Goal: Task Accomplishment & Management: Use online tool/utility

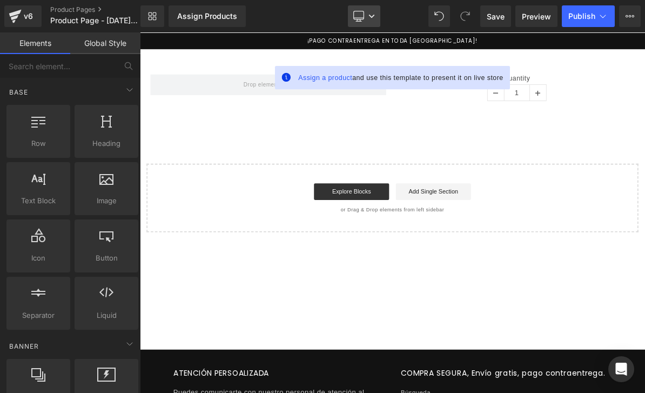
click at [365, 17] on link "Desktop" at bounding box center [364, 16] width 32 height 22
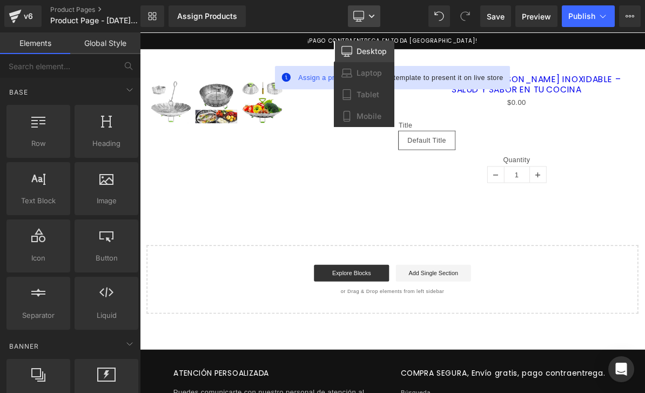
click at [361, 14] on icon at bounding box center [358, 16] width 11 height 11
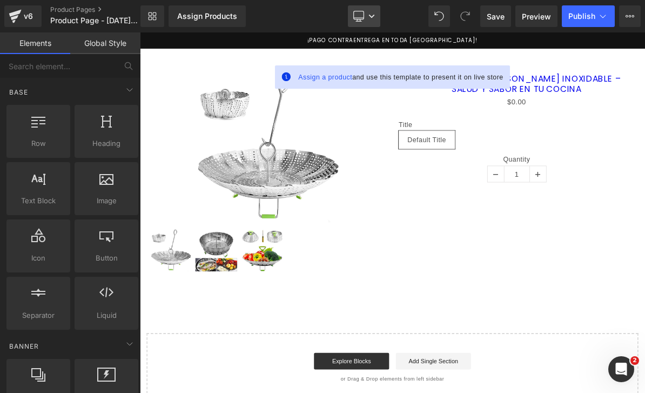
click at [359, 19] on icon at bounding box center [358, 15] width 10 height 8
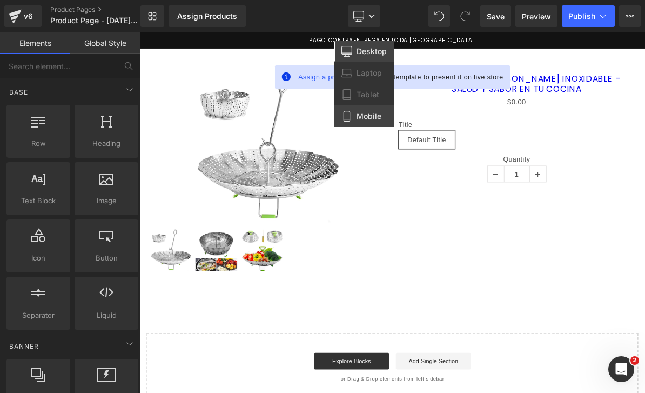
click at [379, 117] on span "Mobile" at bounding box center [368, 116] width 25 height 10
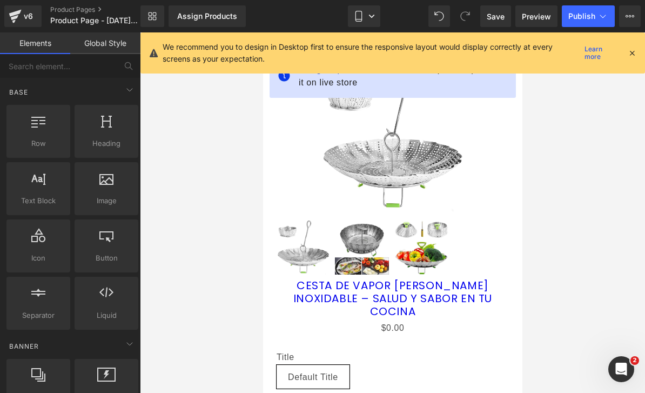
click at [641, 48] on div "We recommend you to design in Desktop first to ensure the responsive layout wou…" at bounding box center [392, 52] width 504 height 41
click at [632, 55] on icon at bounding box center [632, 53] width 10 height 10
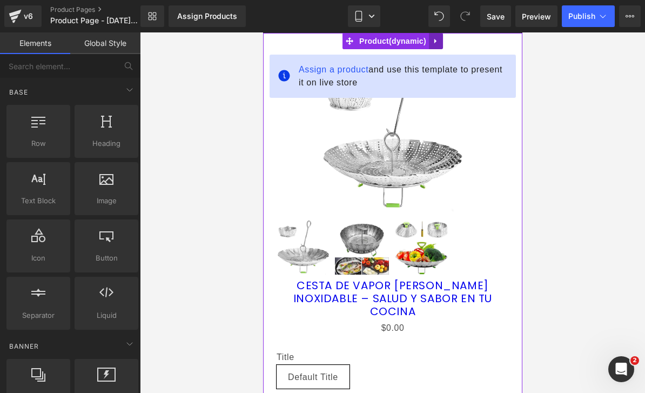
click at [437, 46] on link at bounding box center [435, 41] width 14 height 16
click at [437, 46] on link at bounding box center [442, 41] width 14 height 16
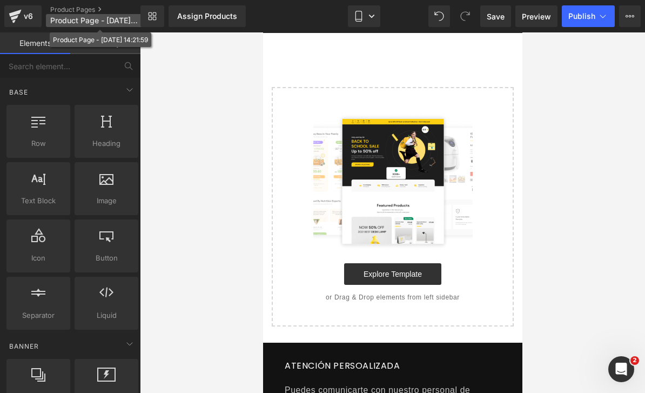
click at [74, 21] on span "Product Page - [DATE] 14:21:59" at bounding box center [93, 20] width 87 height 9
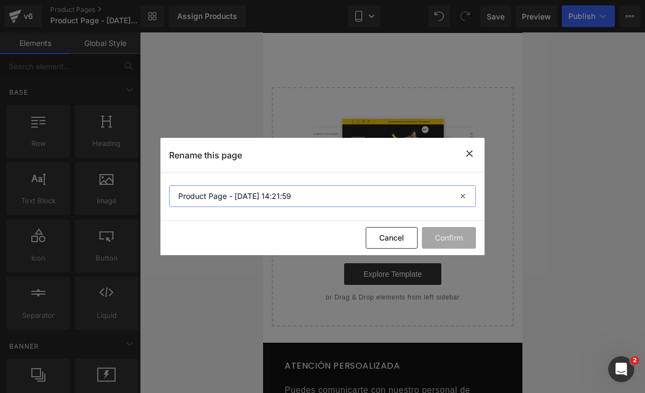
click at [266, 195] on input "Product Page - [DATE] 14:21:59" at bounding box center [322, 196] width 307 height 22
click at [265, 200] on input "Product Page - [DATE] 14:21:59" at bounding box center [322, 196] width 307 height 22
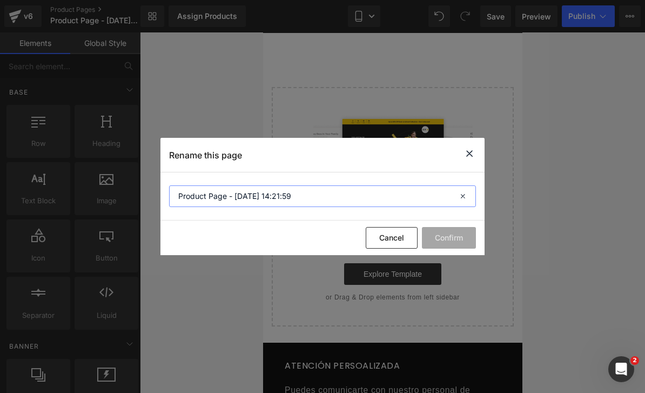
click at [265, 200] on input "Product Page - [DATE] 14:21:59" at bounding box center [322, 196] width 307 height 22
type input "ESMERALDAS"
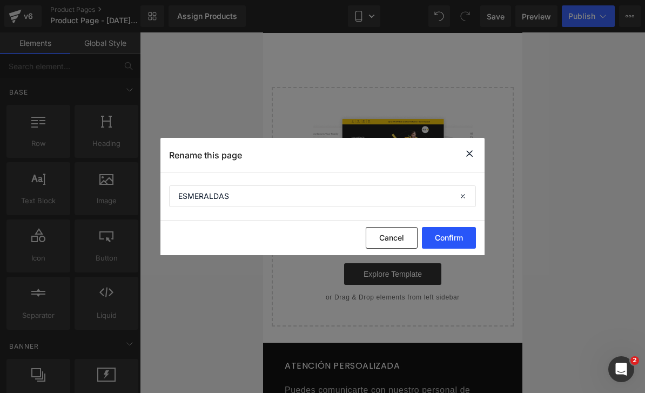
click at [458, 244] on button "Confirm" at bounding box center [449, 238] width 54 height 22
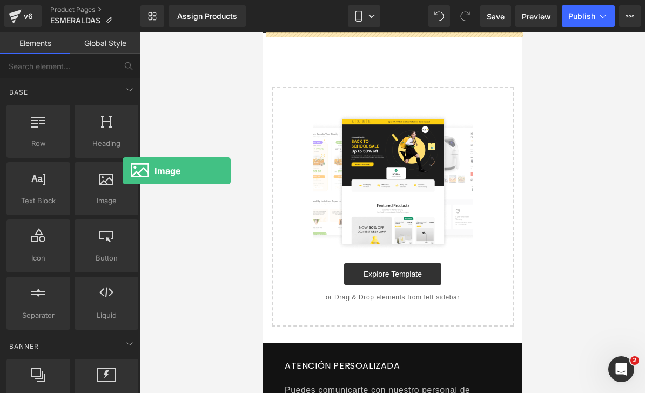
scroll to position [0, 0]
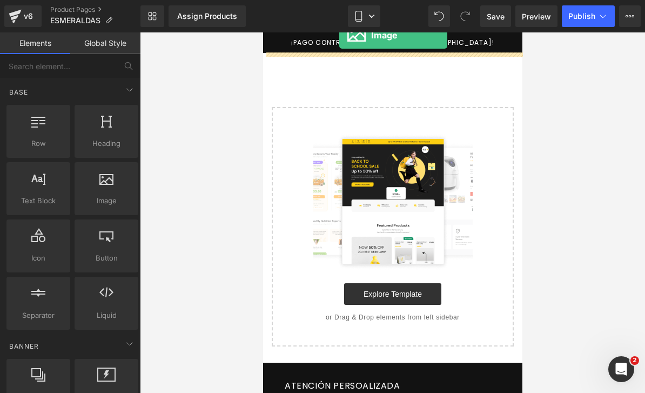
drag, startPoint x: 376, startPoint y: 198, endPoint x: 348, endPoint y: 33, distance: 167.0
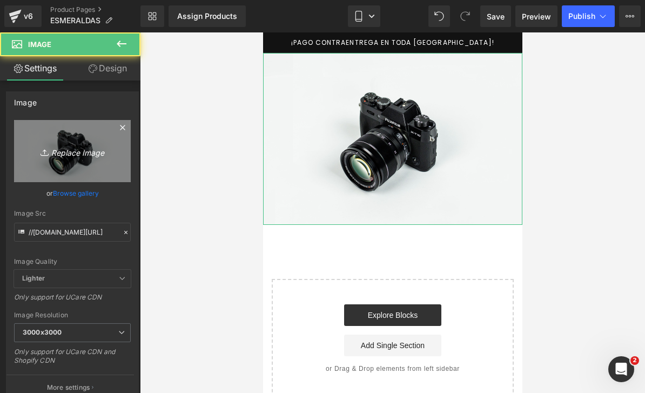
click at [96, 152] on icon "Replace Image" at bounding box center [72, 150] width 86 height 13
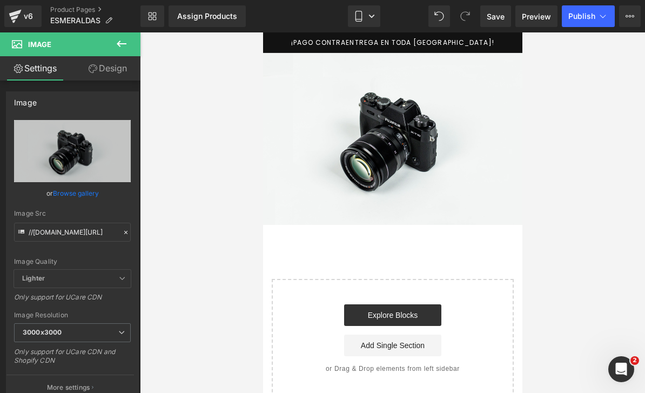
type input "C:\fakepath\6B29518A-F452-4940-8CDE-5BBA53E3752A.png"
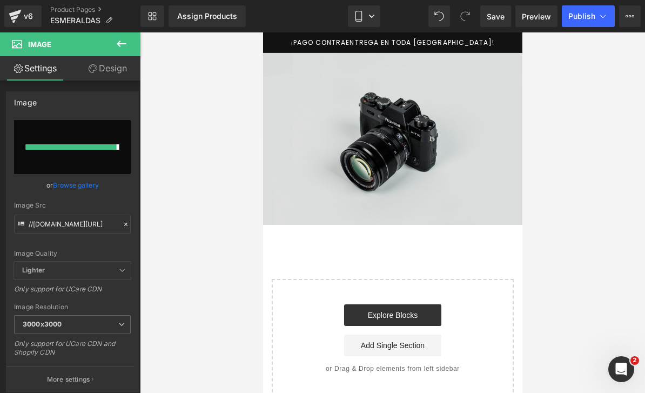
type input "[URL][DOMAIN_NAME]"
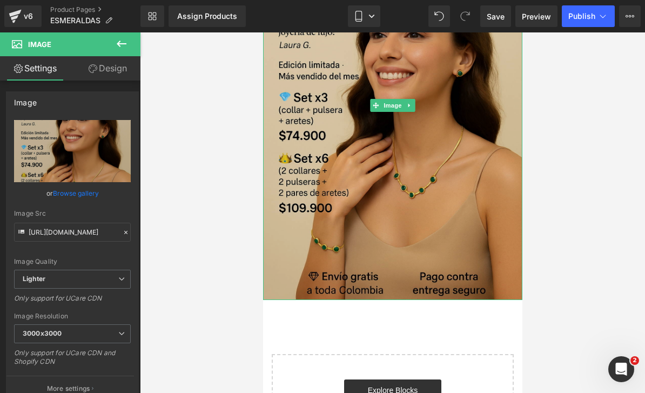
scroll to position [145, 0]
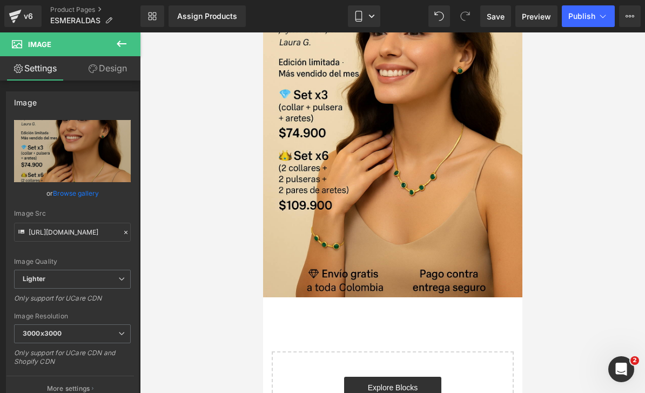
click at [126, 52] on button at bounding box center [122, 44] width 38 height 24
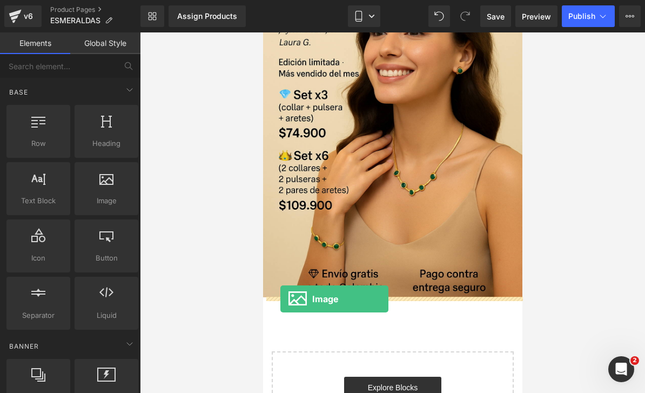
drag, startPoint x: 371, startPoint y: 217, endPoint x: 280, endPoint y: 299, distance: 122.8
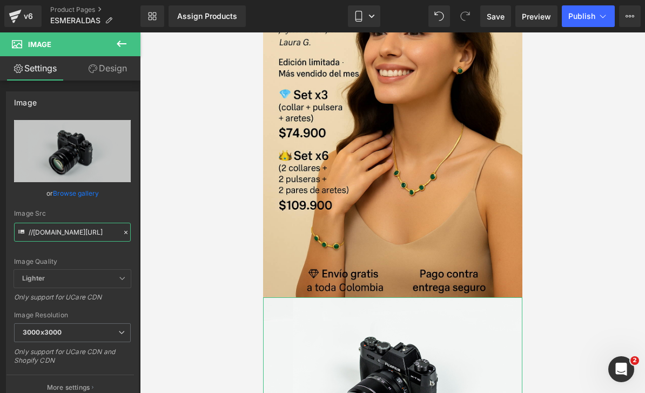
click at [77, 232] on input "//[DOMAIN_NAME][URL]" at bounding box center [72, 231] width 117 height 19
paste input "[URL][DOMAIN_NAME]"
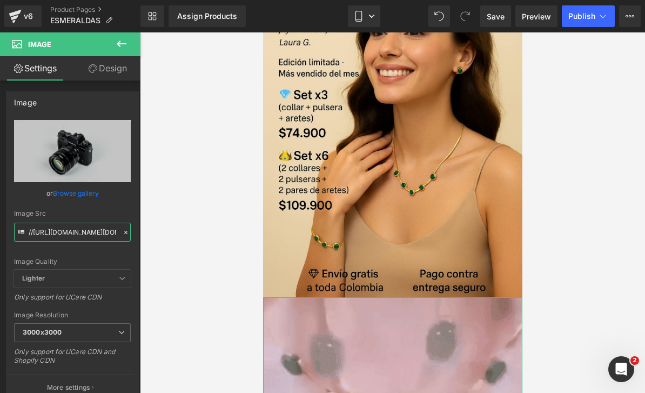
type input "//[URL][DOMAIN_NAME][DOMAIN_NAME]"
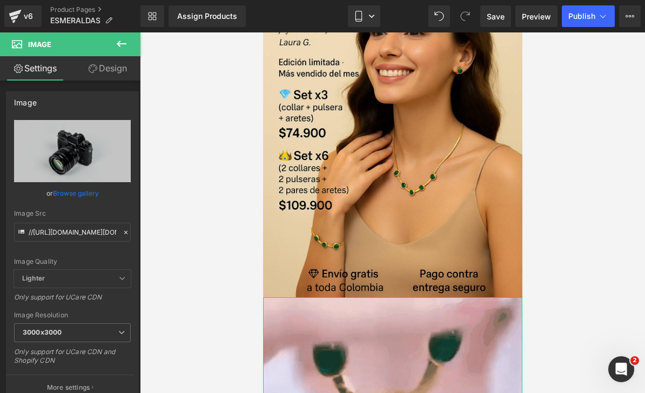
click at [129, 233] on icon at bounding box center [126, 232] width 8 height 8
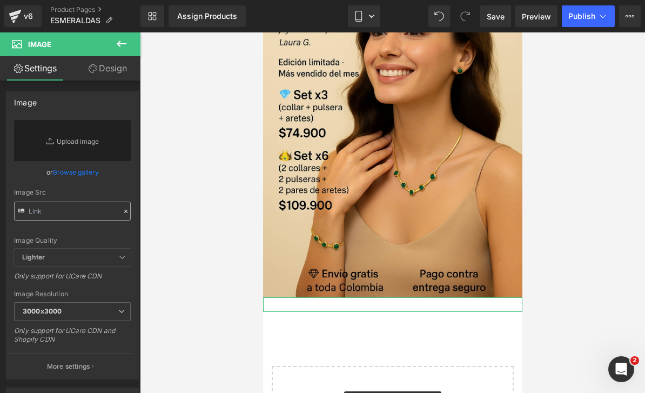
type input "[URL][DOMAIN_NAME]"
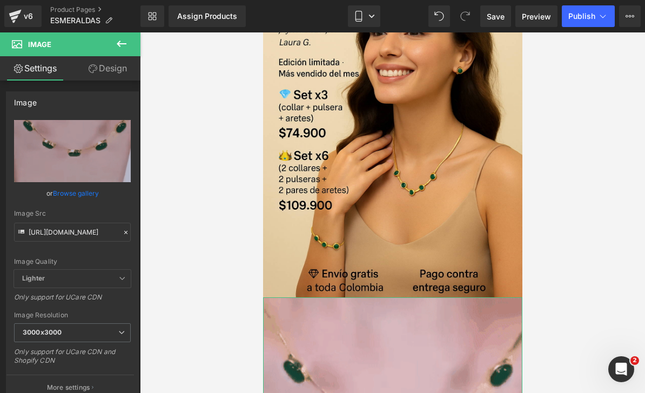
click at [82, 215] on div "Image Src" at bounding box center [72, 214] width 117 height 8
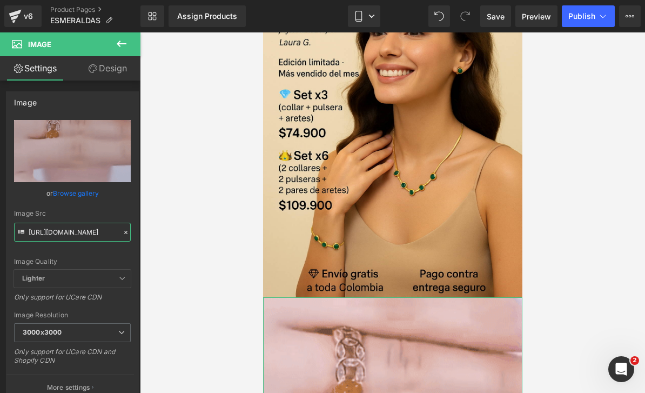
click at [85, 229] on input "[URL][DOMAIN_NAME]" at bounding box center [72, 231] width 117 height 19
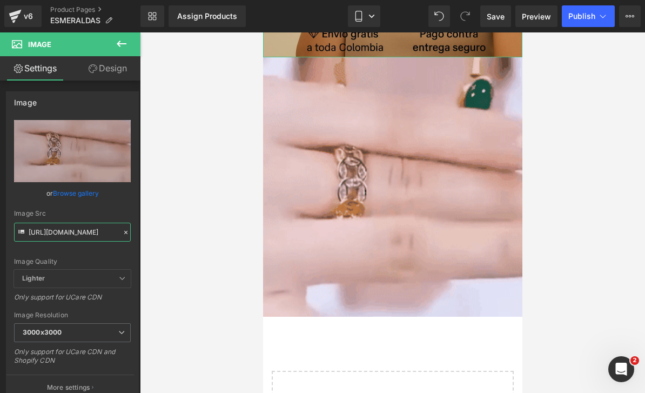
scroll to position [392, 0]
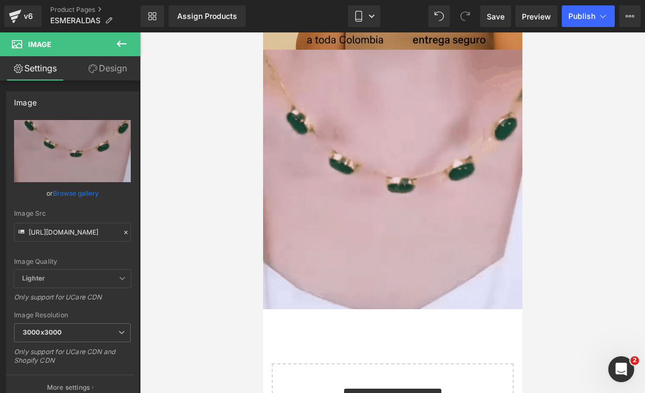
click at [118, 45] on icon at bounding box center [122, 43] width 10 height 6
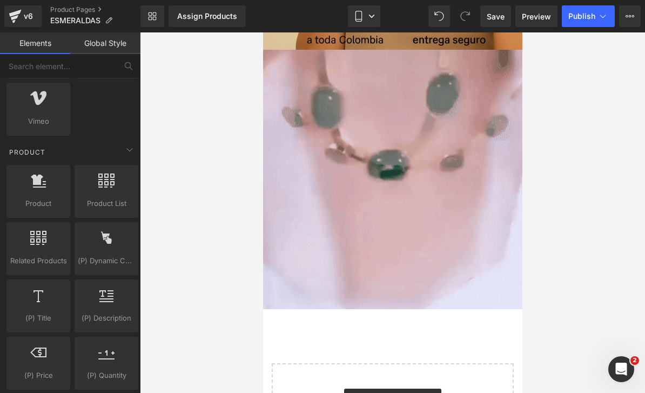
scroll to position [857, 0]
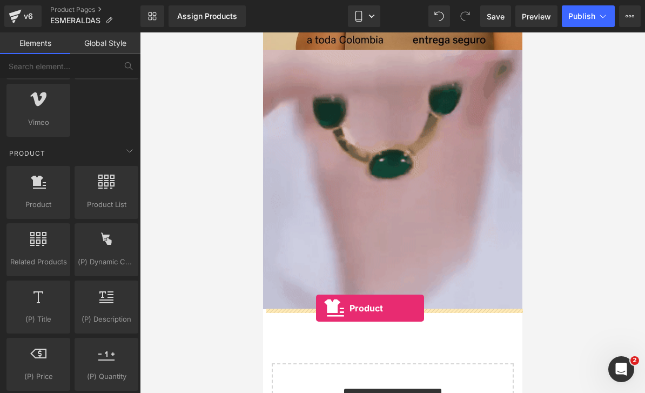
drag, startPoint x: 303, startPoint y: 200, endPoint x: 315, endPoint y: 308, distance: 108.2
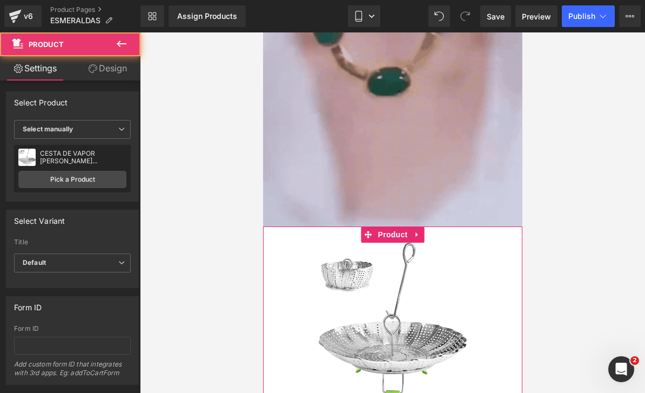
scroll to position [475, 0]
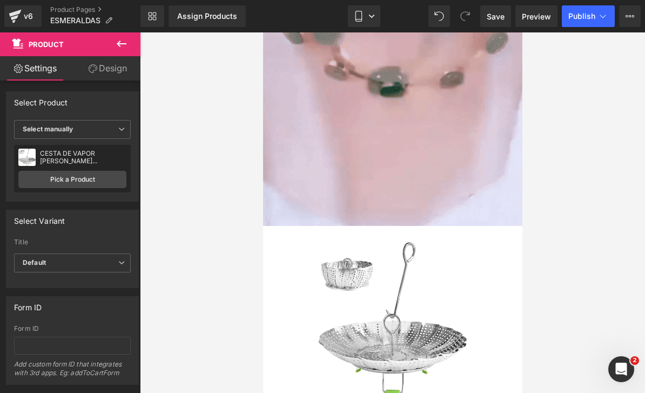
drag, startPoint x: 228, startPoint y: 9, endPoint x: 228, endPoint y: 1, distance: 8.1
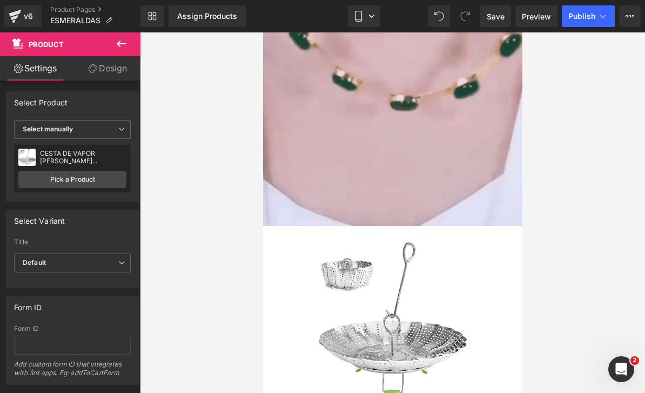
click at [228, 9] on link "Assign Products" at bounding box center [206, 16] width 77 height 22
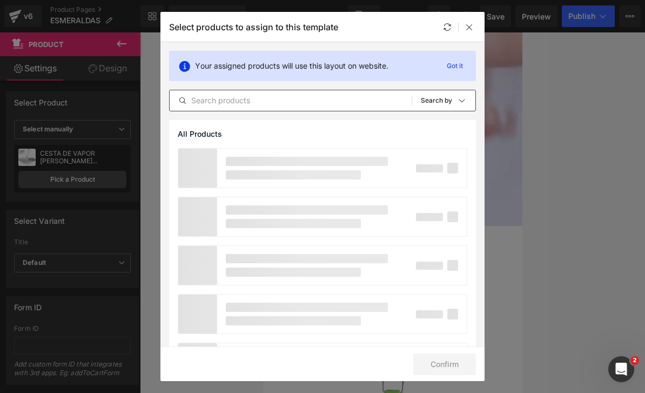
drag, startPoint x: 235, startPoint y: 104, endPoint x: 237, endPoint y: 94, distance: 10.0
click at [235, 104] on input "text" at bounding box center [291, 100] width 242 height 13
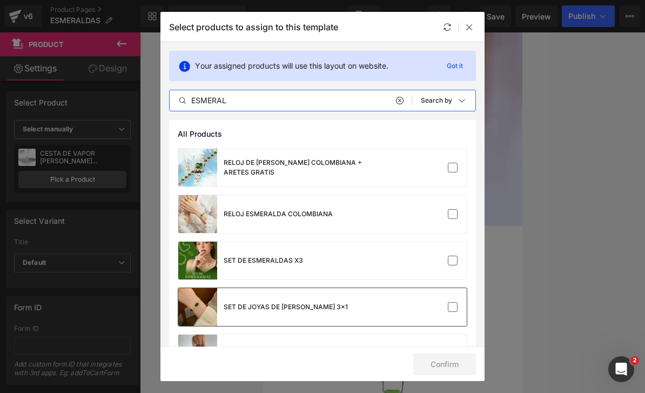
type input "ESMERAL"
click at [246, 293] on div "SET DE JOYAS DE [PERSON_NAME] 3x1" at bounding box center [263, 307] width 170 height 38
checkbox input "false"
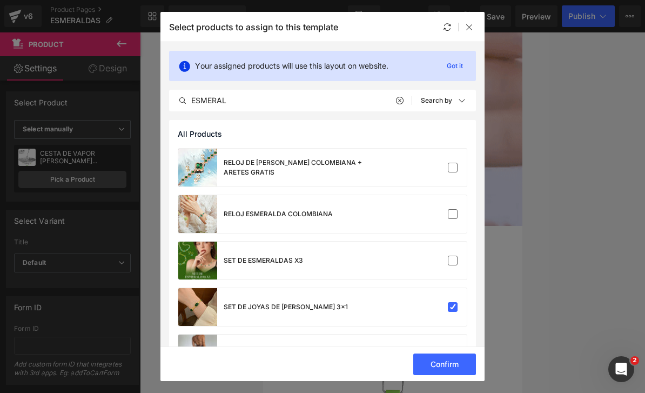
click at [458, 377] on div "Confirm" at bounding box center [322, 363] width 324 height 35
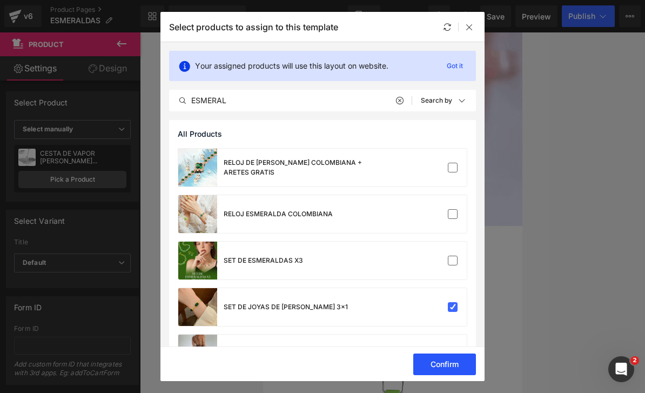
click at [452, 360] on button "Confirm" at bounding box center [444, 364] width 63 height 22
checkbox input "false"
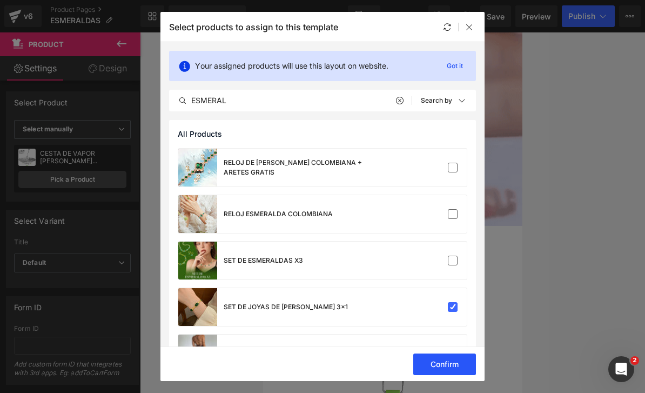
checkbox input "false"
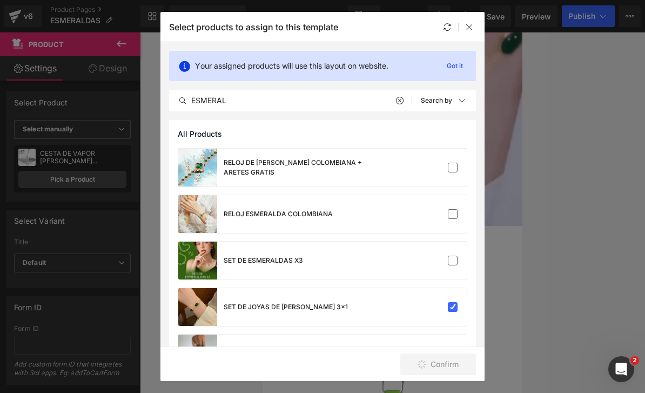
checkbox input "false"
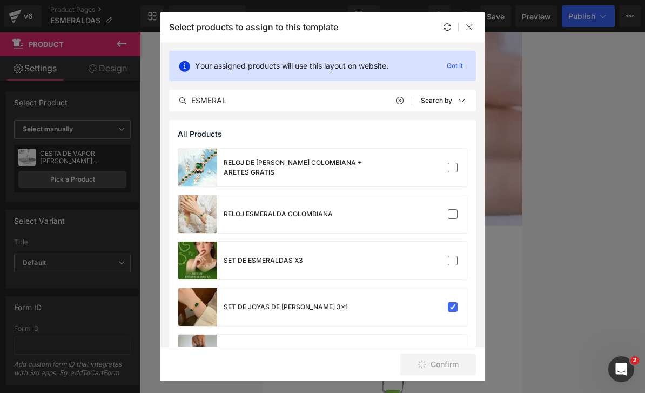
checkbox input "false"
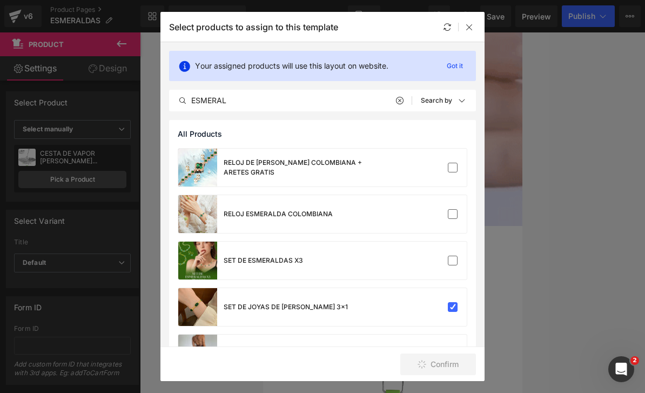
checkbox input "false"
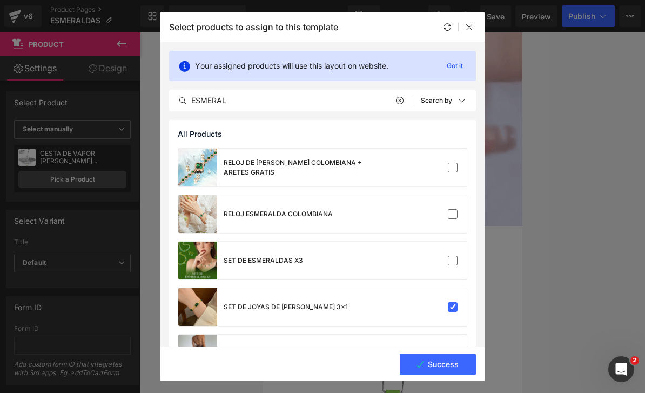
click at [468, 35] on div "Select products to assign to this template" at bounding box center [322, 27] width 324 height 30
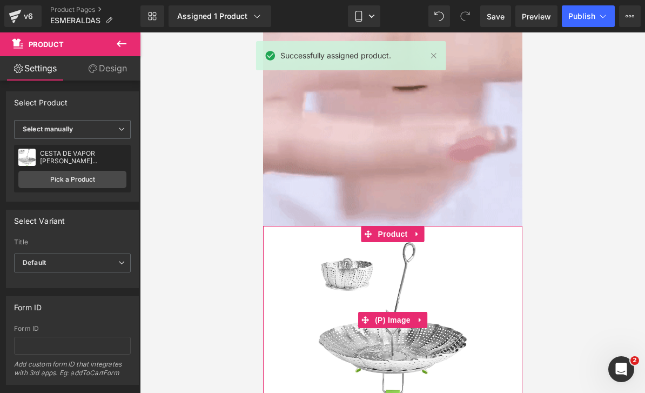
click at [415, 323] on link at bounding box center [420, 320] width 14 height 16
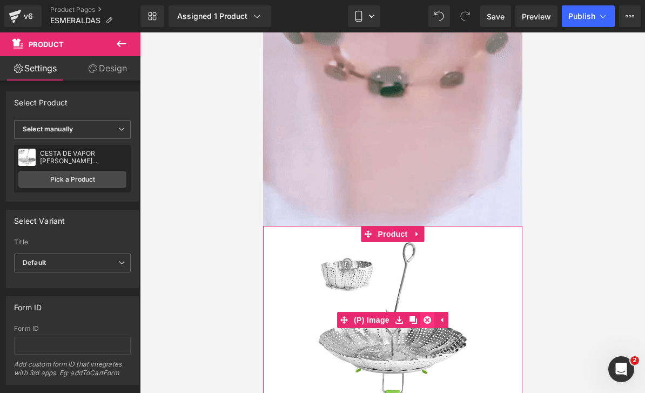
click at [428, 321] on icon at bounding box center [427, 320] width 8 height 8
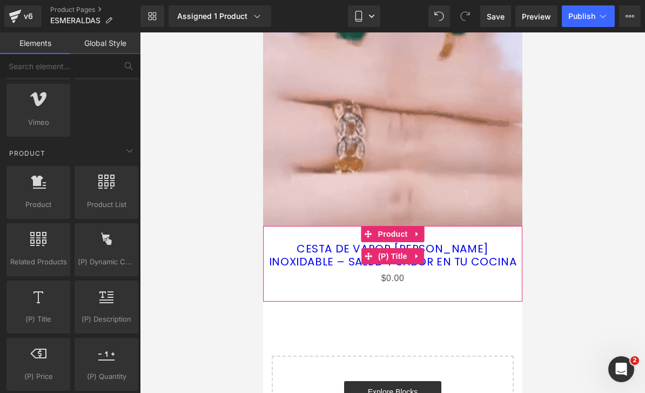
click at [413, 253] on icon at bounding box center [417, 256] width 8 height 8
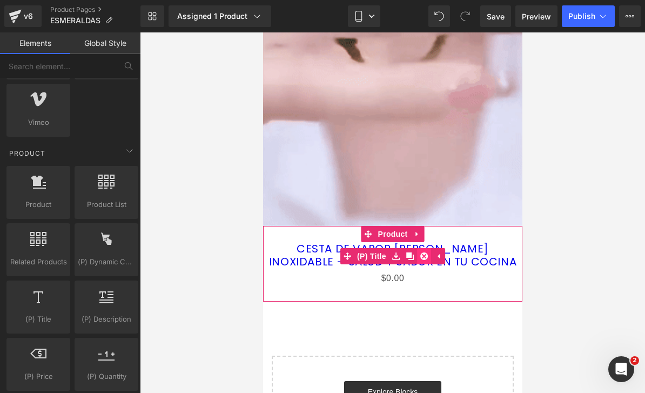
click at [423, 252] on icon at bounding box center [424, 256] width 8 height 8
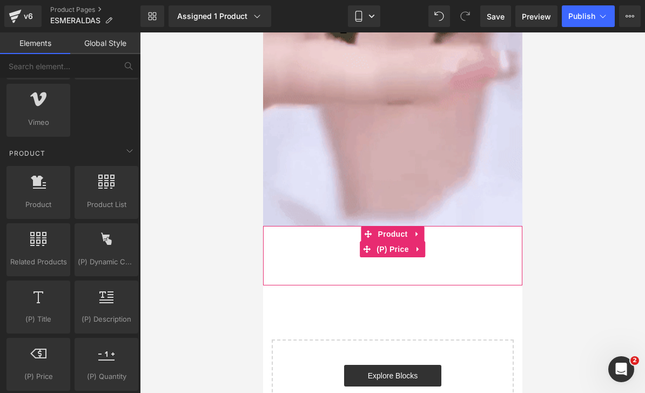
click at [416, 249] on icon at bounding box center [417, 249] width 2 height 5
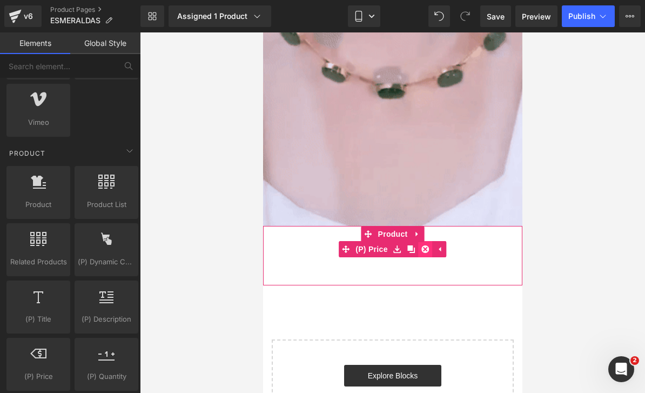
click at [426, 249] on icon at bounding box center [425, 249] width 8 height 8
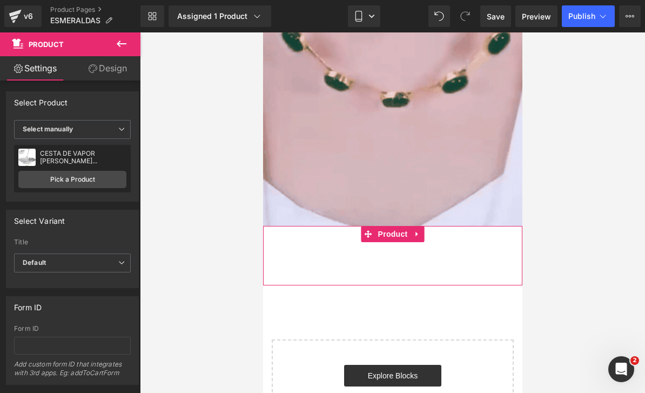
click at [108, 64] on link "Design" at bounding box center [107, 68] width 70 height 24
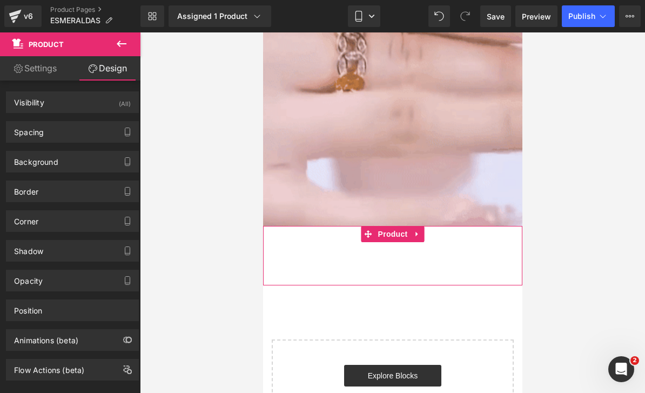
type input "transparent"
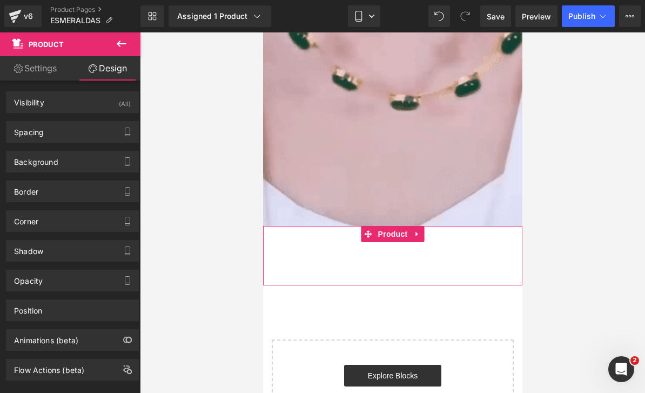
type input "0"
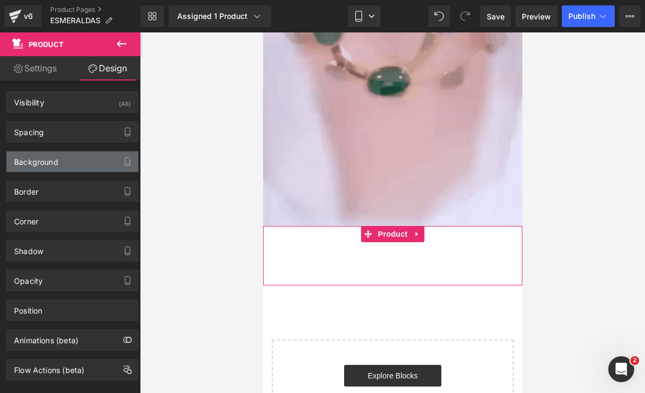
click at [77, 163] on div "Background" at bounding box center [72, 161] width 132 height 21
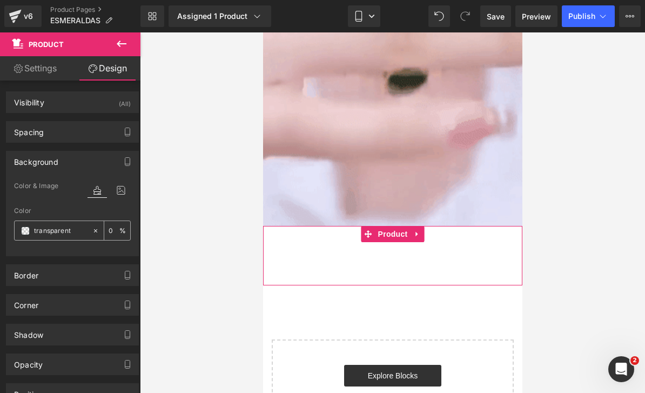
click at [63, 233] on input "transparent" at bounding box center [60, 231] width 53 height 12
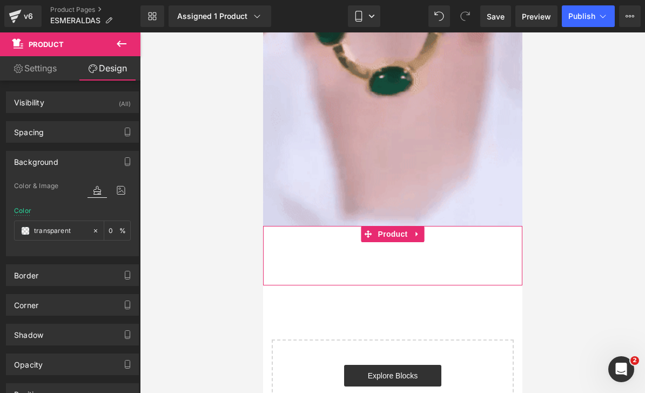
drag, startPoint x: 58, startPoint y: 228, endPoint x: 100, endPoint y: 216, distance: 43.2
click at [58, 228] on input "transparent" at bounding box center [60, 231] width 53 height 12
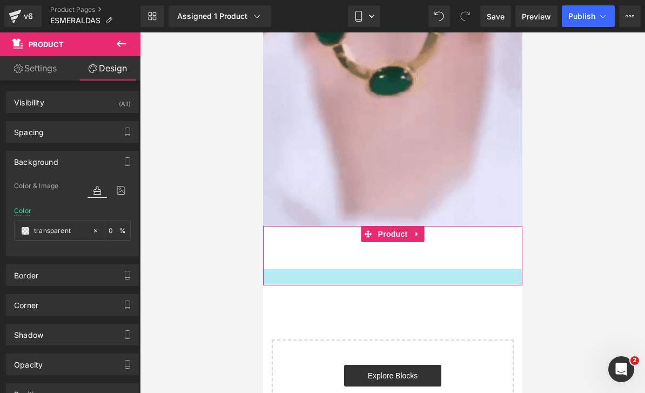
click at [375, 281] on div at bounding box center [391, 277] width 259 height 16
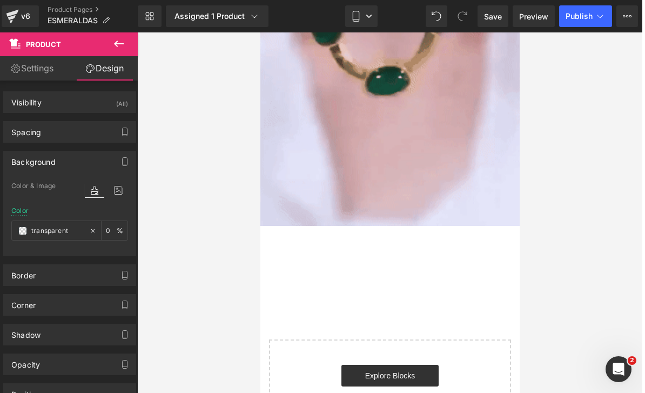
scroll to position [6, 0]
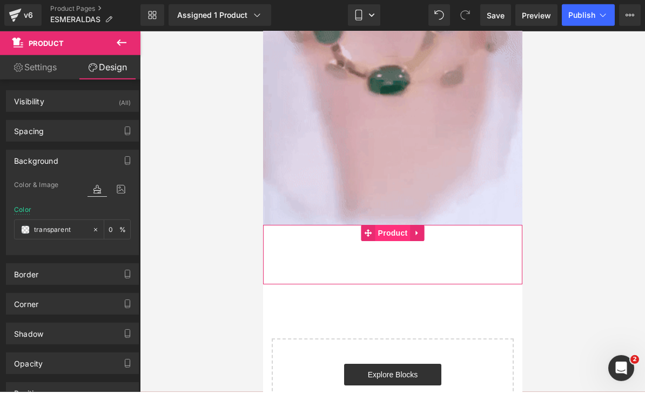
click at [406, 231] on span "Product" at bounding box center [392, 232] width 35 height 16
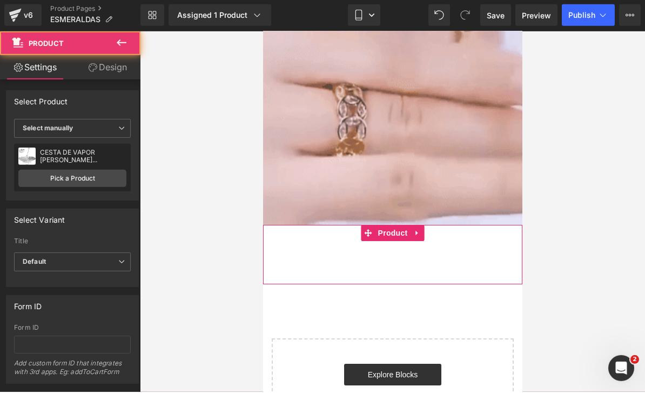
scroll to position [8, 0]
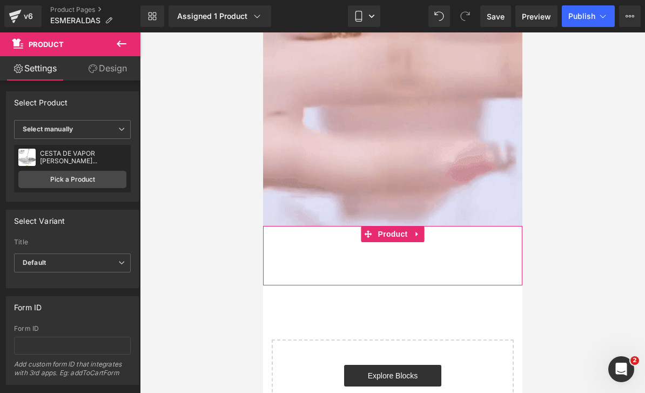
click at [106, 69] on link "Design" at bounding box center [107, 68] width 70 height 24
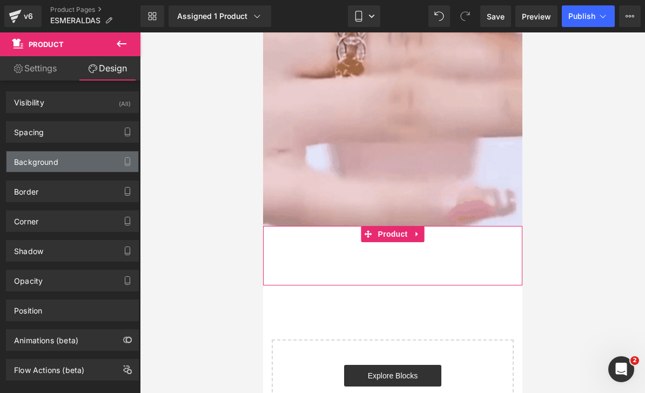
click at [70, 166] on div "Background" at bounding box center [72, 161] width 132 height 21
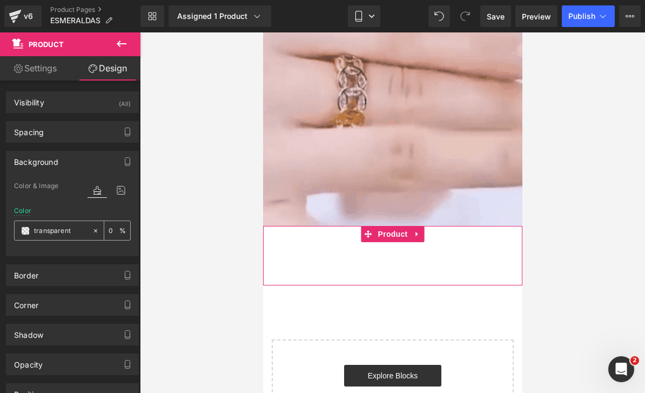
click at [26, 234] on span at bounding box center [25, 230] width 9 height 9
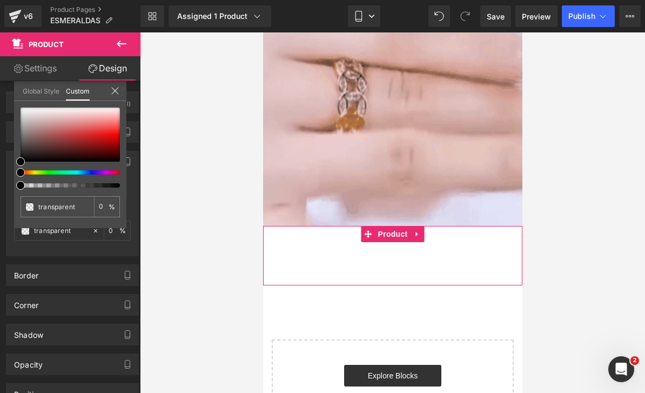
type input "#000000"
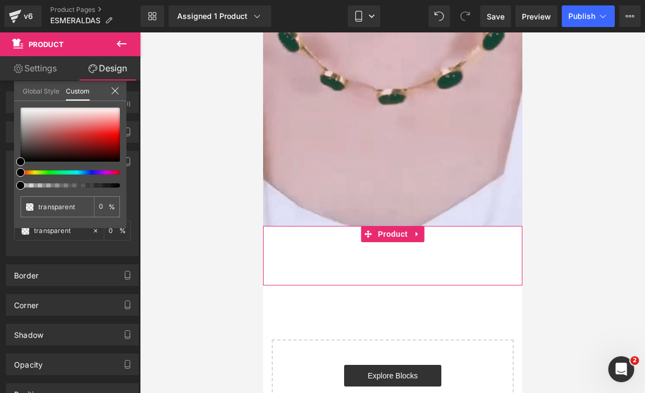
type input "100"
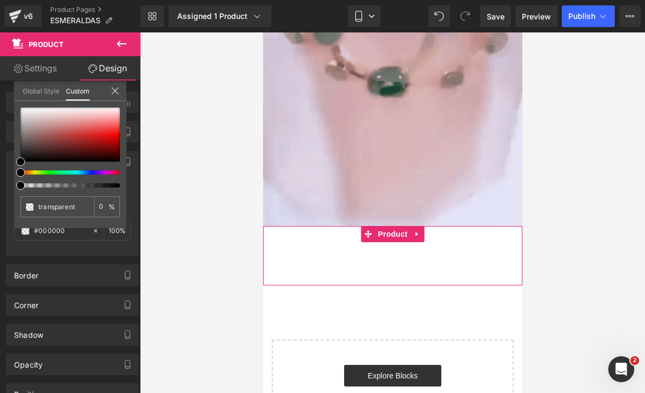
type input "#000000"
type input "100"
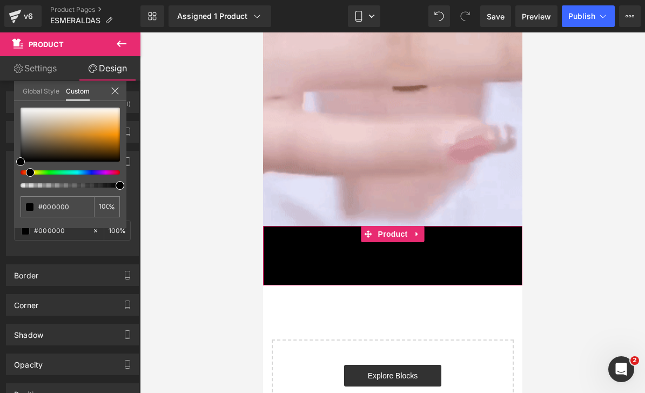
click at [26, 173] on div at bounding box center [65, 172] width 99 height 4
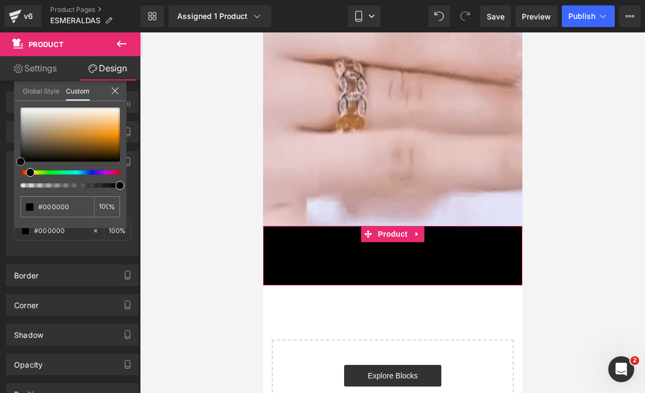
type input "#070707"
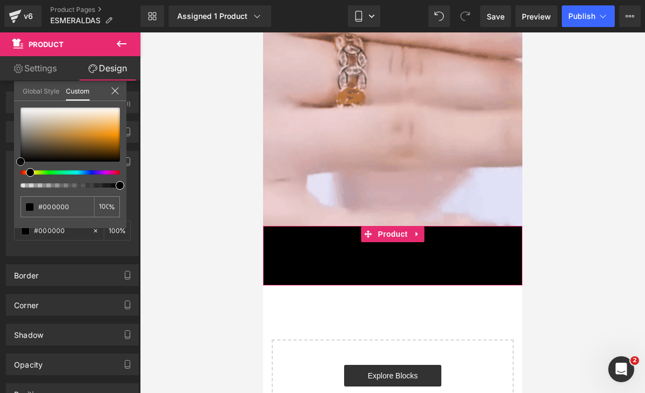
type input "#070707"
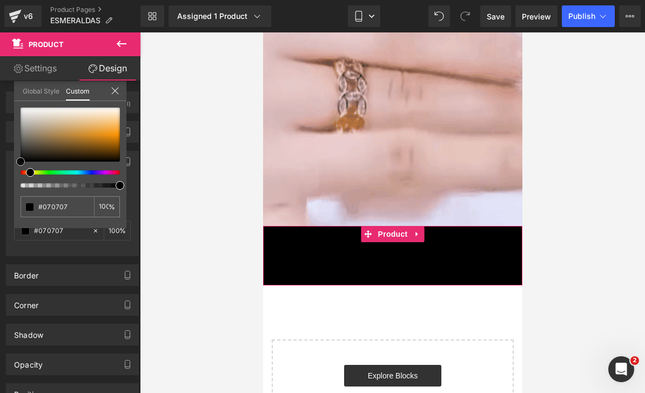
type input "#3a362b"
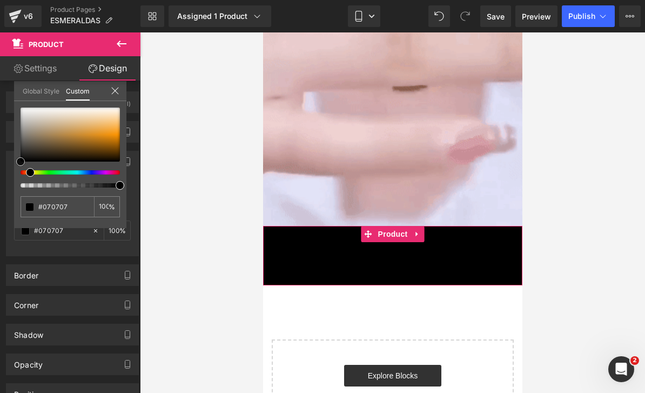
type input "#3a362b"
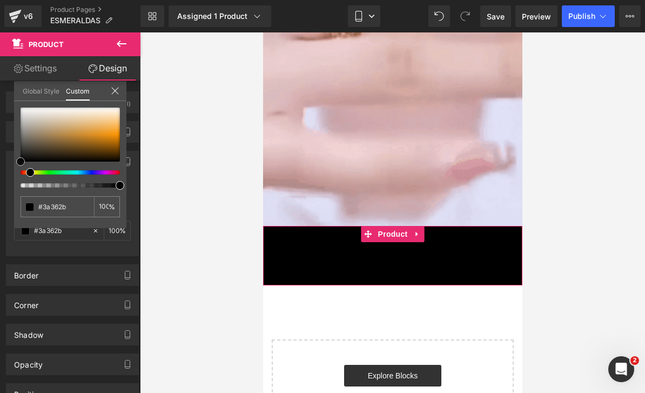
type input "#58513b"
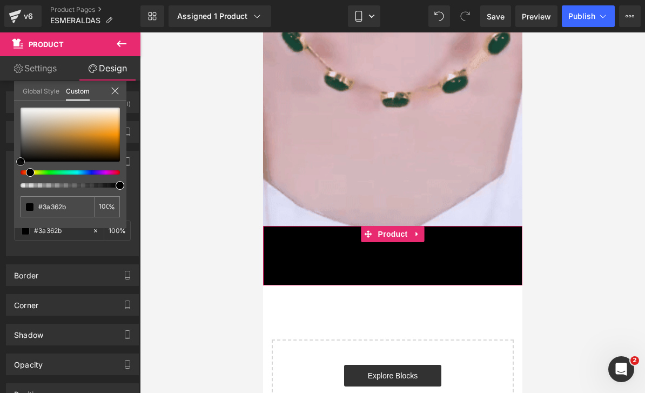
type input "#58513b"
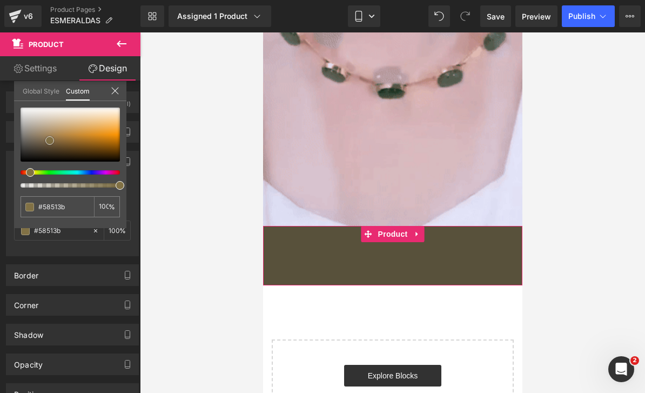
type input "#7c6d45"
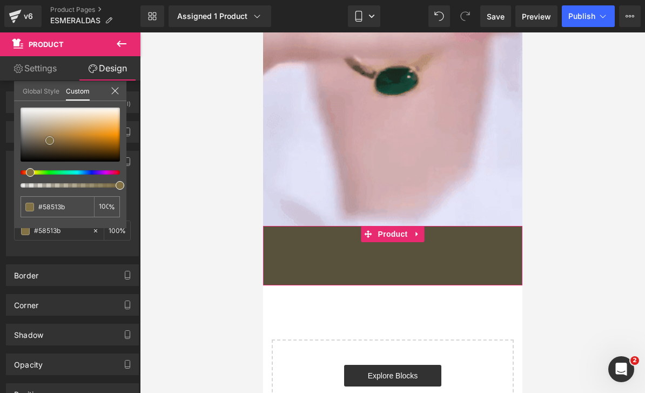
type input "#7c6d45"
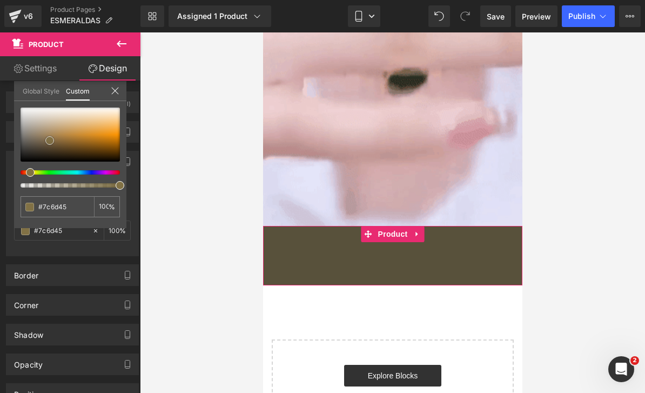
type input "#96824a"
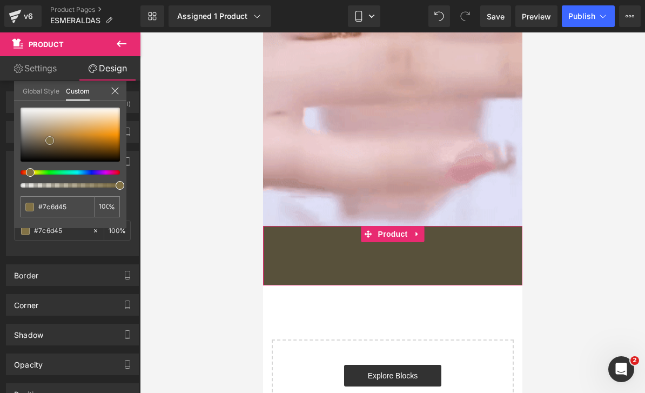
type input "#96824a"
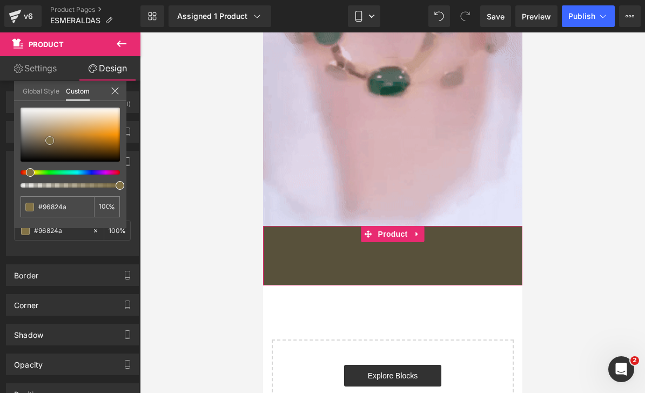
type input "#a68d49"
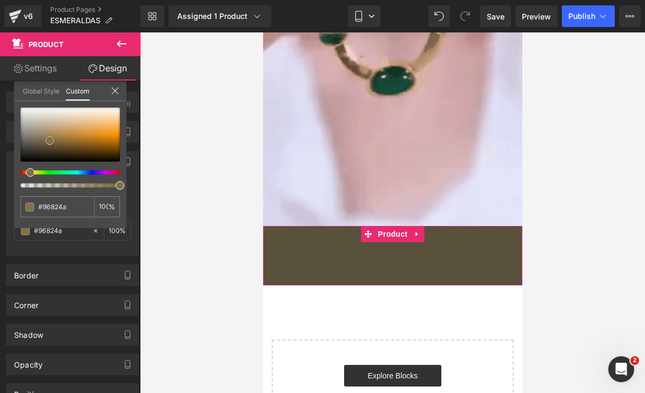
type input "#a68d49"
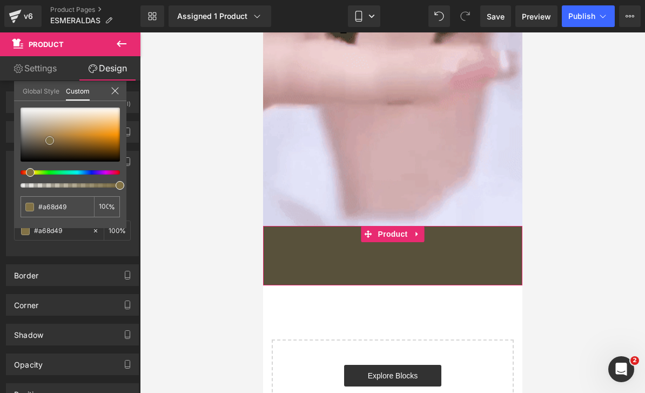
type input "#b29647"
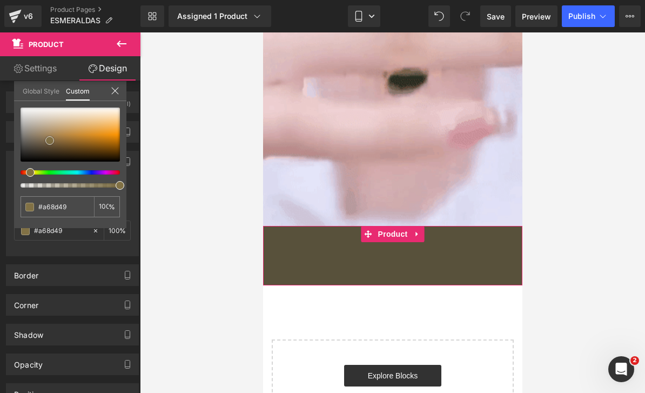
type input "#b29647"
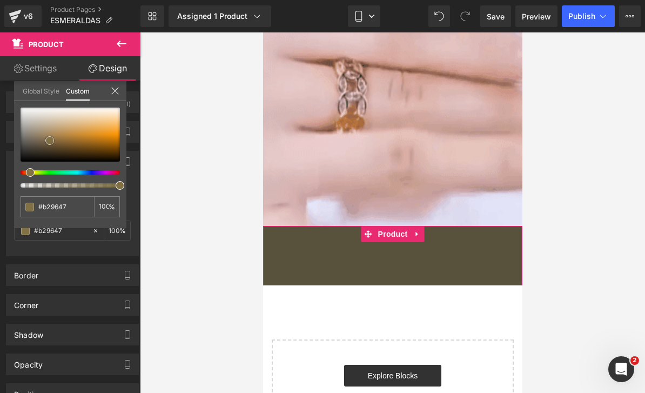
type input "#bea050"
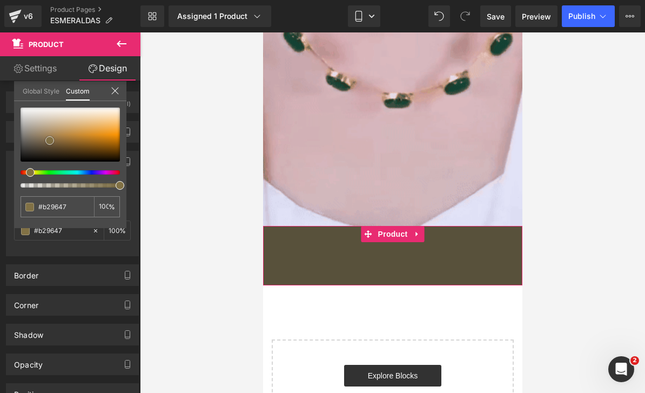
type input "#bea050"
type input "#c3a555"
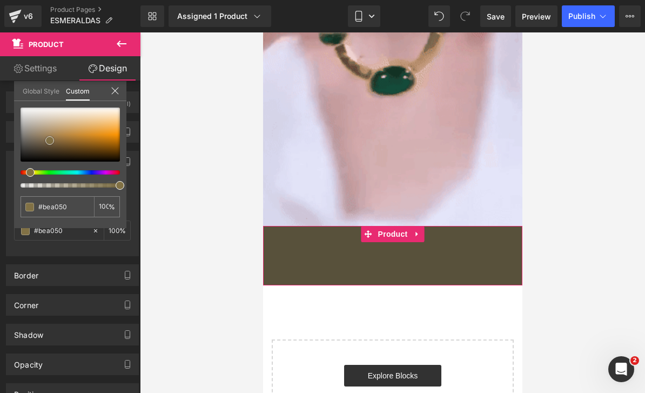
type input "#c3a555"
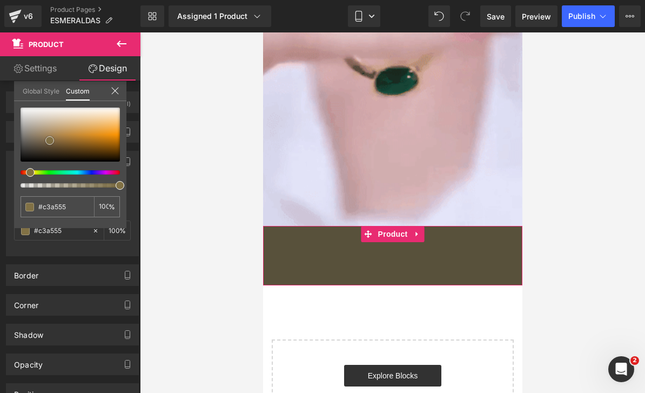
type input "#c6a856"
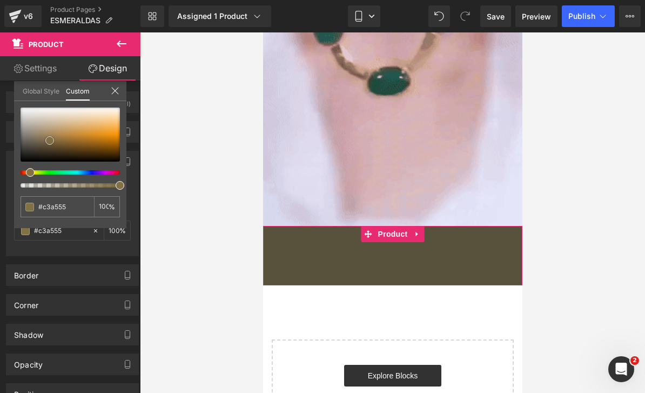
type input "#c6a856"
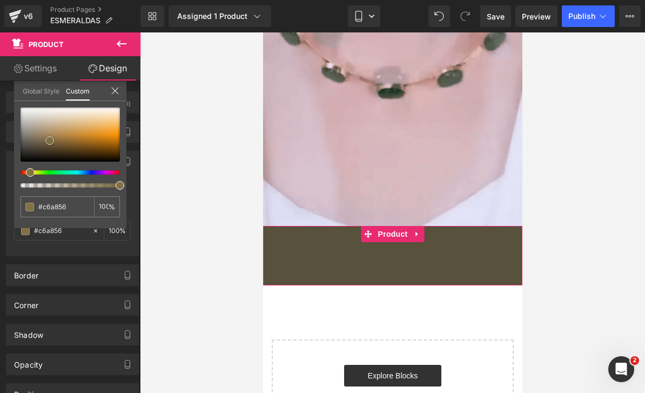
type input "#c9aa54"
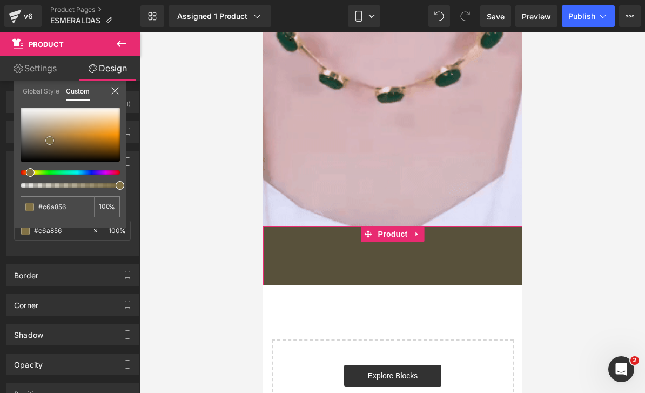
type input "#c9aa54"
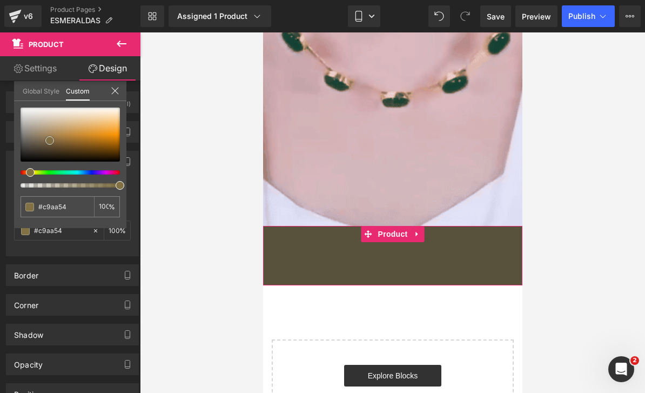
type input "#cdae5a"
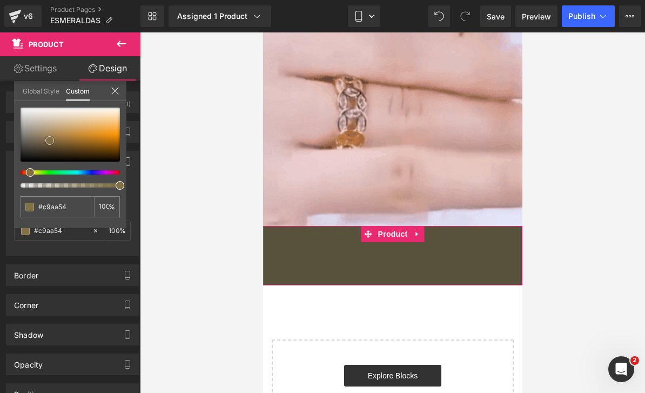
type input "#cdae5a"
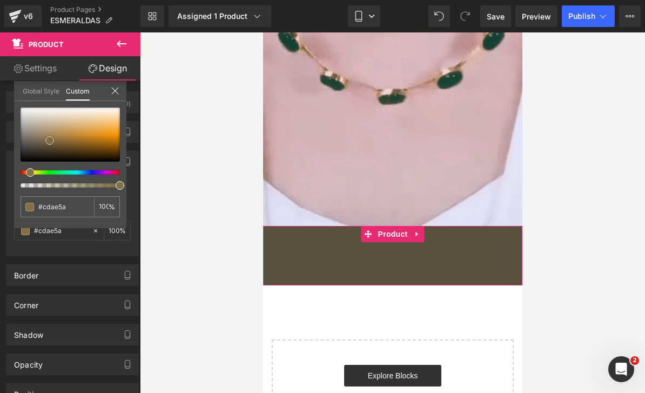
type input "#d3b45e"
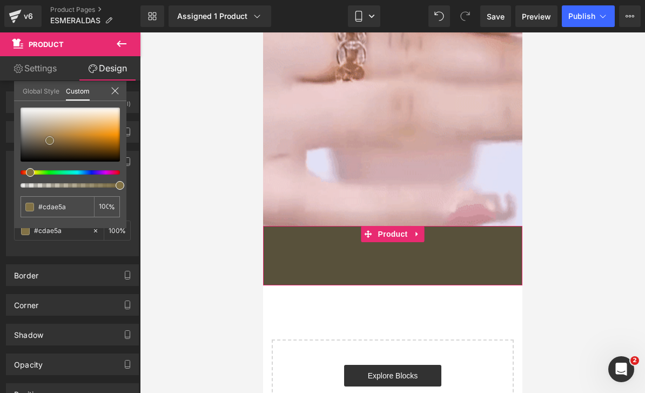
type input "#d3b45e"
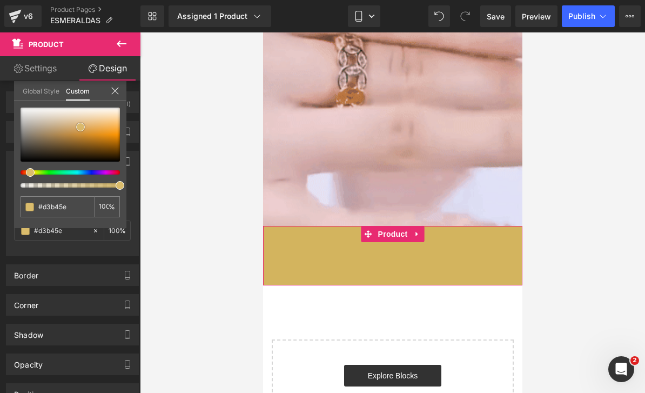
type input "#d8ba68"
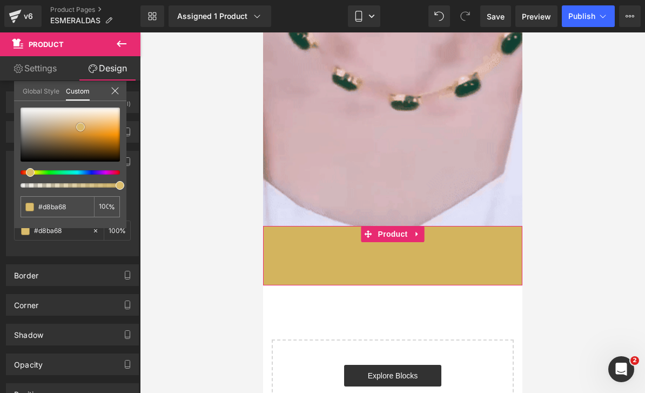
type input "#dec172"
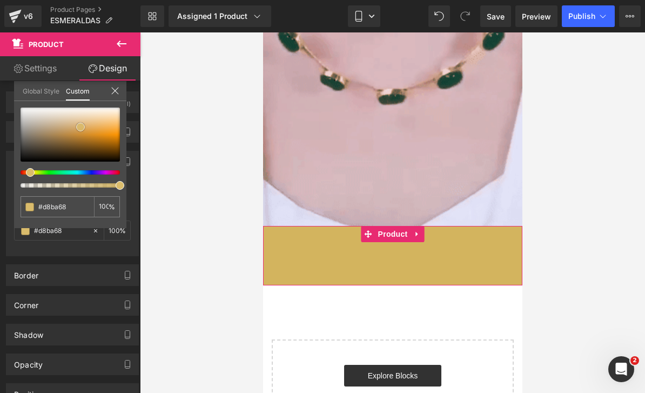
type input "#dec172"
type input "#e3c77c"
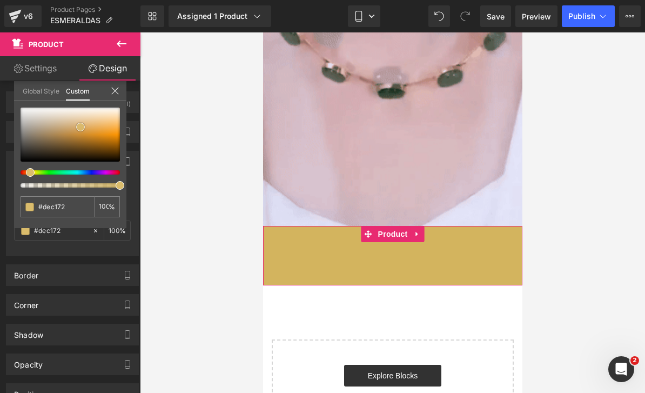
type input "#e3c77c"
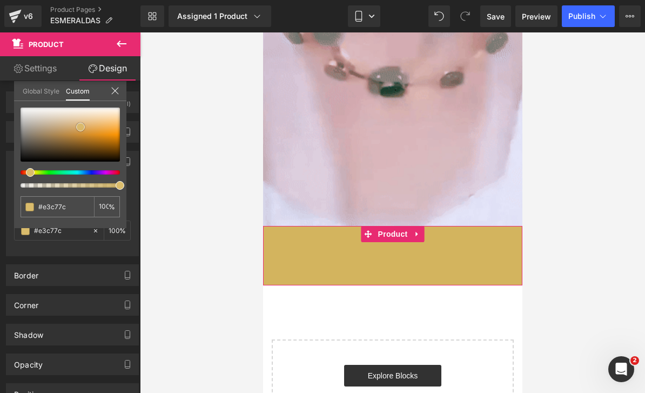
type input "#e8ce87"
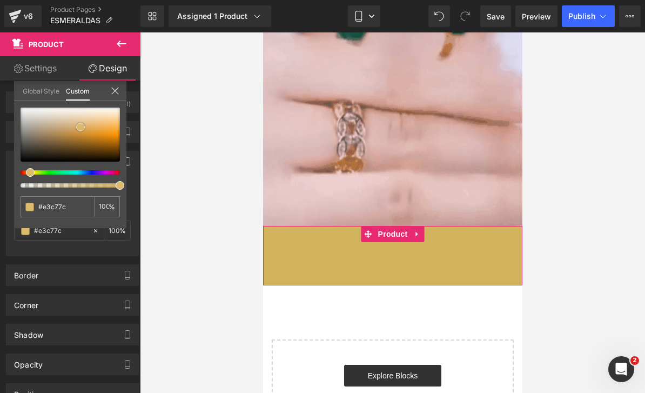
type input "#e8ce87"
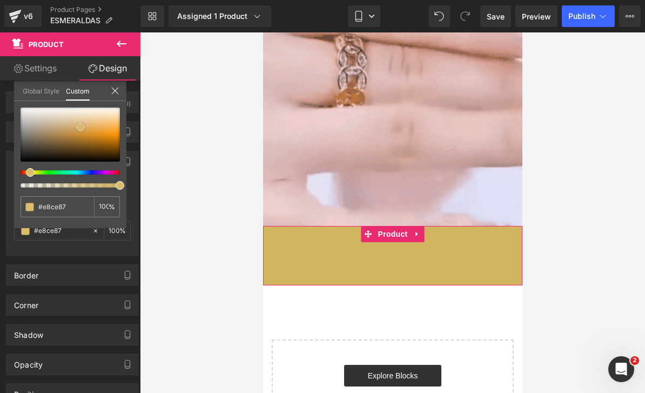
type input "#edd491"
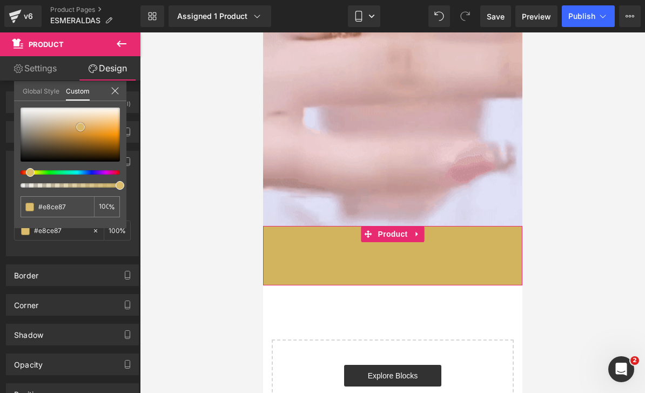
type input "#edd491"
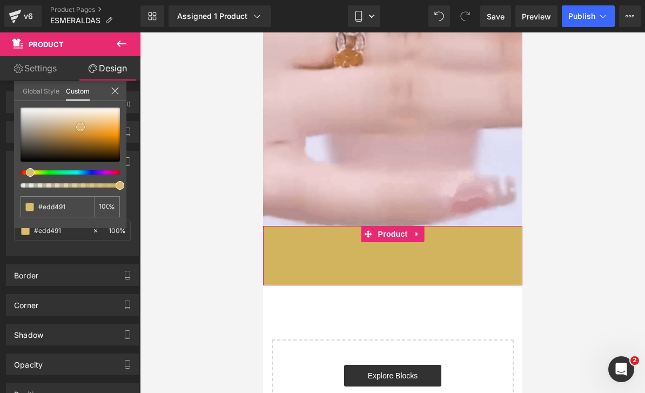
type input "#f0da9c"
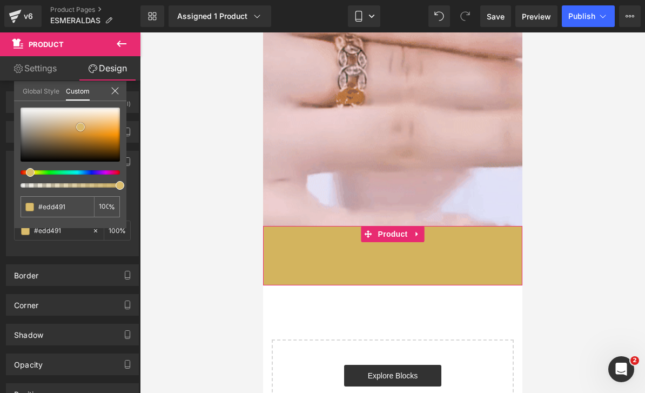
type input "#f0da9c"
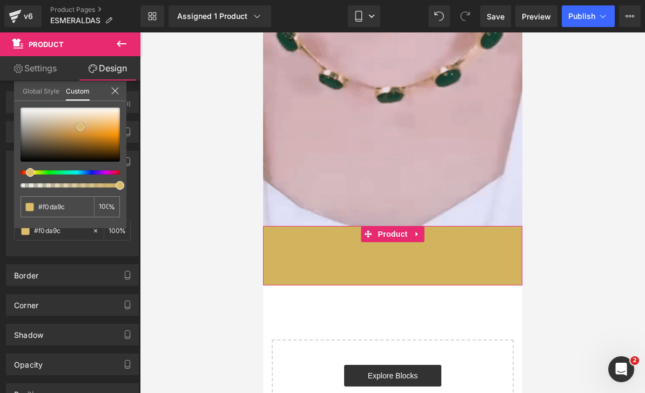
type input "#f4dea3"
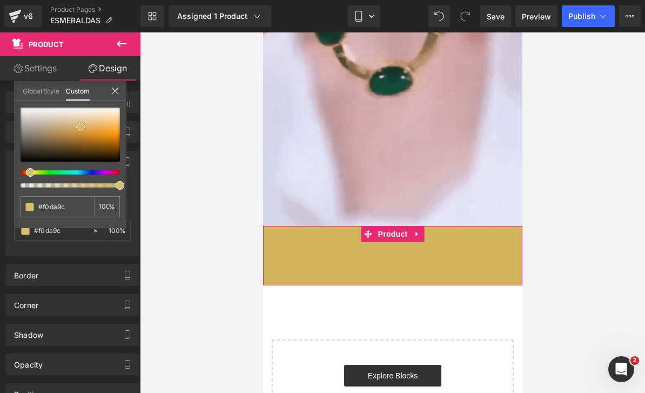
type input "#f4dea3"
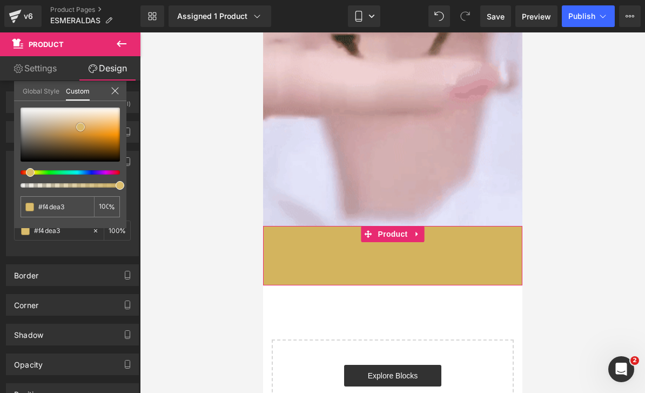
type input "#f6e2ab"
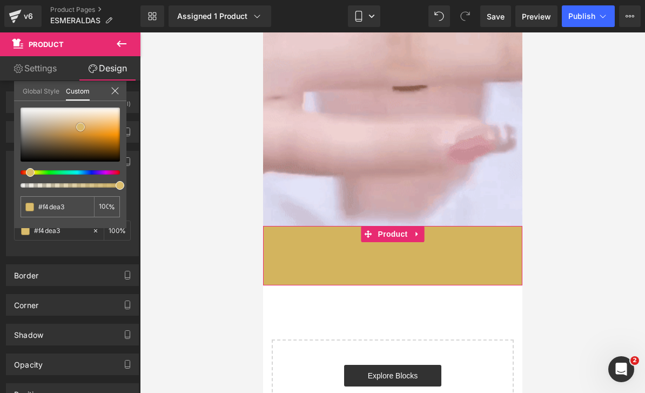
type input "#f6e2ab"
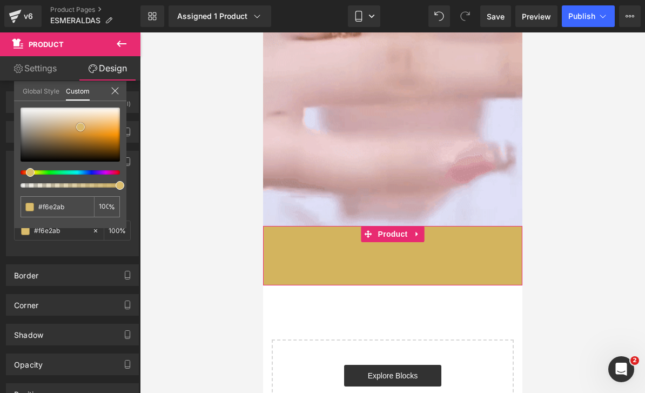
type input "#f7e1ab"
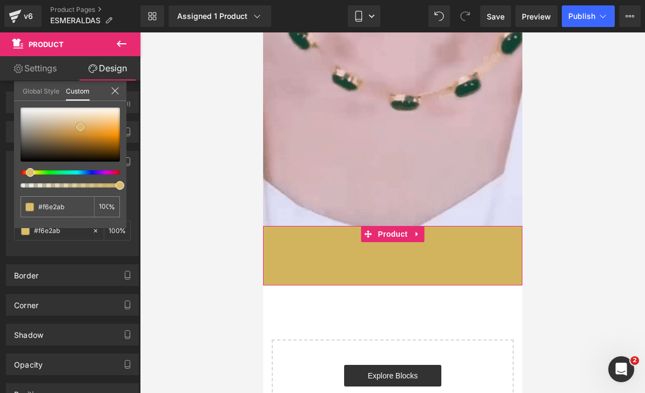
type input "#f7e1ab"
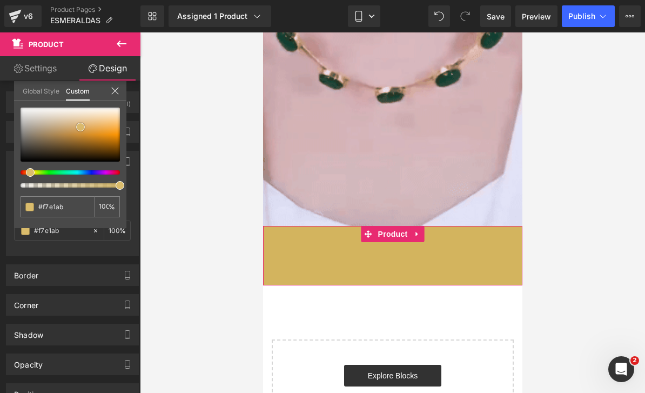
type input "#f8e2aa"
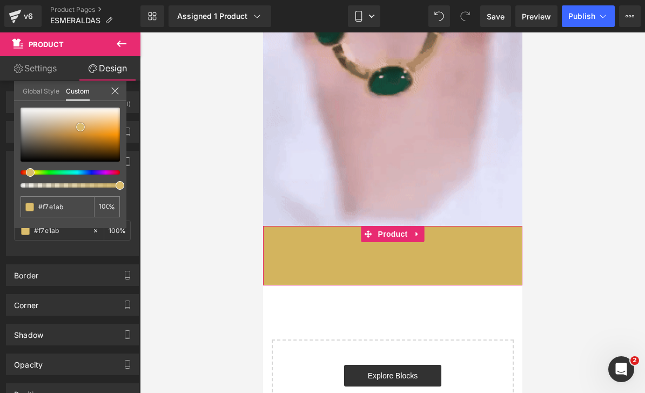
type input "#f8e2aa"
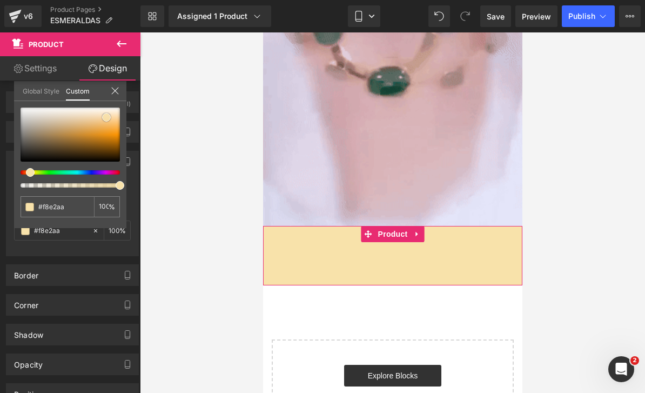
type input "#f9e2a9"
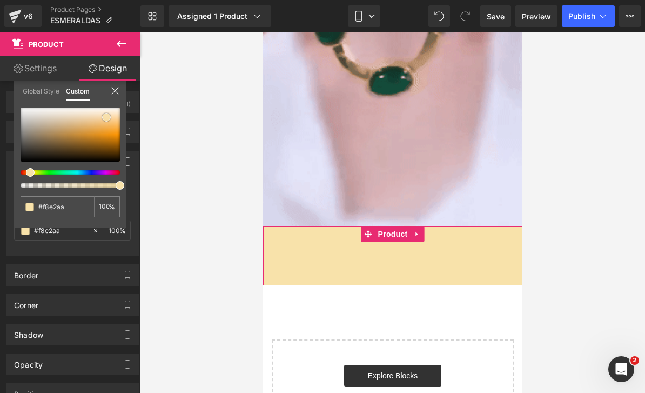
type input "#f9e2a9"
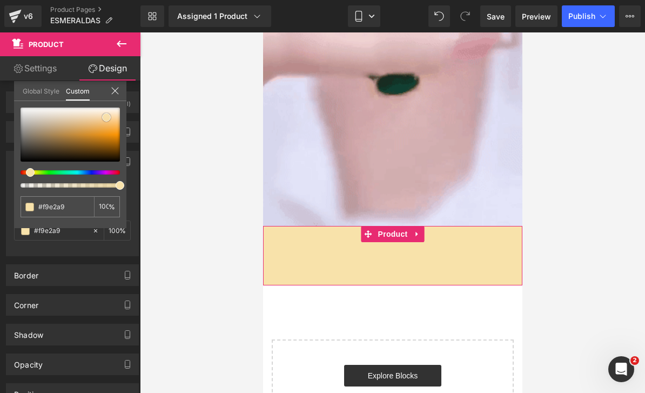
type input "#f8e3ae"
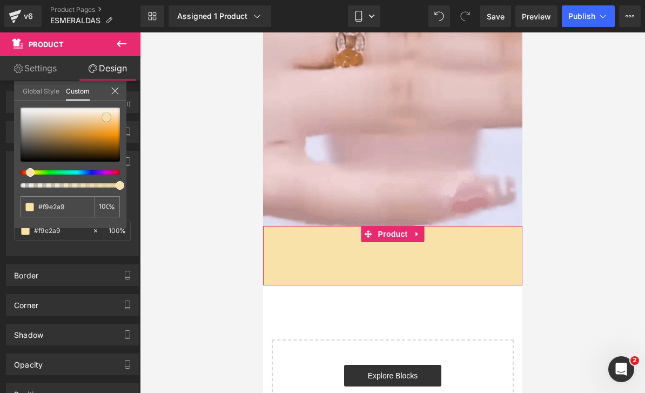
type input "#f8e3ae"
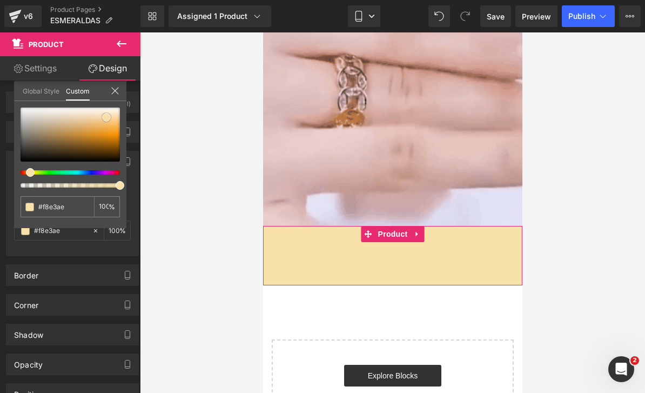
type input "#fae4ad"
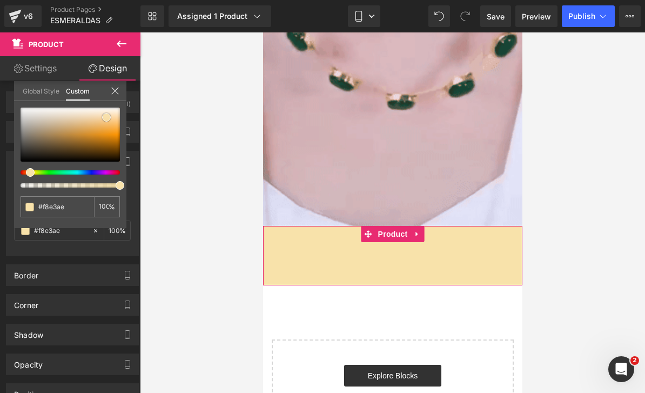
type input "#fae4ad"
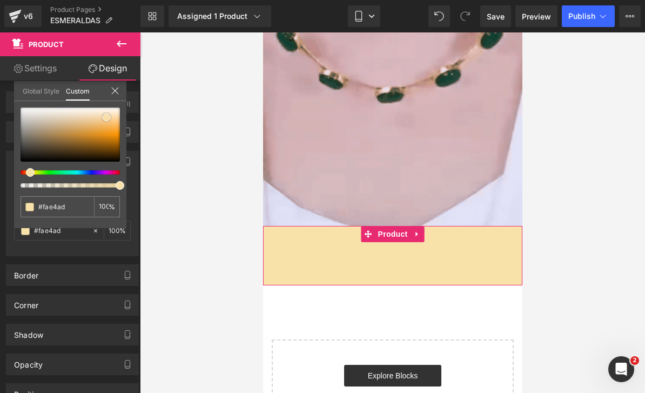
type input "#fae5b2"
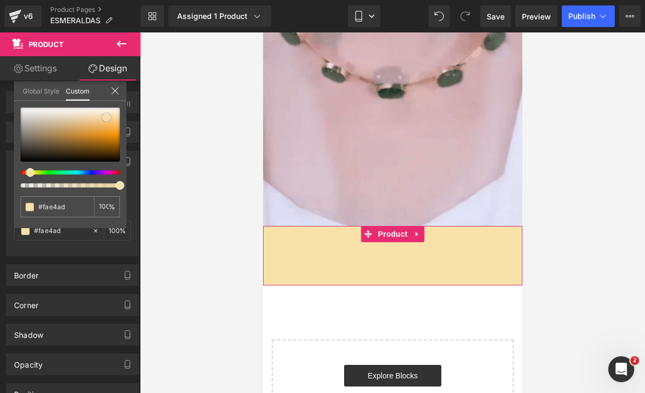
type input "#fae5b2"
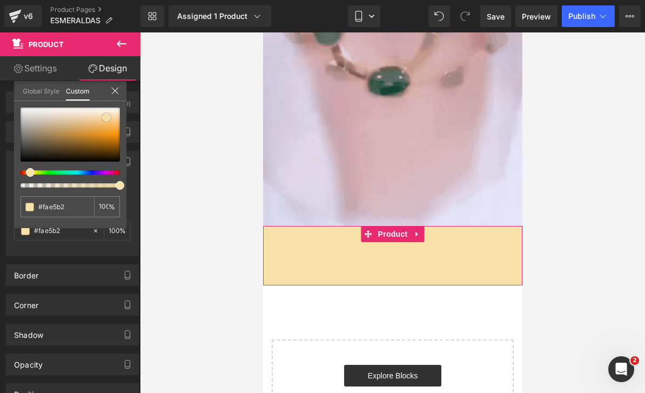
type input "#fae6b2"
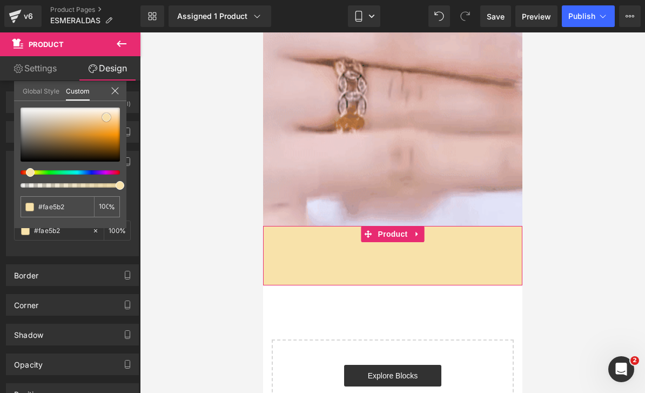
type input "#fae6b2"
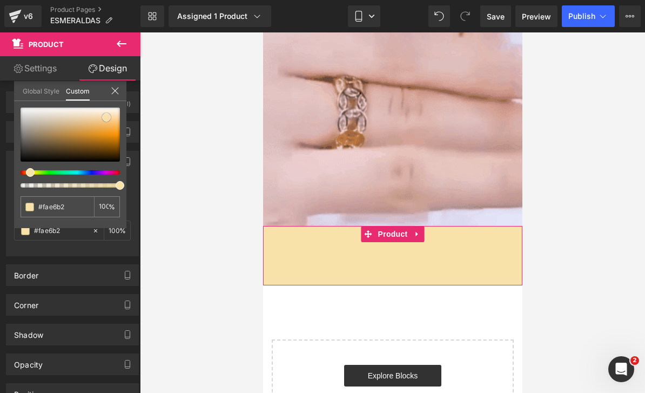
type input "#fbe7b6"
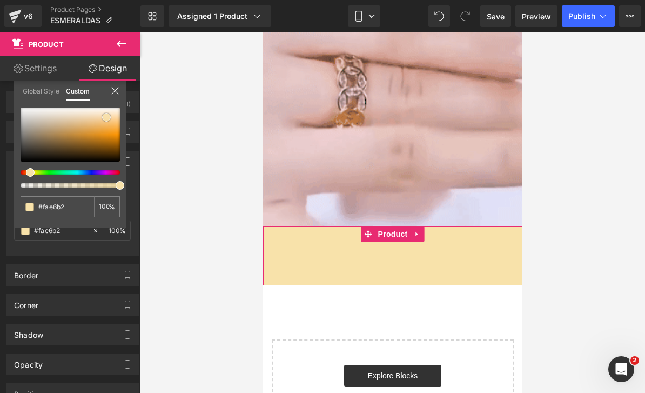
type input "#fbe7b6"
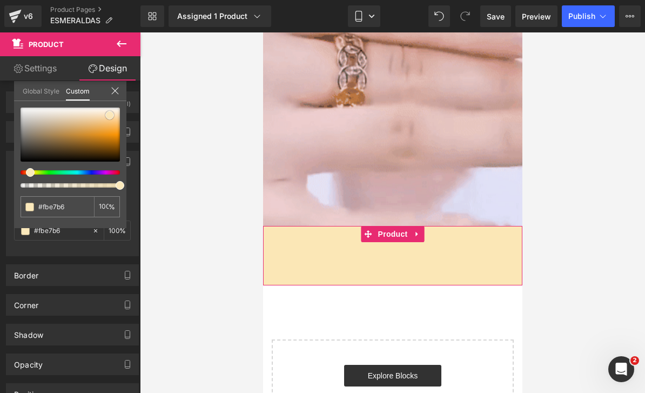
type input "#fbe9bb"
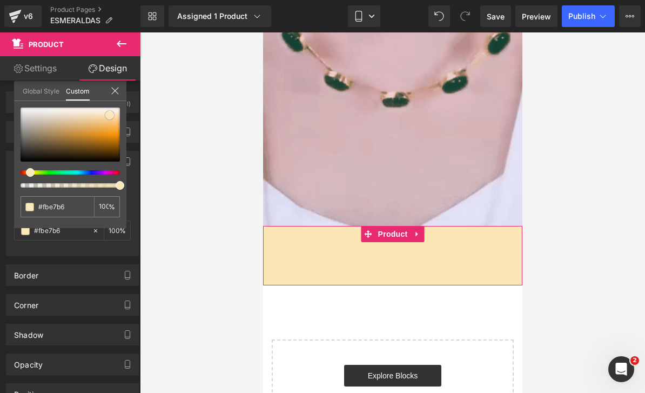
type input "#fbe9bb"
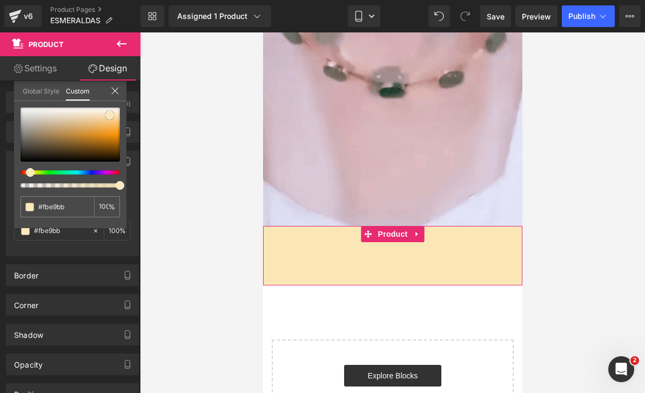
type input "#fbeac0"
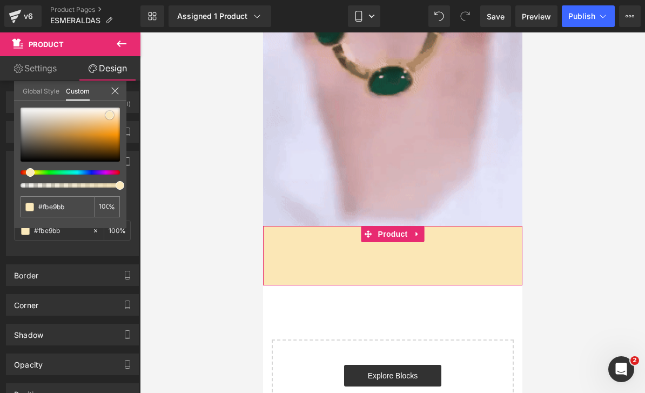
type input "#fbeac0"
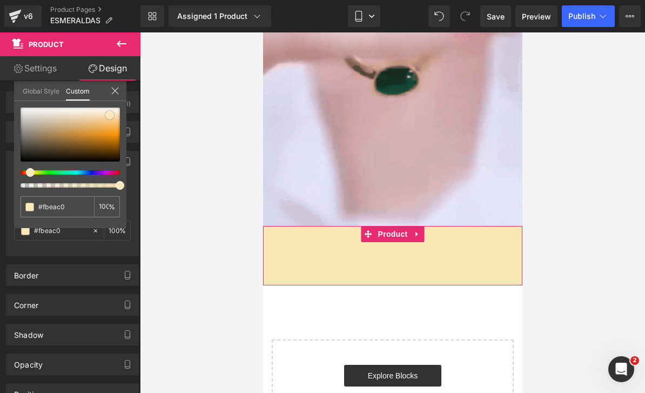
type input "#fbebc5"
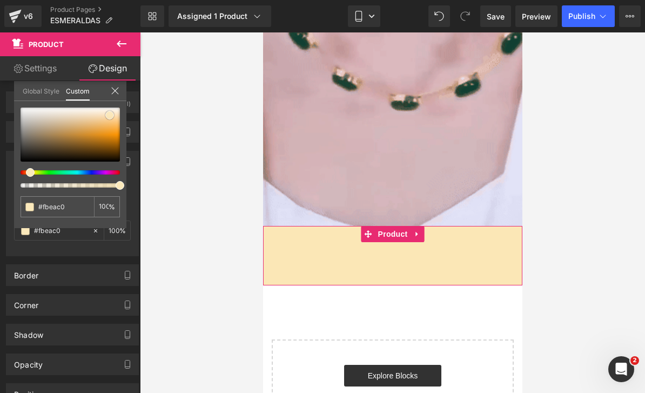
type input "#fbebc5"
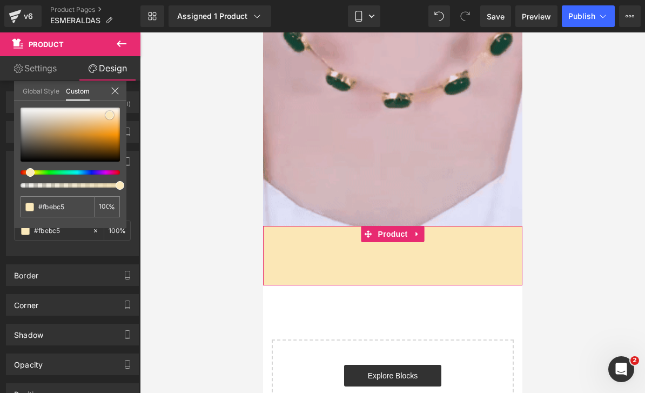
type input "#fbecca"
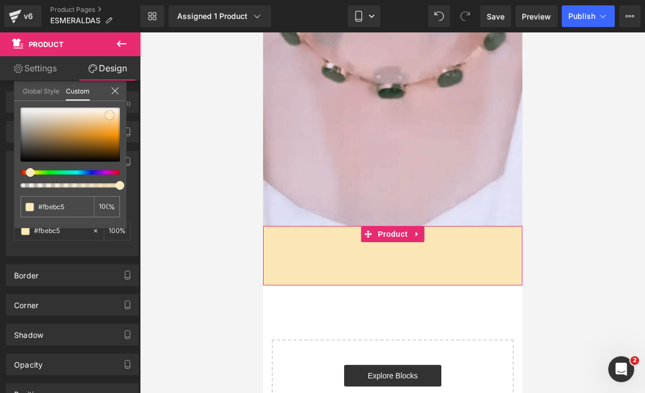
type input "#fbecca"
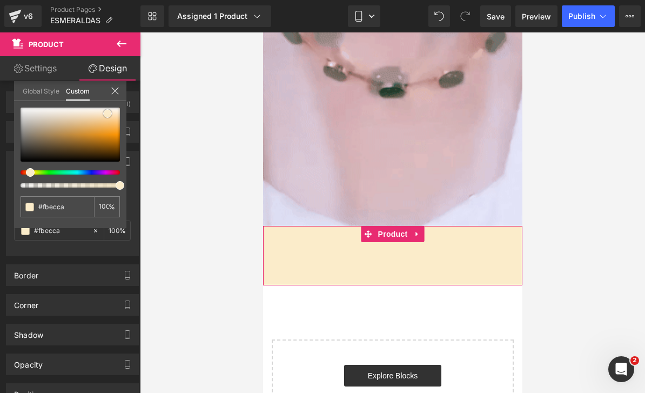
type input "#f9ebcc"
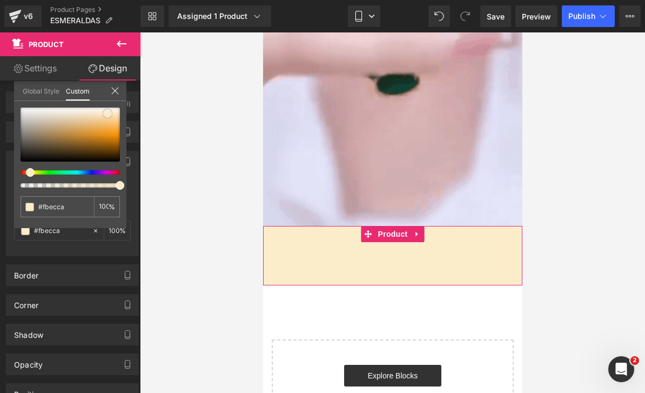
type input "#f9ebcc"
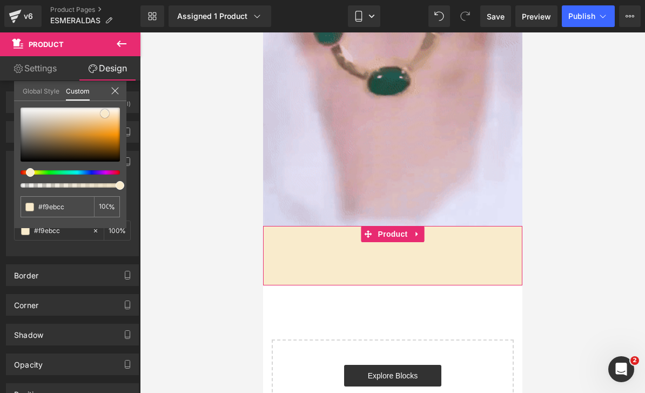
drag, startPoint x: 21, startPoint y: 161, endPoint x: 105, endPoint y: 113, distance: 97.0
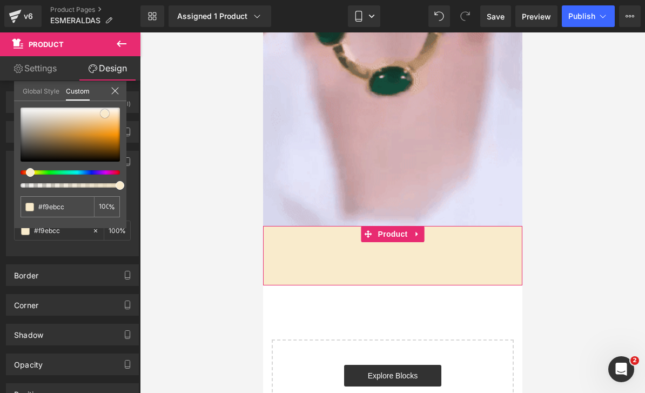
click at [105, 113] on span at bounding box center [104, 113] width 9 height 9
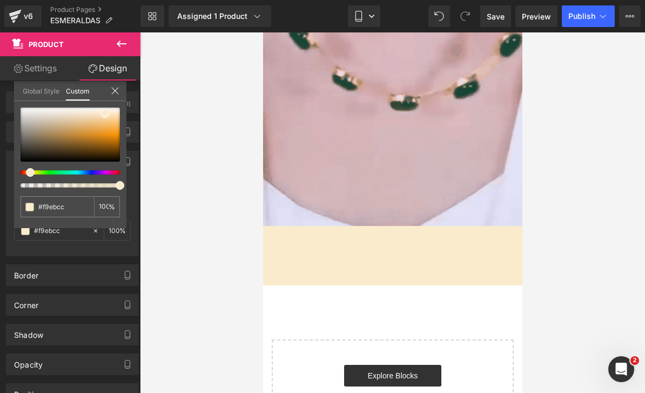
click at [127, 48] on icon at bounding box center [121, 43] width 13 height 13
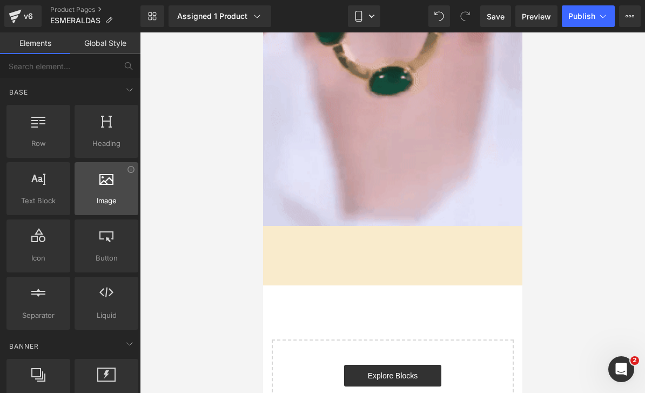
scroll to position [0, 0]
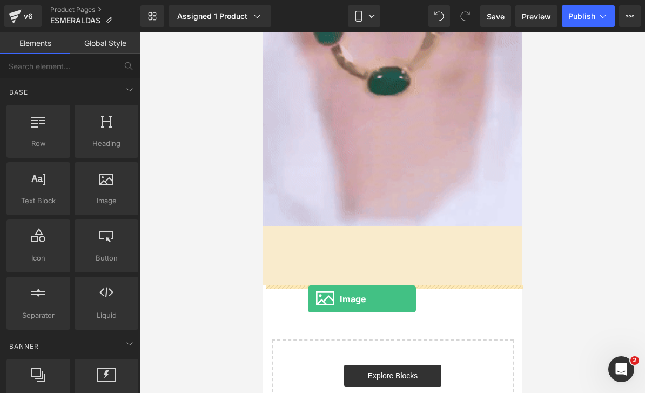
drag, startPoint x: 366, startPoint y: 229, endPoint x: 307, endPoint y: 291, distance: 84.8
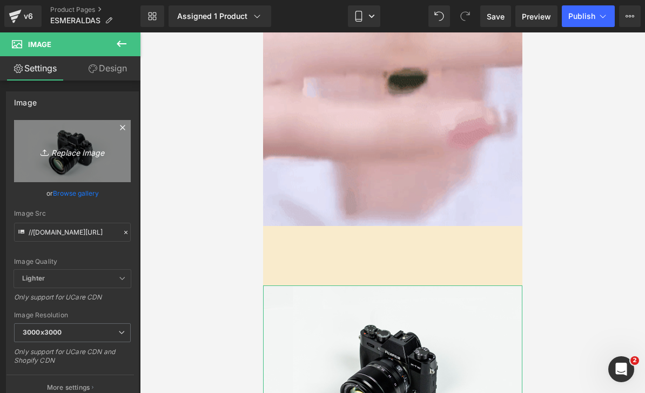
click at [92, 158] on icon "Replace Image" at bounding box center [72, 150] width 86 height 13
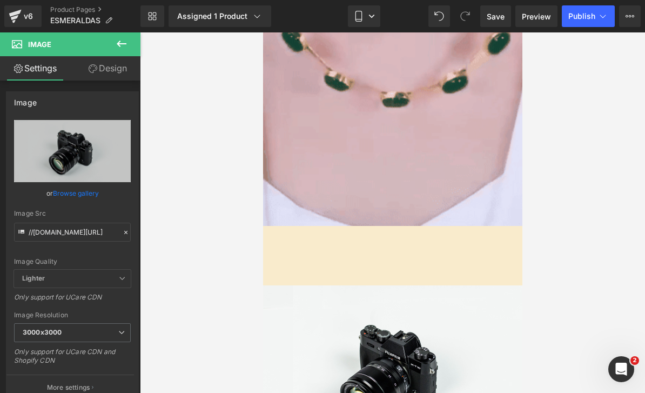
type input "C:\fakepath\453E68B9-6EBA-4E5C-8312-40378BF0B60A.png"
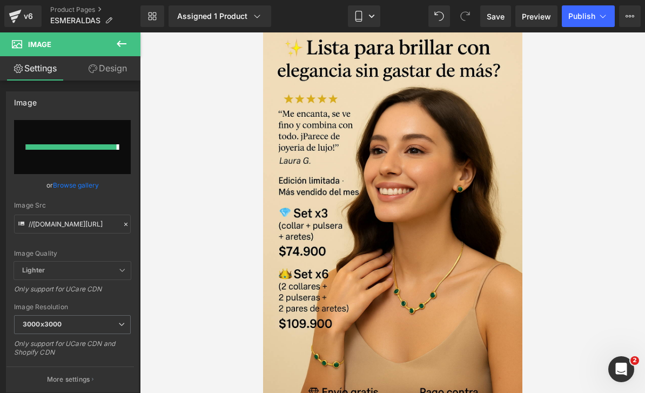
type input "[URL][DOMAIN_NAME]"
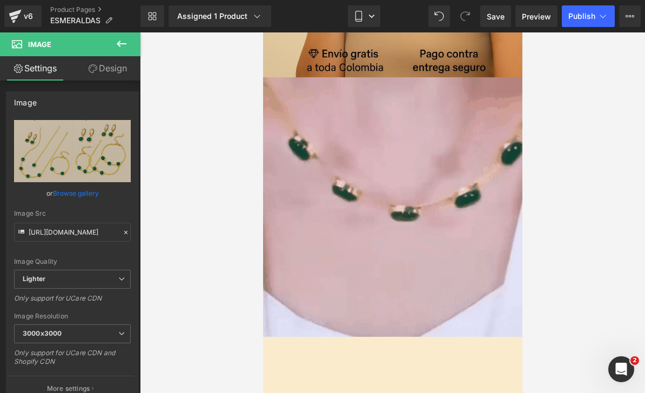
scroll to position [364, 0]
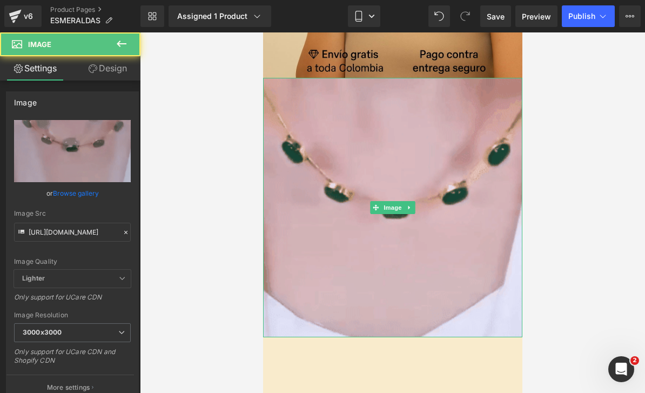
click at [327, 181] on img at bounding box center [391, 207] width 259 height 259
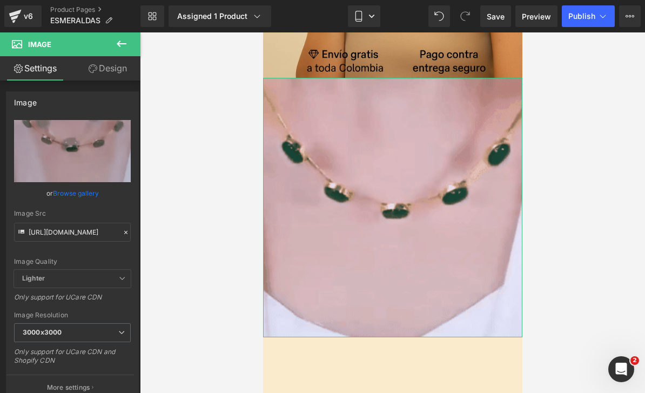
click at [97, 63] on link "Design" at bounding box center [107, 68] width 70 height 24
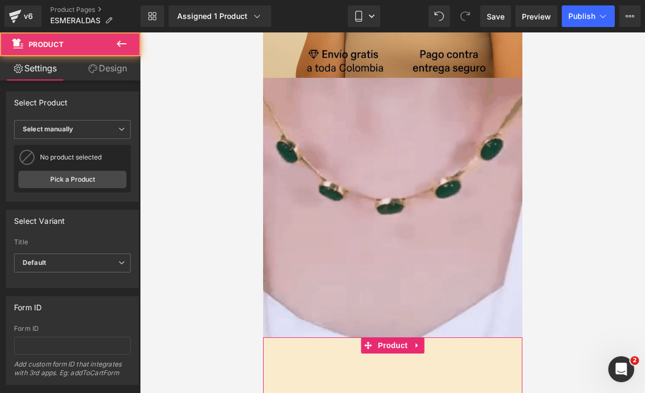
click at [352, 341] on div "Add To Cart (P) Cart Button Product" at bounding box center [391, 366] width 259 height 59
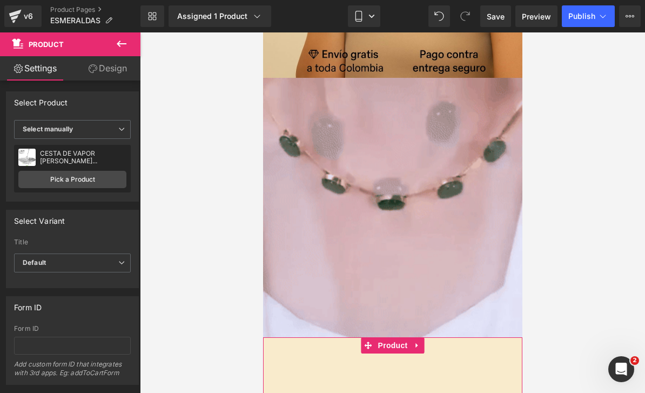
click at [111, 72] on link "Design" at bounding box center [107, 68] width 70 height 24
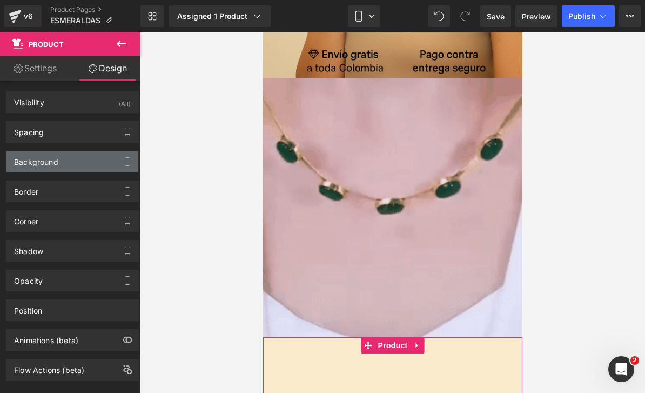
click at [62, 171] on div "Background" at bounding box center [72, 161] width 132 height 21
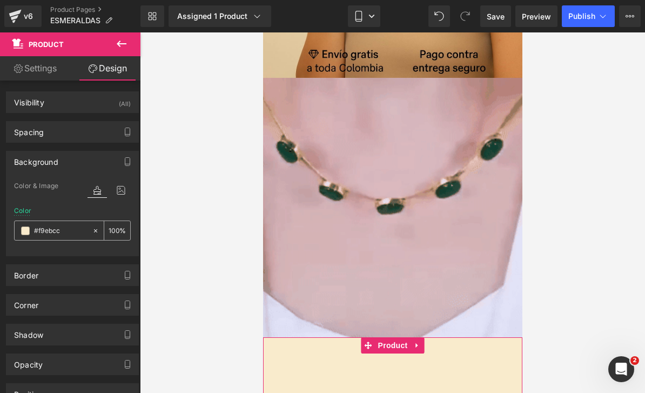
click at [58, 225] on input "#f9ebcc" at bounding box center [60, 231] width 53 height 12
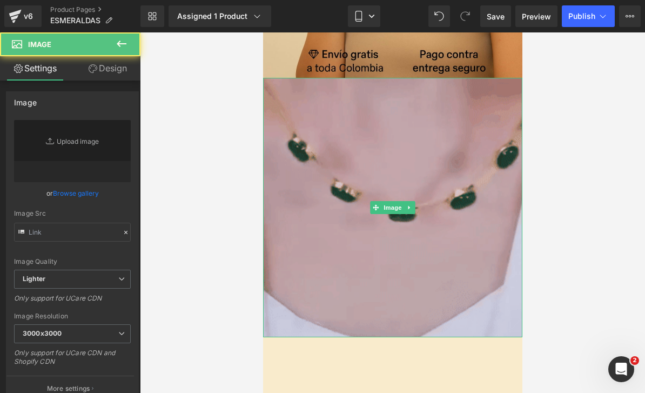
type input "[URL][DOMAIN_NAME]"
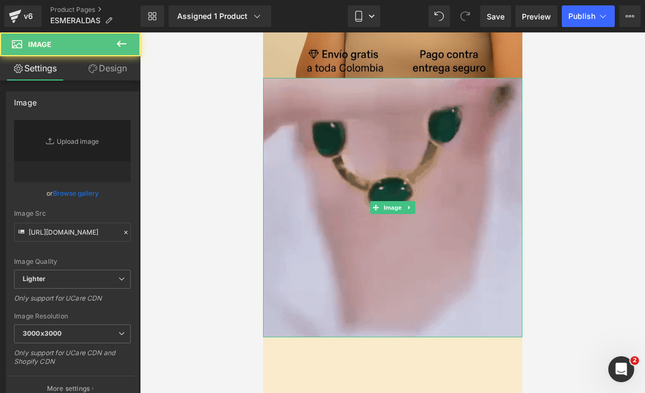
click at [320, 192] on img at bounding box center [391, 207] width 259 height 259
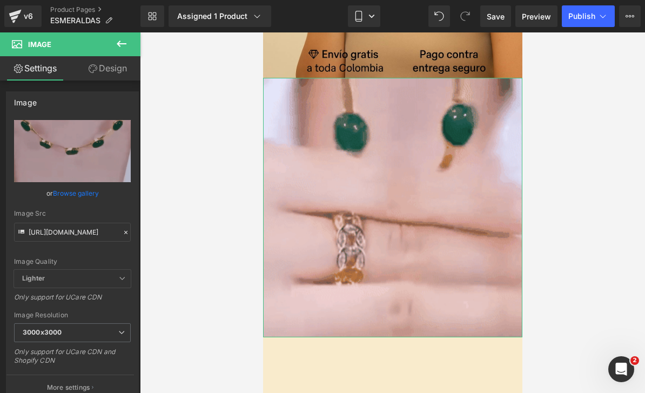
click at [101, 71] on link "Design" at bounding box center [107, 68] width 70 height 24
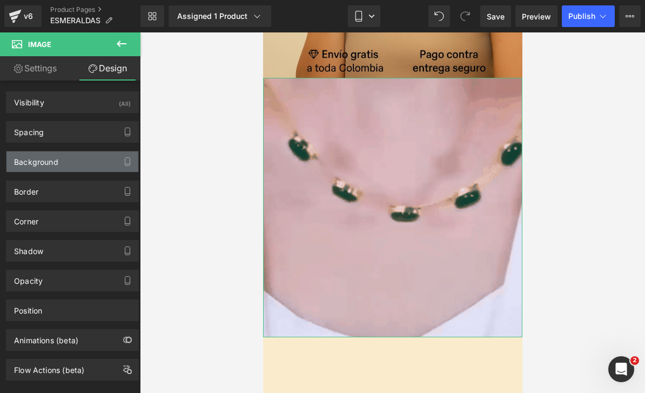
click at [69, 161] on div "Background" at bounding box center [72, 161] width 132 height 21
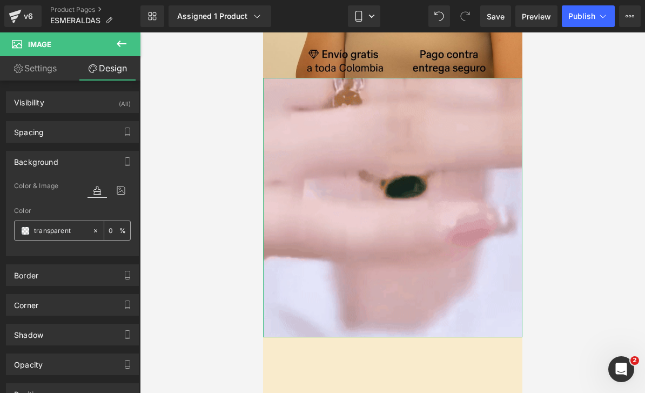
click at [64, 232] on input "transparent" at bounding box center [60, 231] width 53 height 12
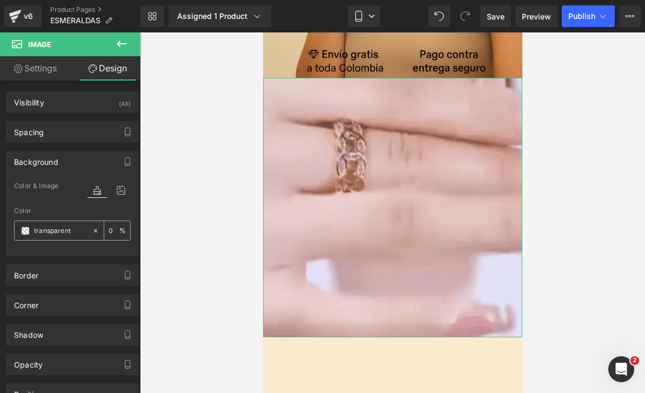
paste input "#f9ebcc"
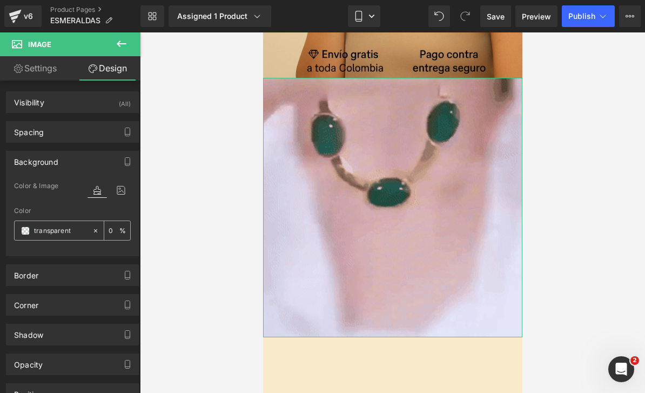
type input "#f9ebcc"
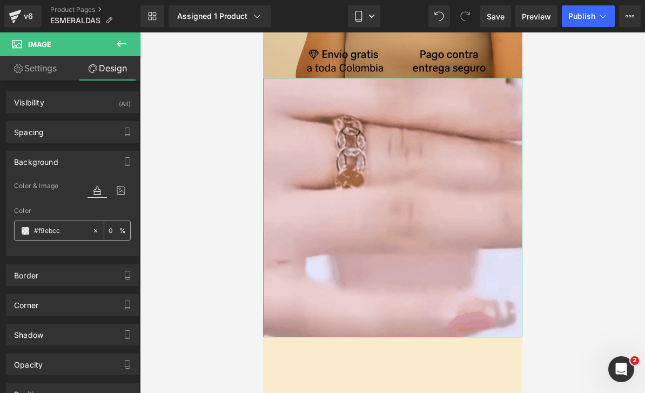
type input "100"
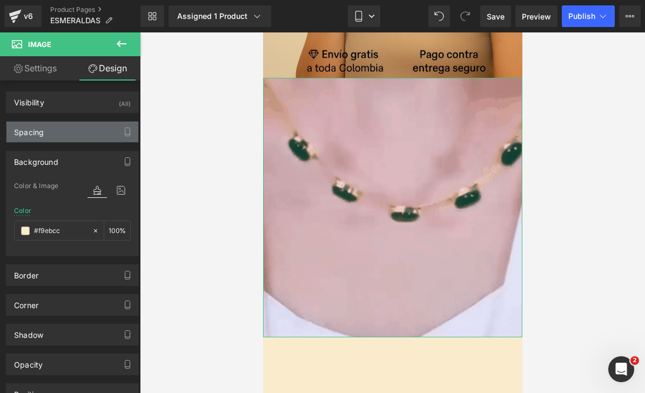
type input "#f9ebcc"
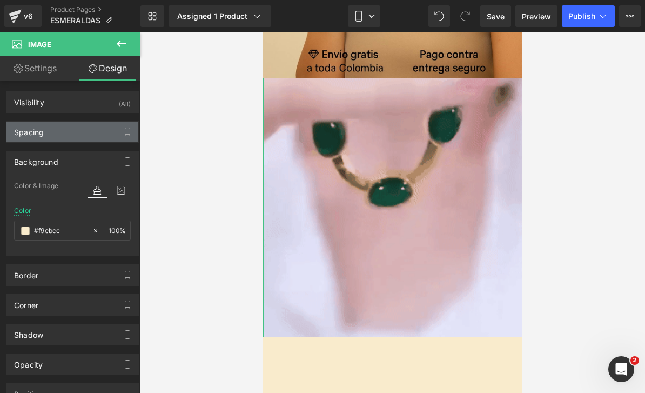
click at [81, 135] on div "Spacing" at bounding box center [72, 131] width 132 height 21
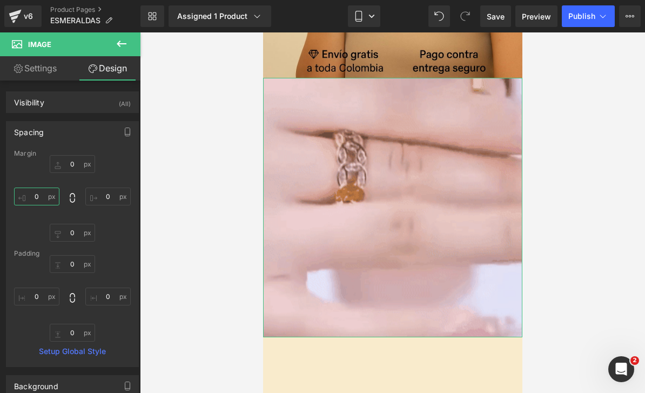
click at [45, 200] on input "0" at bounding box center [36, 196] width 45 height 18
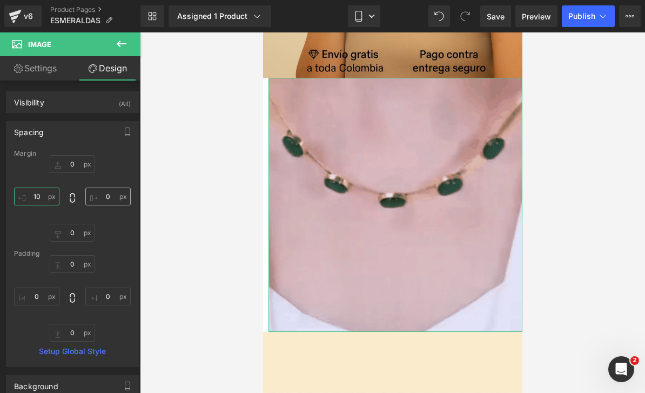
type input "10"
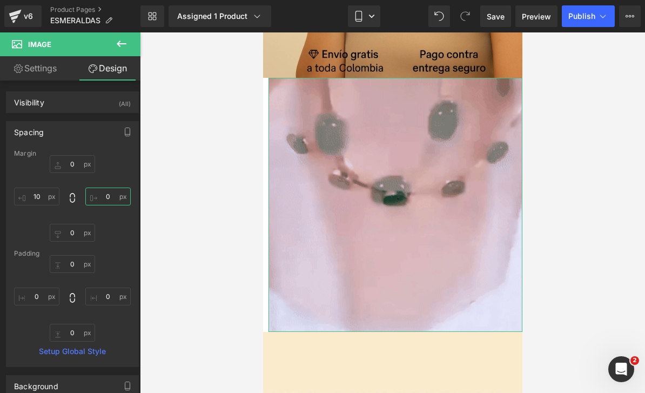
click at [105, 195] on input "0" at bounding box center [107, 196] width 45 height 18
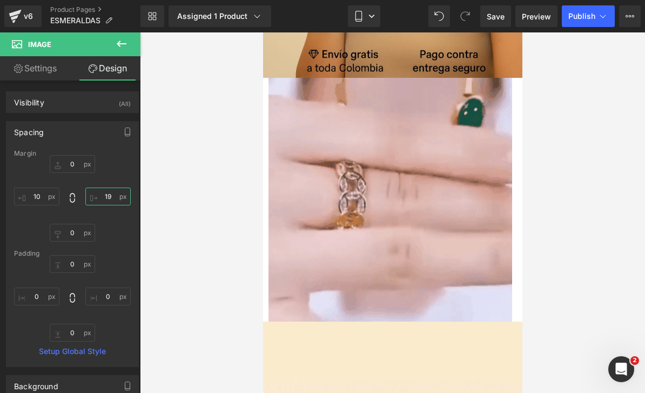
type input "19"
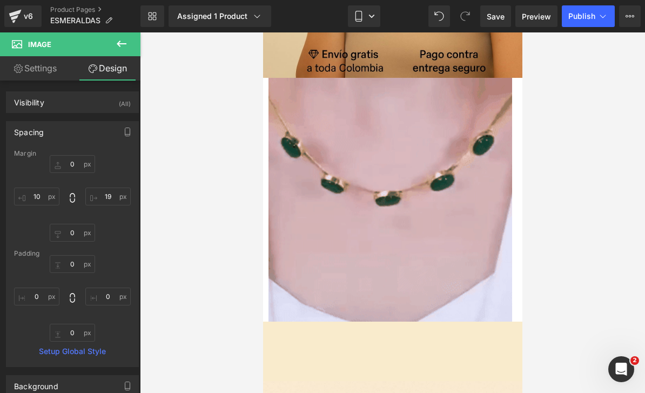
click at [122, 49] on icon at bounding box center [121, 43] width 13 height 13
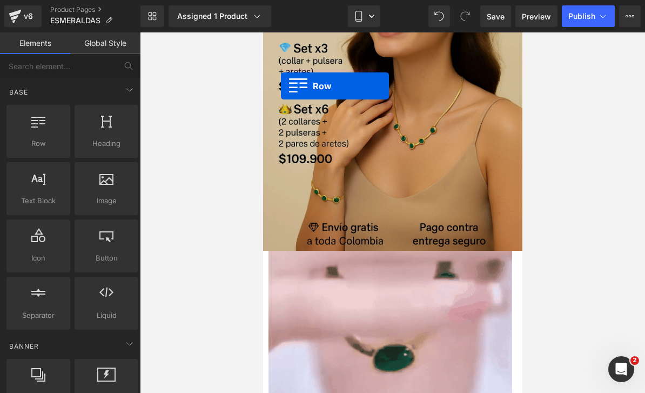
scroll to position [105, 0]
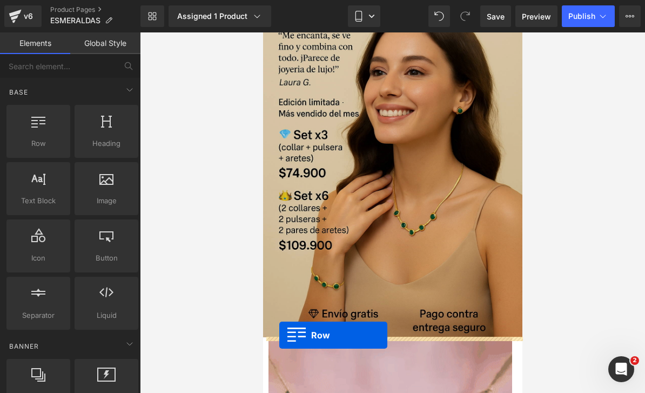
drag, startPoint x: 295, startPoint y: 166, endPoint x: 278, endPoint y: 332, distance: 166.6
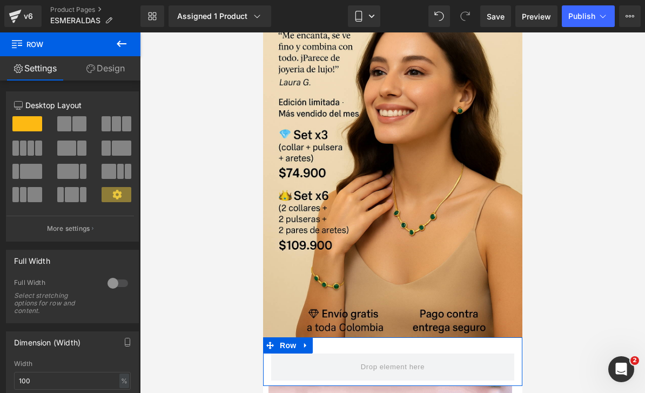
click at [94, 68] on link "Design" at bounding box center [105, 68] width 70 height 24
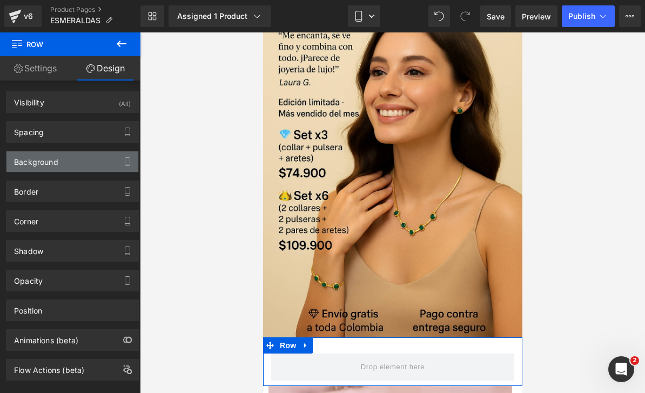
click at [67, 170] on div "Background" at bounding box center [72, 161] width 132 height 21
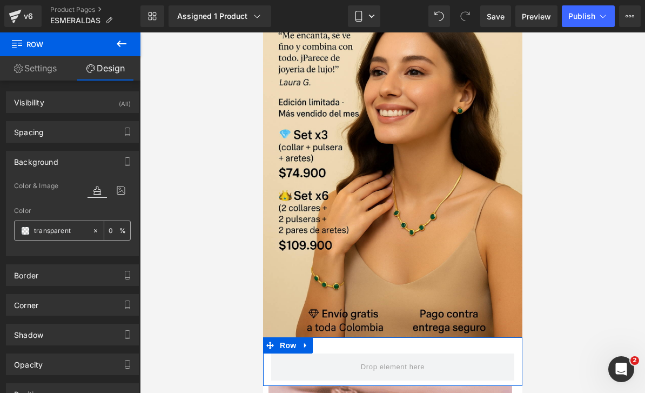
click at [55, 231] on input "transparent" at bounding box center [60, 231] width 53 height 12
paste input "#f9ebcc"
type input "#f9ebcc"
type input "100"
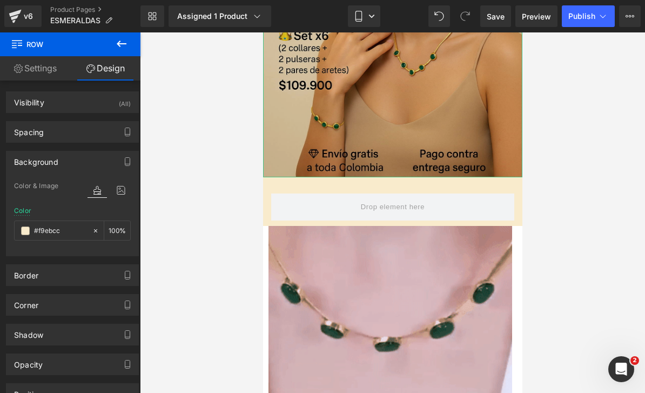
scroll to position [278, 0]
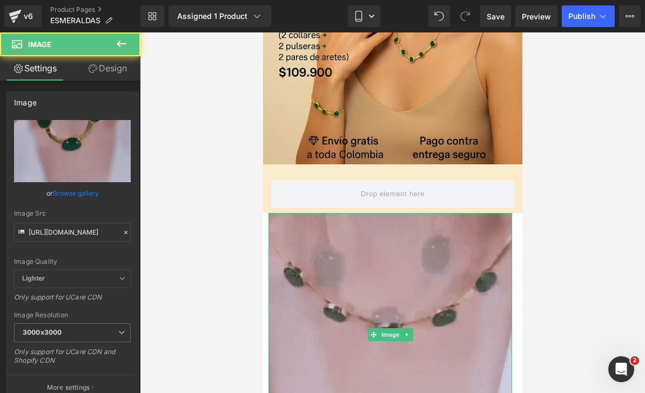
click at [388, 281] on img at bounding box center [390, 335] width 244 height 244
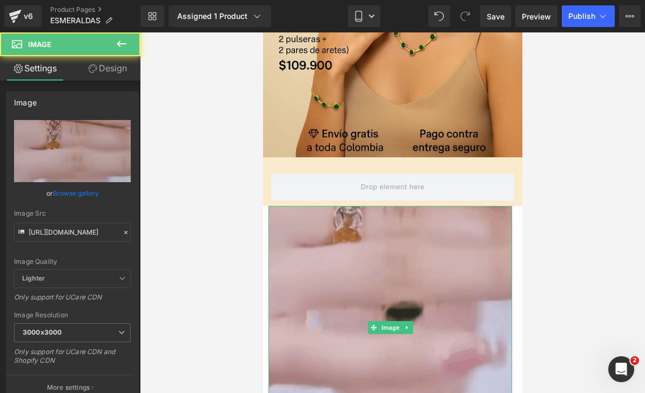
scroll to position [285, 0]
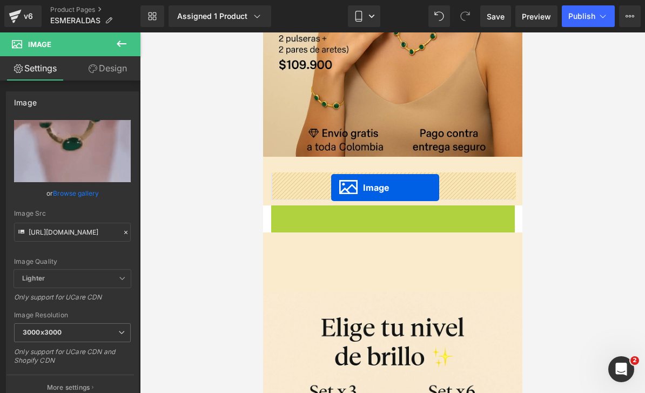
drag, startPoint x: 371, startPoint y: 330, endPoint x: 330, endPoint y: 180, distance: 156.0
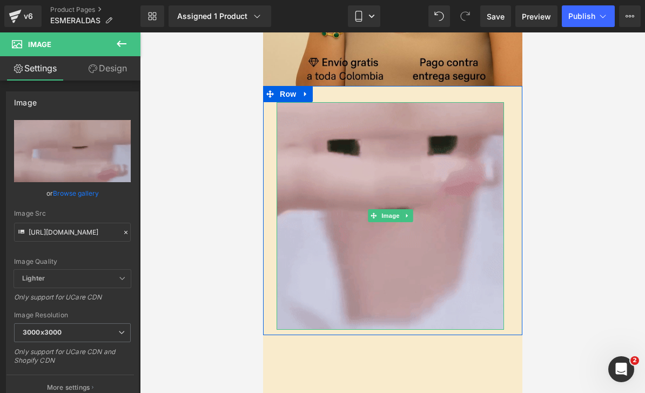
scroll to position [408, 0]
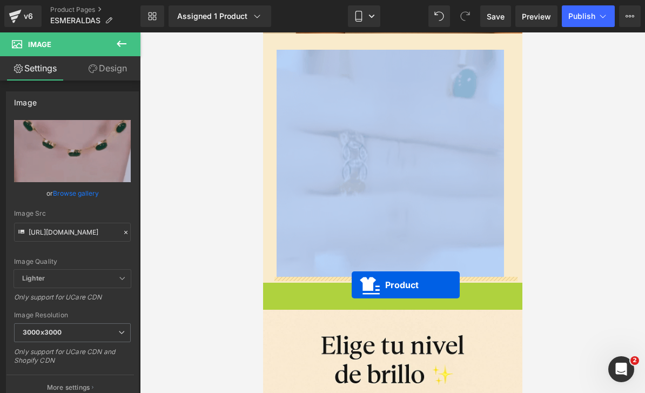
drag, startPoint x: 367, startPoint y: 293, endPoint x: 351, endPoint y: 277, distance: 22.9
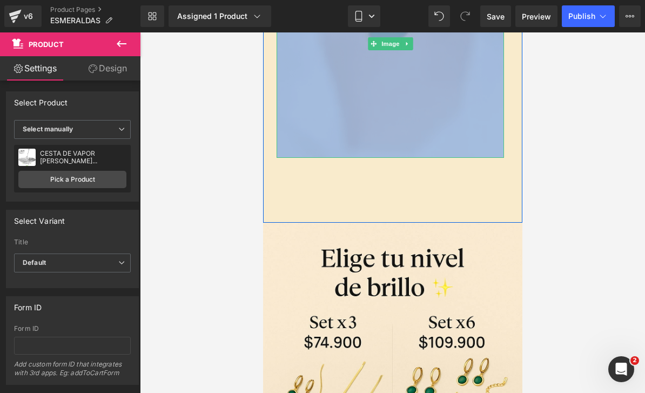
scroll to position [535, 0]
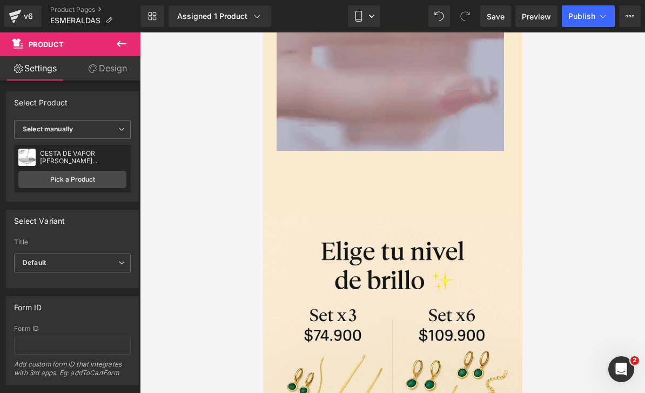
click at [584, 169] on div at bounding box center [392, 212] width 505 height 360
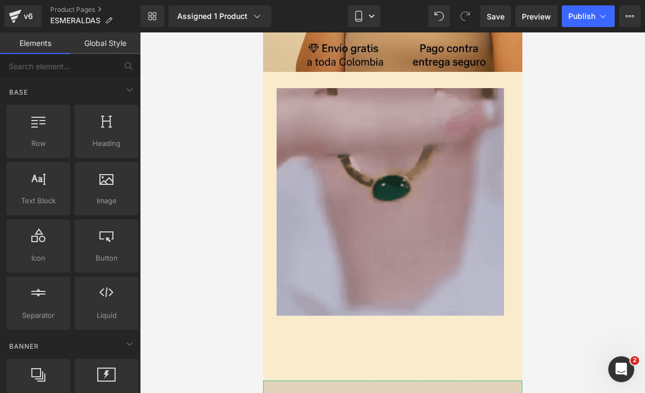
scroll to position [369, 0]
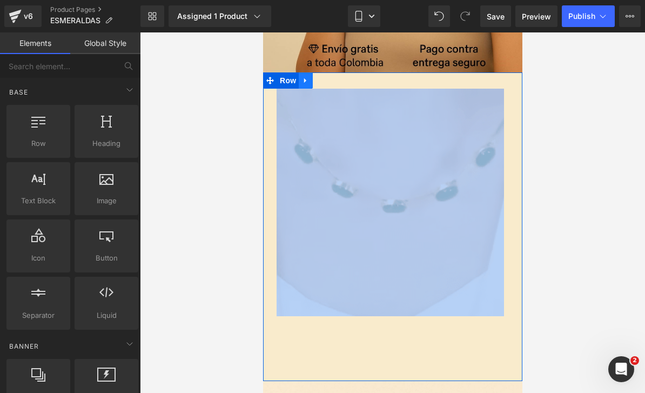
click at [307, 83] on icon at bounding box center [305, 80] width 8 height 8
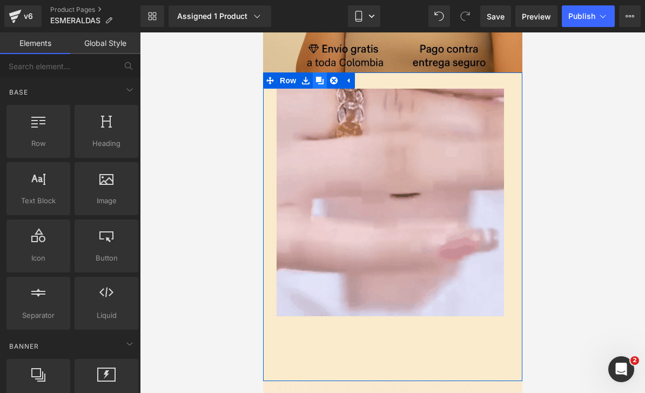
click at [319, 81] on icon at bounding box center [319, 81] width 8 height 8
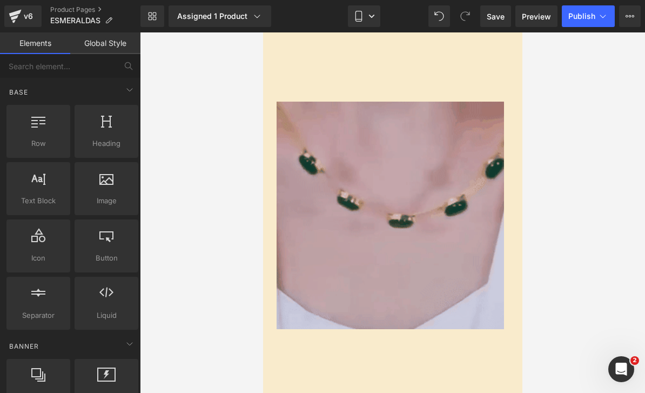
scroll to position [674, 0]
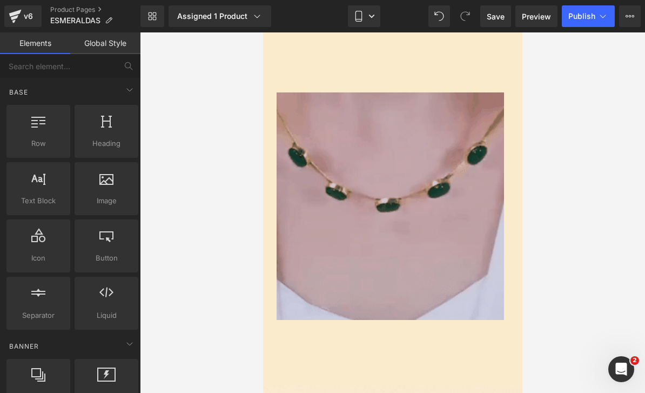
click at [319, 154] on img at bounding box center [389, 205] width 227 height 227
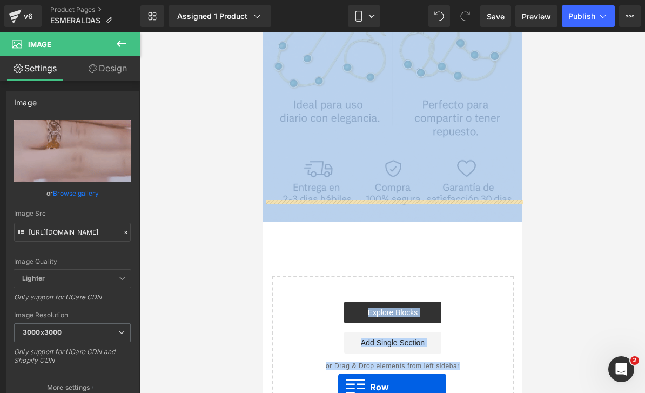
scroll to position [1009, 0]
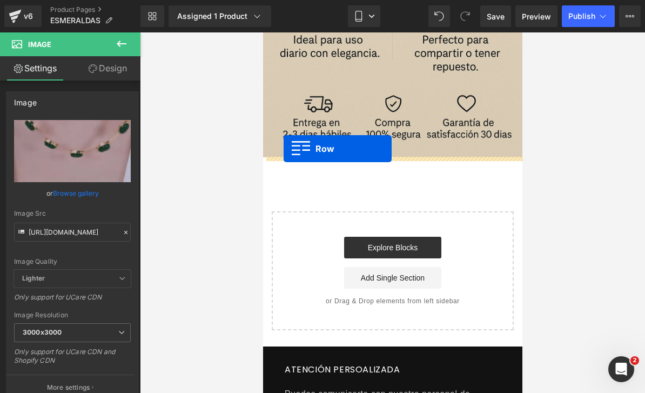
drag, startPoint x: 270, startPoint y: 86, endPoint x: 285, endPoint y: 146, distance: 61.8
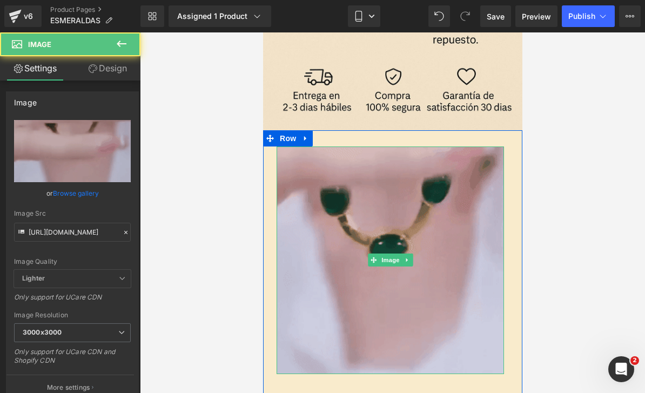
click at [347, 236] on img at bounding box center [389, 259] width 227 height 227
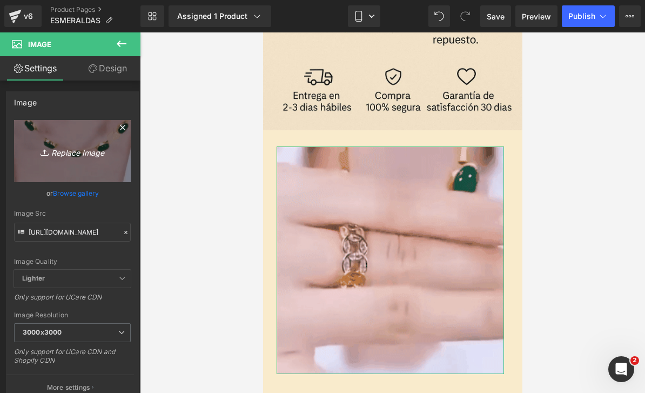
click at [57, 148] on icon "Replace Image" at bounding box center [72, 150] width 86 height 13
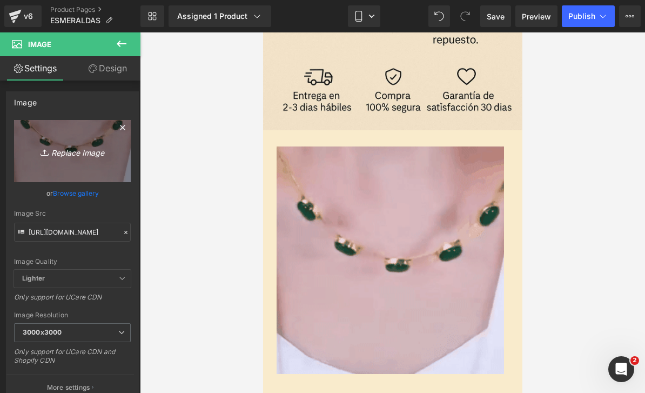
type input "C:\fakepath\2CEF4889-4A1C-4179-A706-8640BBCB238A.png"
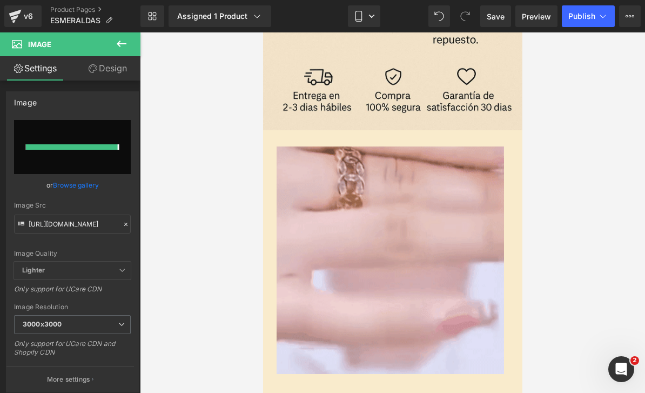
type input "[URL][DOMAIN_NAME]"
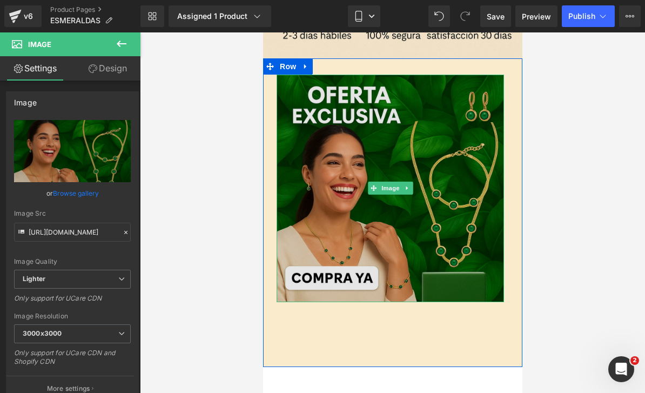
scroll to position [1111, 0]
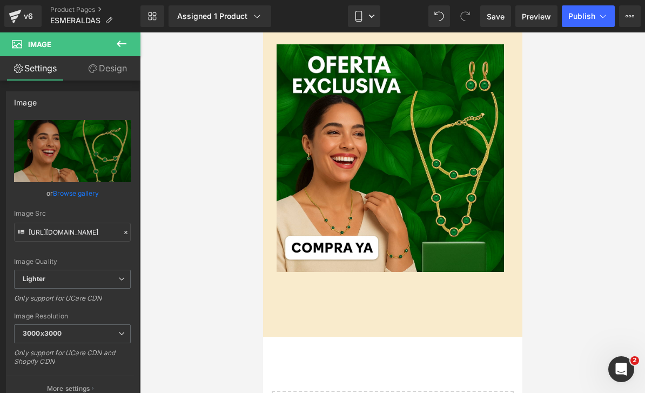
click at [126, 47] on icon at bounding box center [121, 43] width 13 height 13
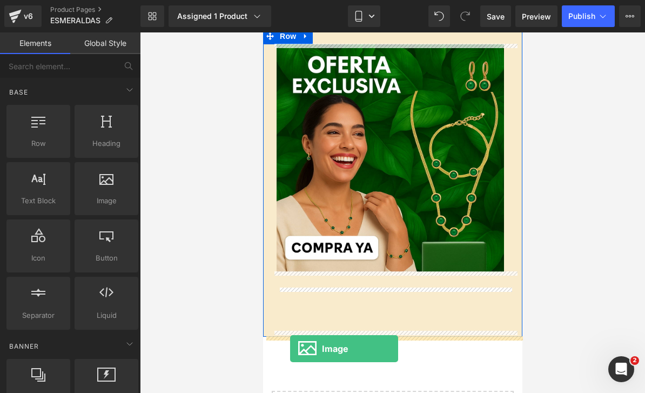
drag, startPoint x: 371, startPoint y: 227, endPoint x: 290, endPoint y: 342, distance: 139.9
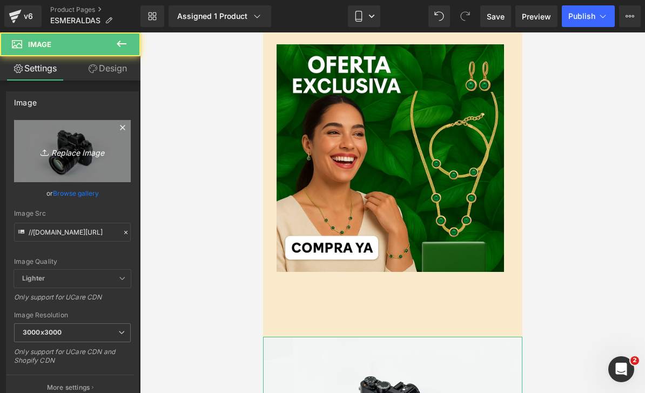
click at [45, 146] on icon "Replace Image" at bounding box center [72, 150] width 86 height 13
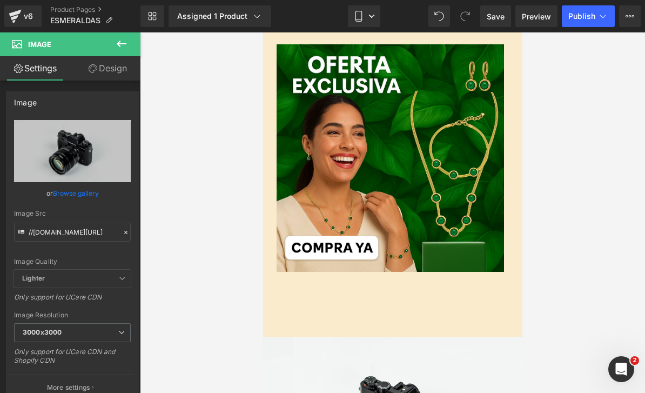
type input "C:\fakepath\1FFA0E6E-5C66-474C-AE87-1E288FE7DAC6.png"
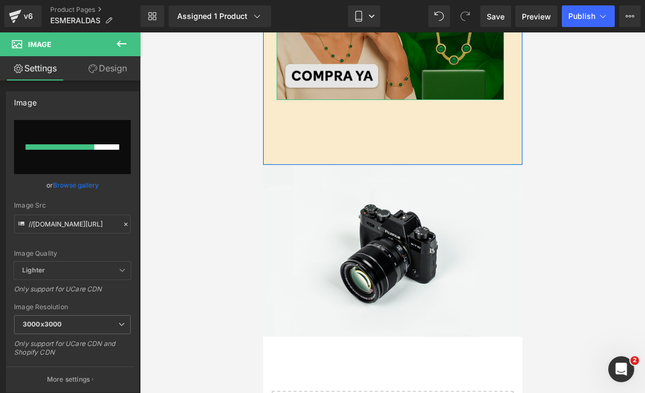
scroll to position [1292, 0]
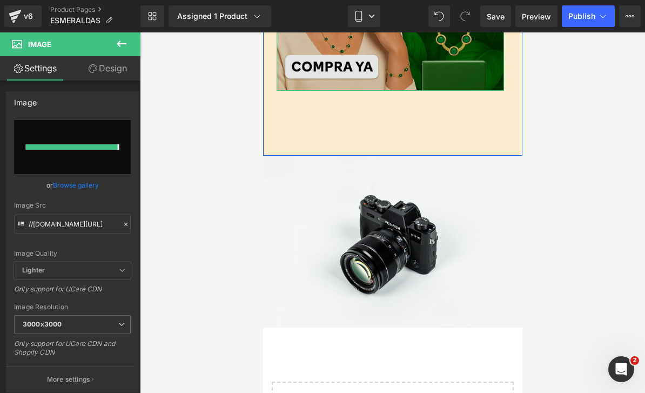
type input "[URL][DOMAIN_NAME]"
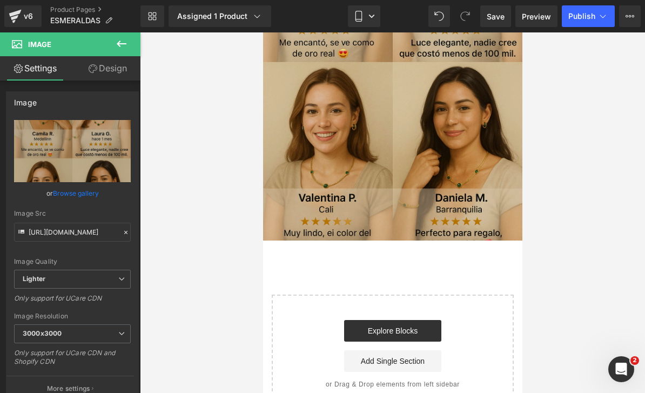
scroll to position [1596, 0]
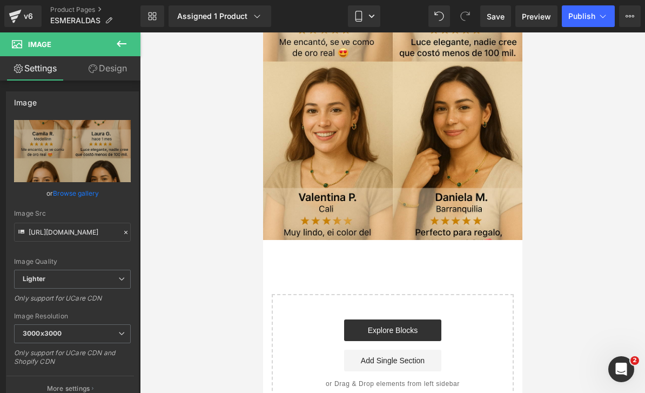
click at [119, 50] on button at bounding box center [122, 44] width 38 height 24
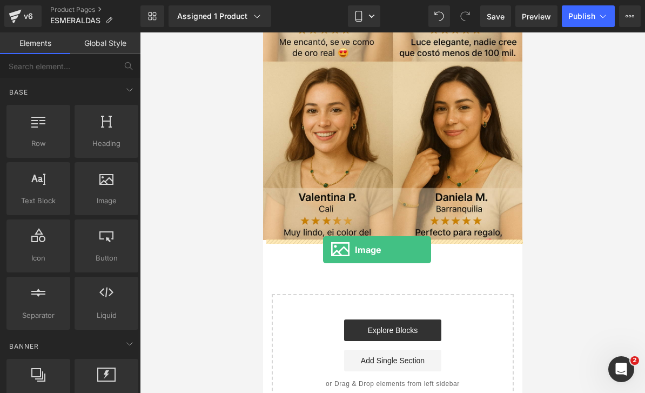
drag, startPoint x: 380, startPoint y: 215, endPoint x: 321, endPoint y: 241, distance: 63.8
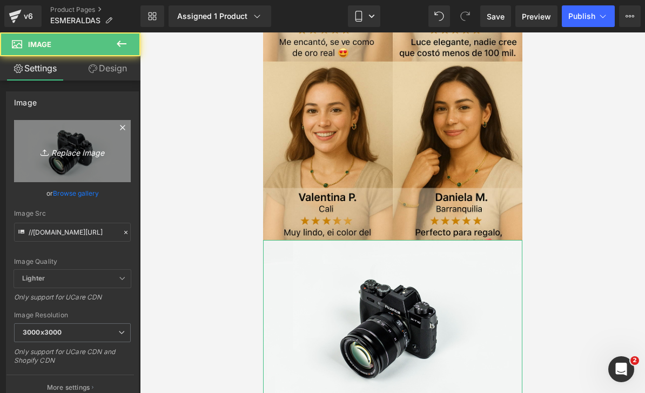
click at [69, 139] on link "Replace Image" at bounding box center [72, 151] width 117 height 62
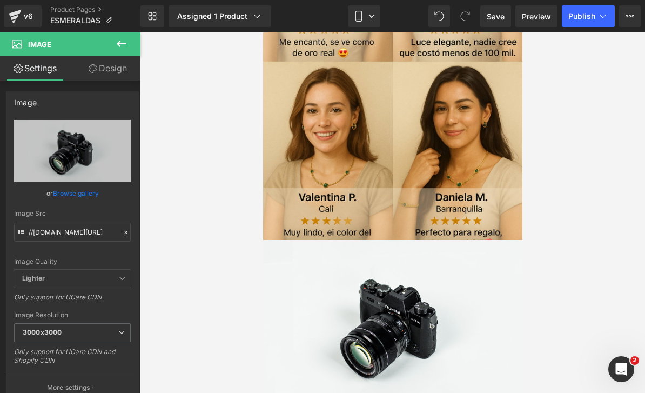
type input "C:\fakepath\912A92A5-2E79-44DC-A565-34E8747E1FF7.png"
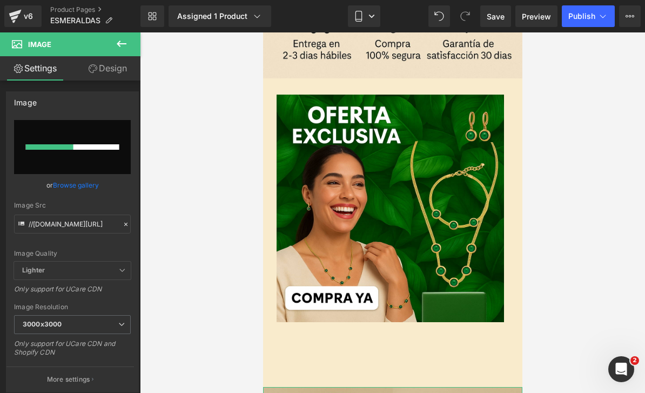
scroll to position [1062, 0]
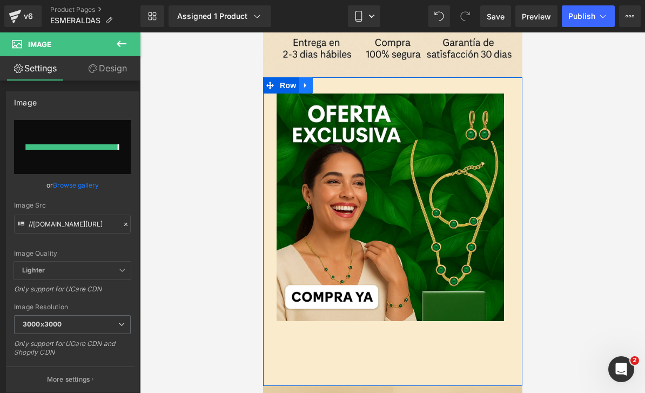
type input "[URL][DOMAIN_NAME]"
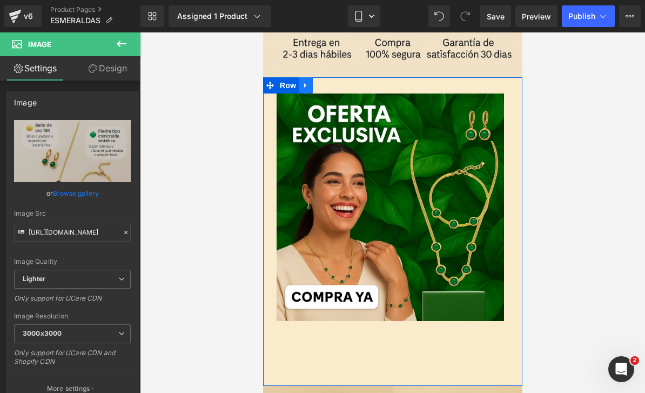
click at [305, 85] on icon at bounding box center [304, 85] width 2 height 5
click at [317, 89] on icon at bounding box center [319, 85] width 8 height 8
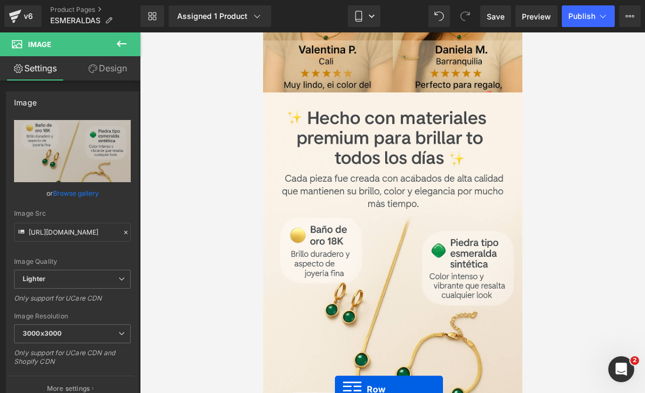
scroll to position [1997, 0]
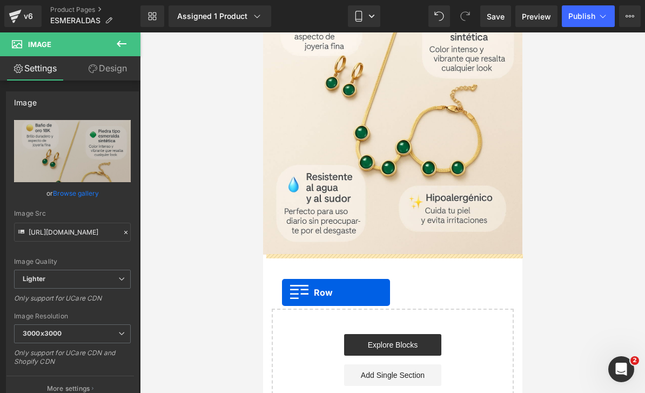
drag, startPoint x: 268, startPoint y: 83, endPoint x: 281, endPoint y: 285, distance: 201.8
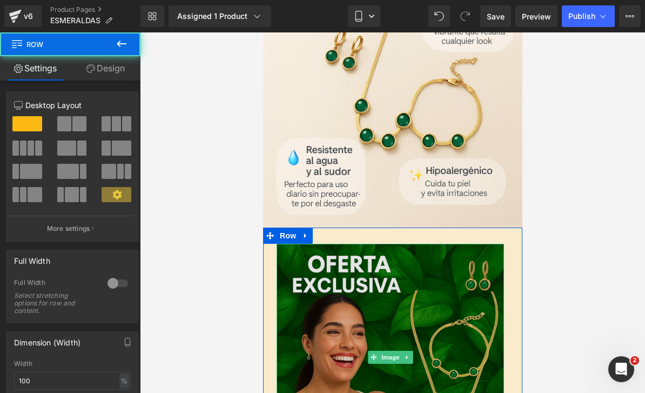
click at [346, 299] on img at bounding box center [389, 357] width 227 height 227
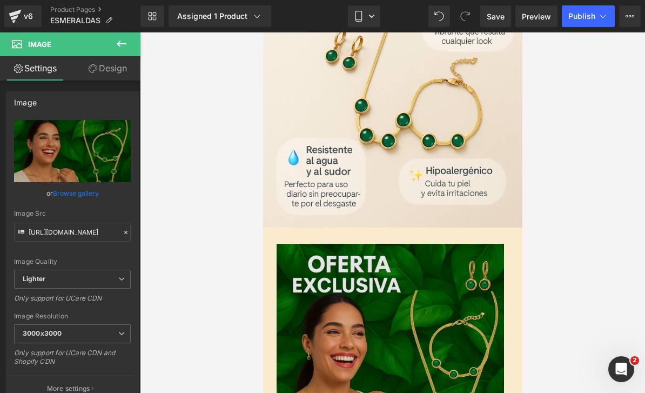
click at [384, 296] on img at bounding box center [389, 357] width 227 height 227
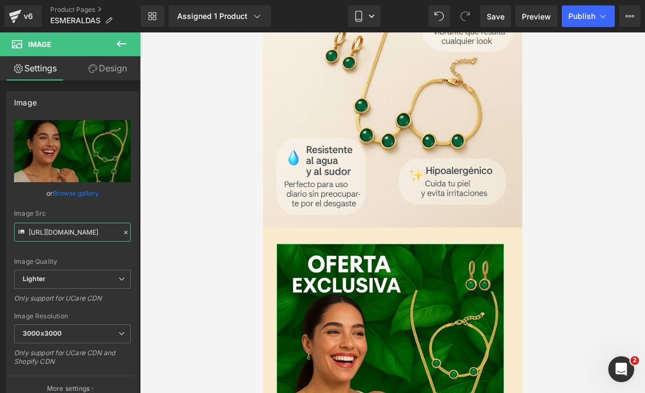
click at [119, 236] on input "[URL][DOMAIN_NAME]" at bounding box center [72, 231] width 117 height 19
click at [123, 231] on icon at bounding box center [126, 232] width 8 height 8
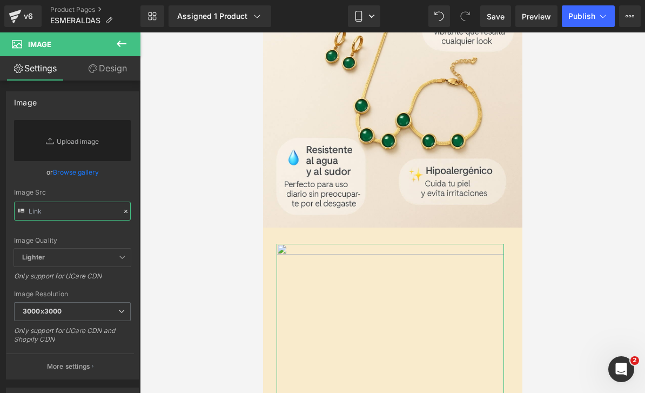
click at [91, 205] on input "text" at bounding box center [72, 210] width 117 height 19
paste input "[URL][DOMAIN_NAME]"
type input "[URL][DOMAIN_NAME]"
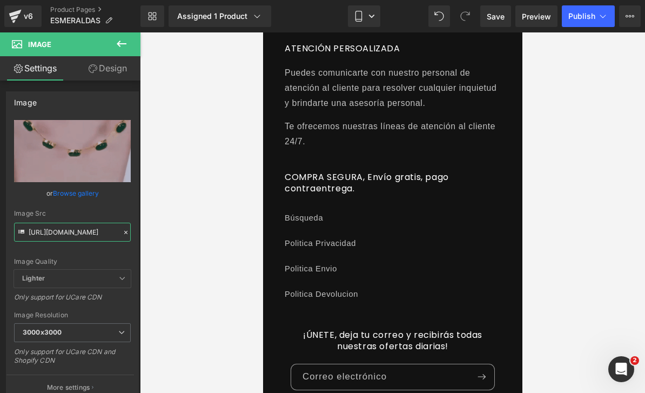
scroll to position [0, 0]
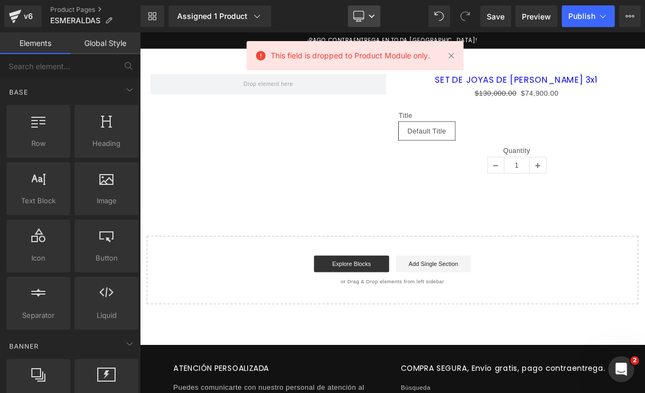
click at [363, 16] on icon at bounding box center [358, 16] width 11 height 11
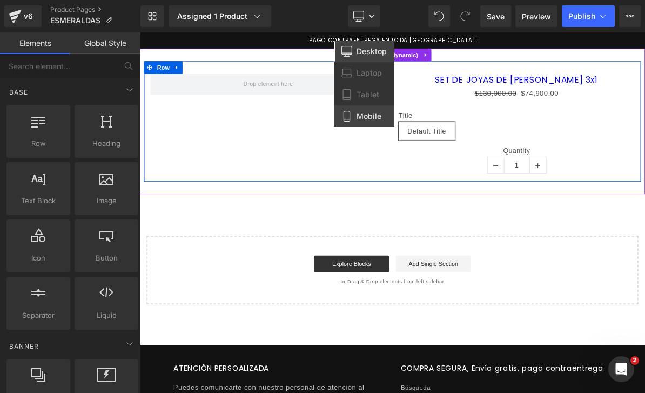
drag, startPoint x: 360, startPoint y: 123, endPoint x: 97, endPoint y: 91, distance: 264.4
click at [360, 123] on link "Mobile" at bounding box center [364, 116] width 60 height 22
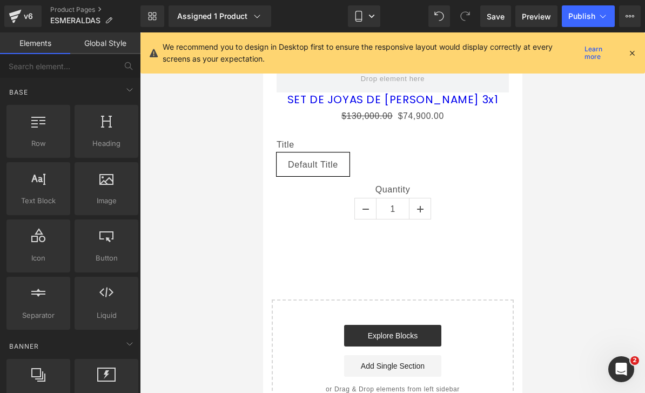
click at [633, 57] on icon at bounding box center [632, 53] width 10 height 10
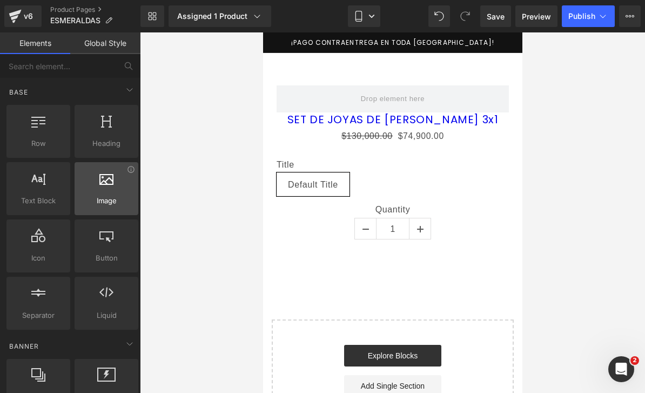
scroll to position [0, 0]
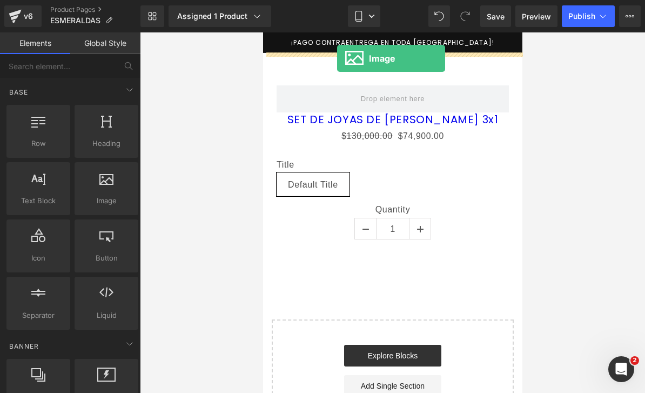
drag, startPoint x: 370, startPoint y: 227, endPoint x: 336, endPoint y: 58, distance: 171.8
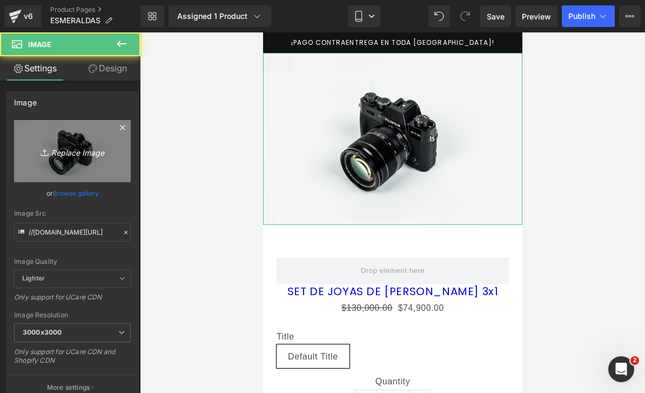
click at [90, 140] on link "Replace Image" at bounding box center [72, 151] width 117 height 62
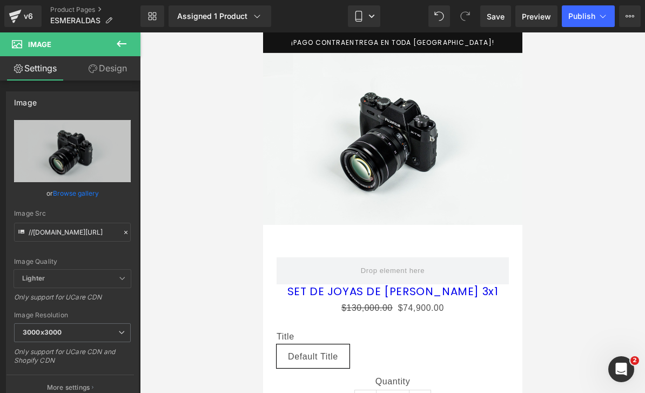
type input "C:\fakepath\6B29518A-F452-4940-8CDE-5BBA53E3752A.png"
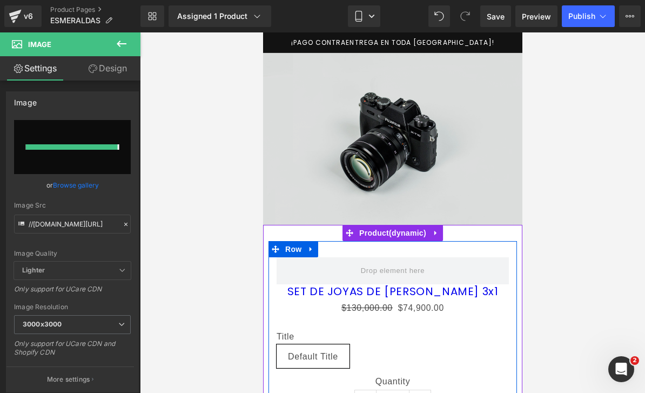
type input "https://ucarecdn.com/3c951ea6-eaca-4210-96e9-8d1462de0d1d/-/format/auto/-/previ…"
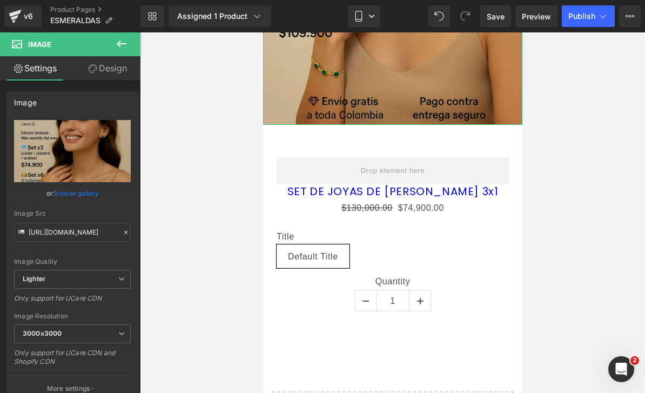
scroll to position [319, 0]
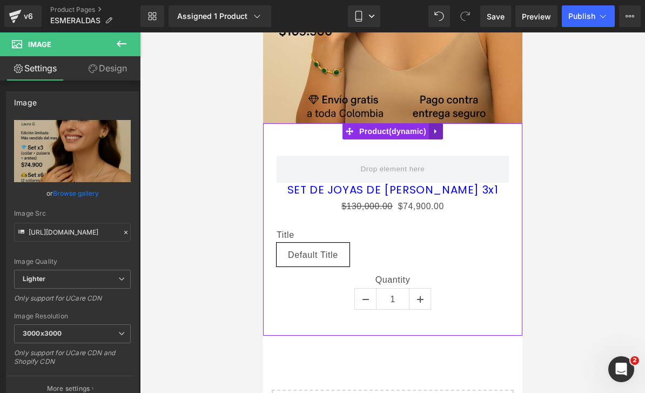
click at [435, 131] on icon at bounding box center [435, 131] width 2 height 5
click at [441, 131] on icon at bounding box center [442, 131] width 8 height 8
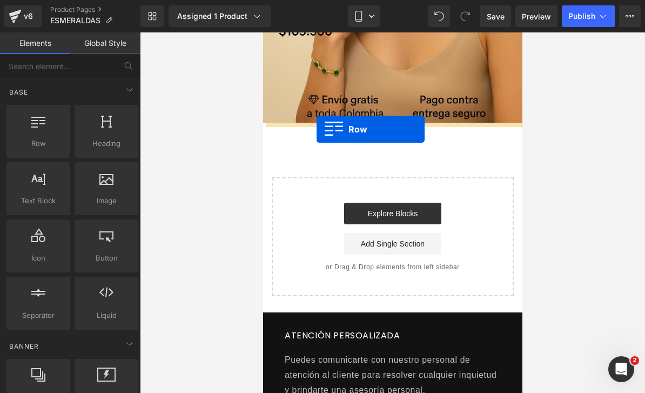
drag, startPoint x: 301, startPoint y: 170, endPoint x: 316, endPoint y: 130, distance: 42.7
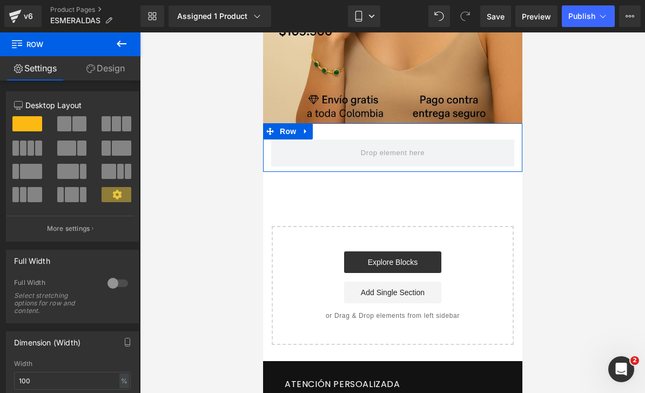
click at [83, 69] on link "Design" at bounding box center [105, 68] width 70 height 24
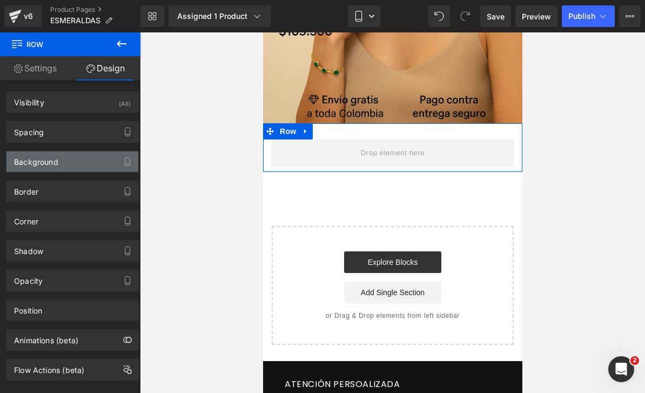
click at [63, 161] on div "Background" at bounding box center [72, 161] width 132 height 21
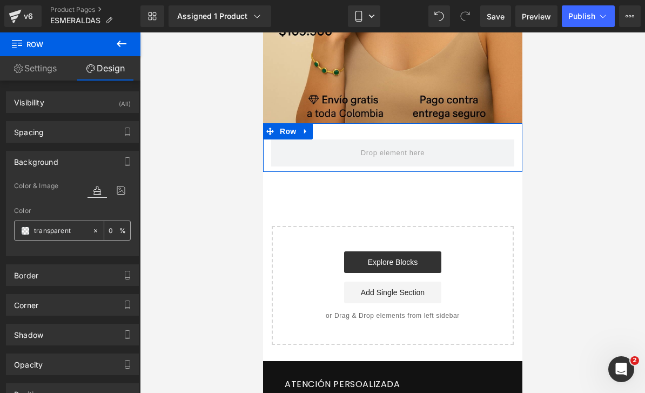
click at [65, 234] on input "transparent" at bounding box center [60, 231] width 53 height 12
click at [26, 229] on span at bounding box center [25, 230] width 9 height 9
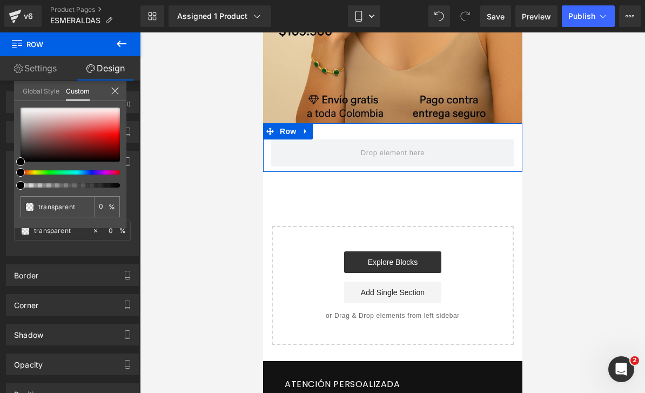
click at [30, 174] on div at bounding box center [70, 147] width 99 height 80
type input "#000000"
type input "100"
type input "#000000"
type input "100"
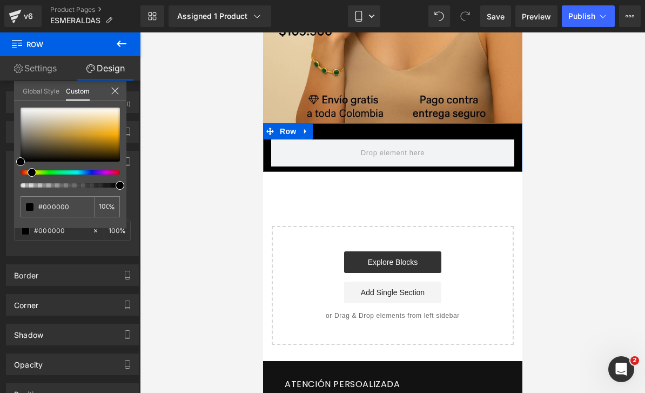
click at [26, 172] on div at bounding box center [65, 172] width 99 height 4
type input "#050505"
type input "#433f37"
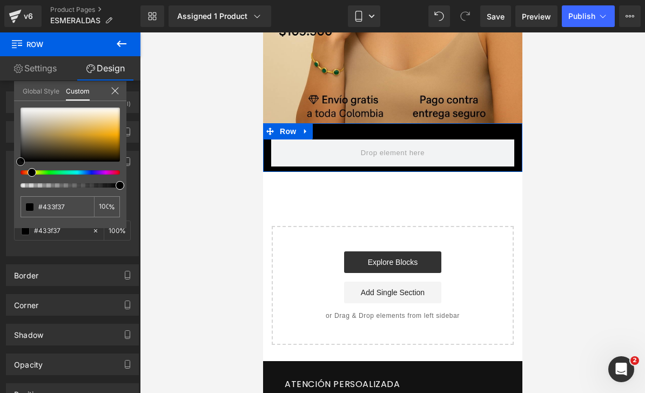
type input "#756951"
type input "#9e8960"
type input "#b4a078"
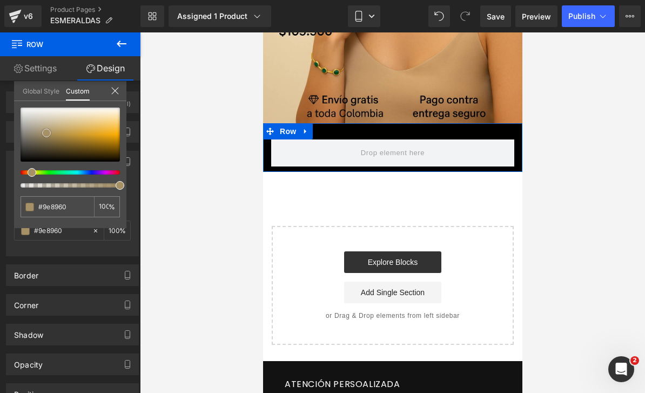
type input "#b4a078"
type input "#c5b18a"
type input "#ccb993"
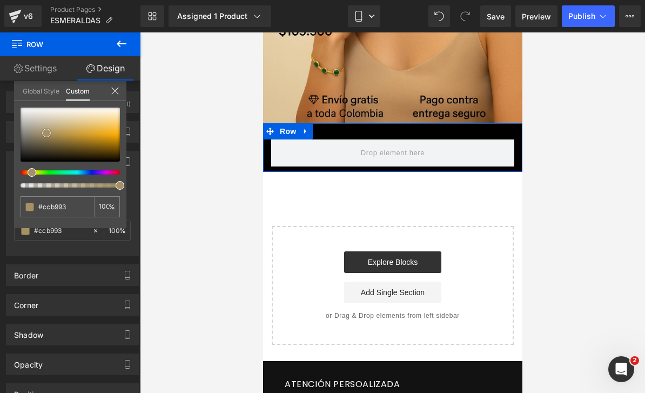
type input "#cfbd9a"
type input "#d1be98"
type input "#d4c19b"
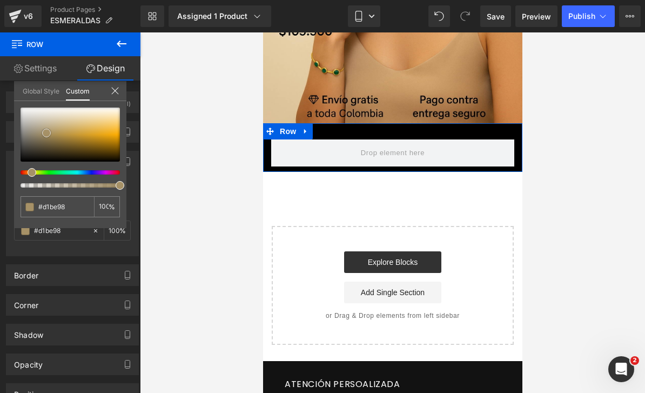
type input "#d4c19b"
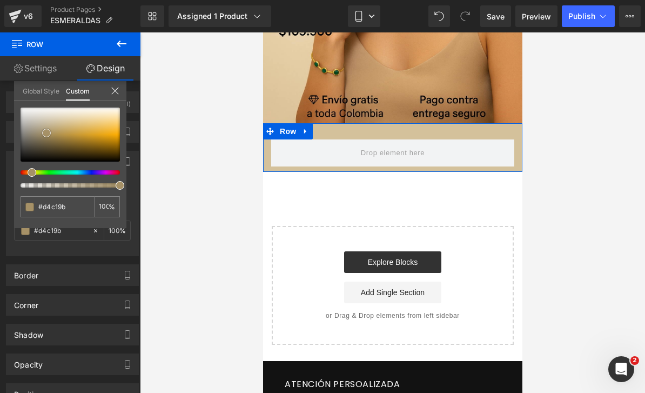
type input "#dccaa6"
type input "#decca9"
type input "#e1cfac"
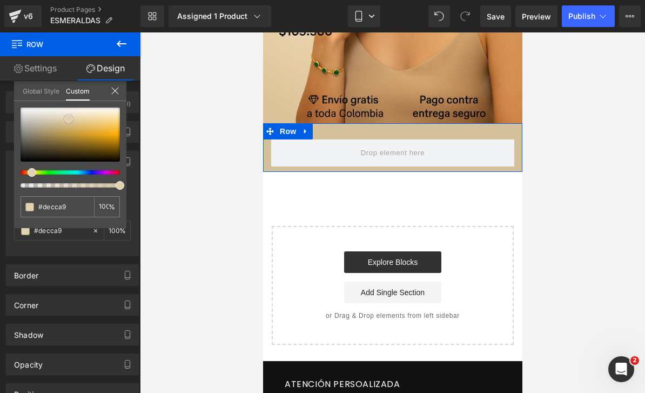
type input "#e1cfac"
type input "#e3d2af"
type input "#e8d8b9"
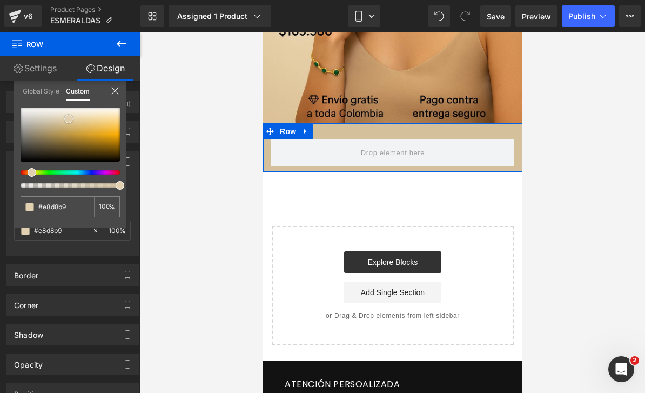
type input "#ebdbbc"
type input "#ecddbf"
type input "#edddbe"
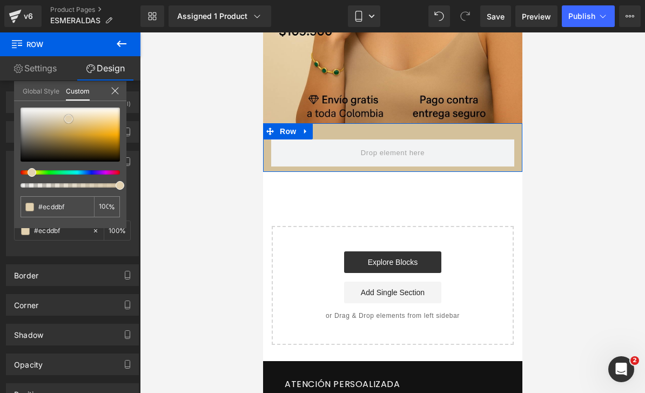
type input "#edddbe"
type input "#eedebe"
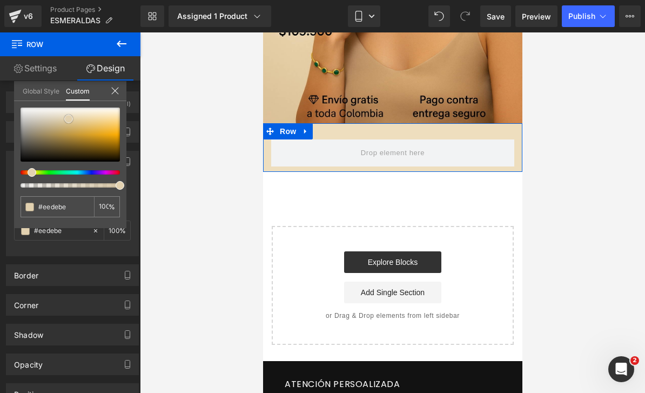
type input "#f1e2c5"
type input "#f2e4c9"
type input "#f4e7d1"
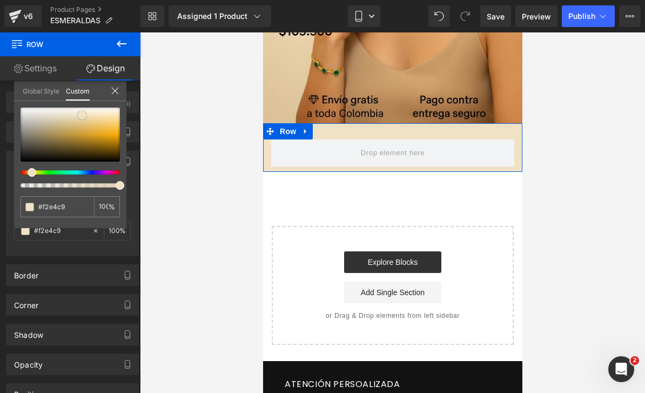
type input "#f4e7d1"
type input "#f5e9d5"
type input "#f6ebd9"
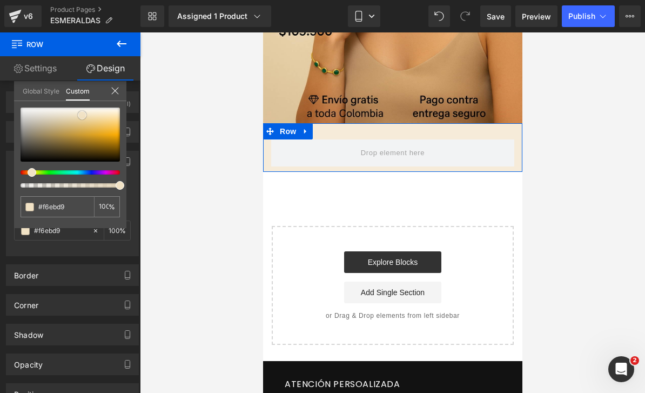
type input "#f7eddd"
type input "#f7edde"
type input "#f7eee2"
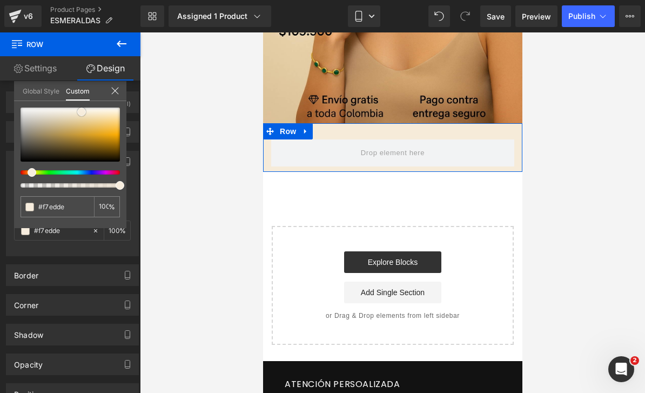
type input "#f7eee2"
type input "#f8f0e7"
type input "#f7ede3"
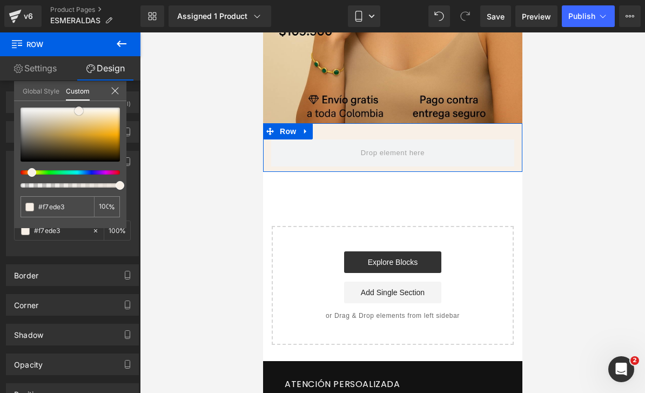
type input "#f6eade"
type input "#f5e8da"
type input "#f2e0ce"
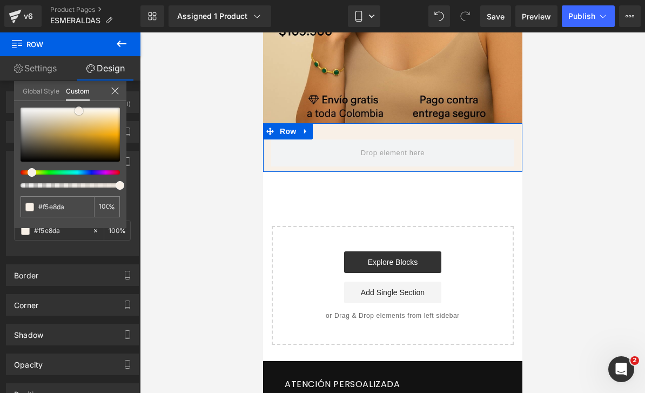
type input "#f2e0ce"
type input "#f1ddca"
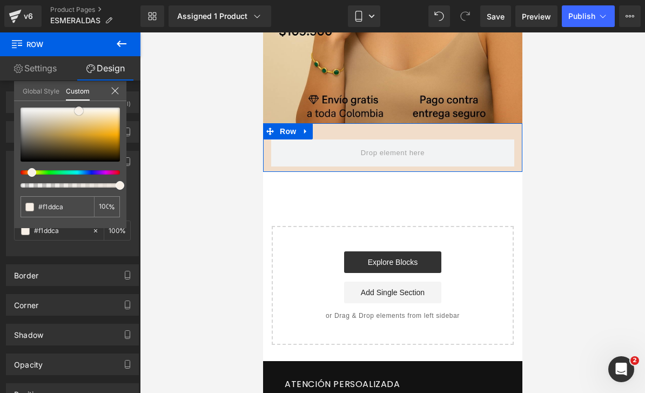
type input "#f0d7c1"
type input "#efd4bd"
type input "#eed1b9"
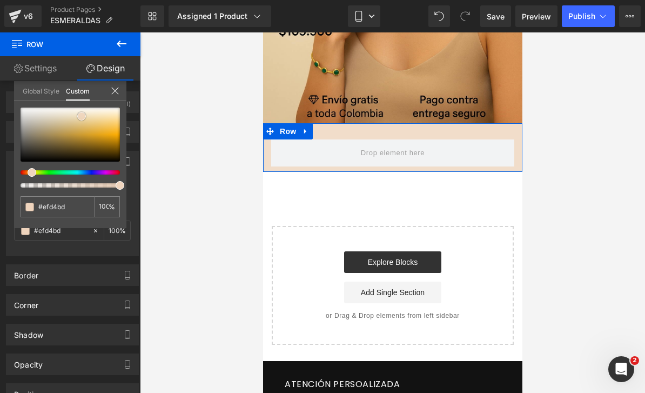
type input "#eed1b9"
type input "#edceb5"
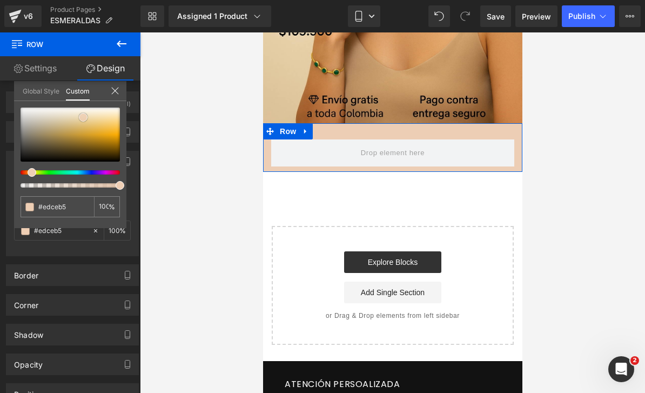
type input "#eeceb4"
type input "#efd0b7"
type input "#edd1ba"
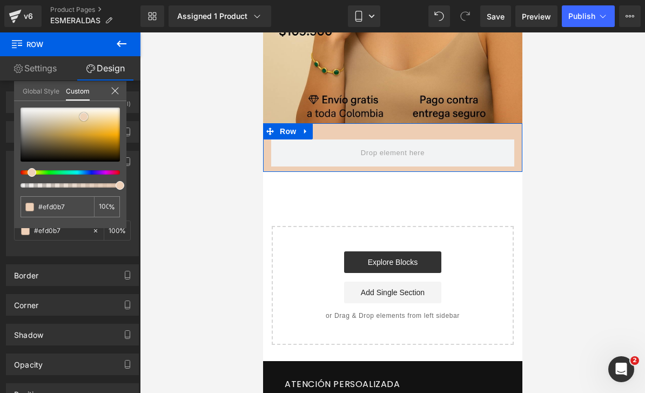
type input "#edd1ba"
type input "#ebceb6"
type input "#e8cbb4"
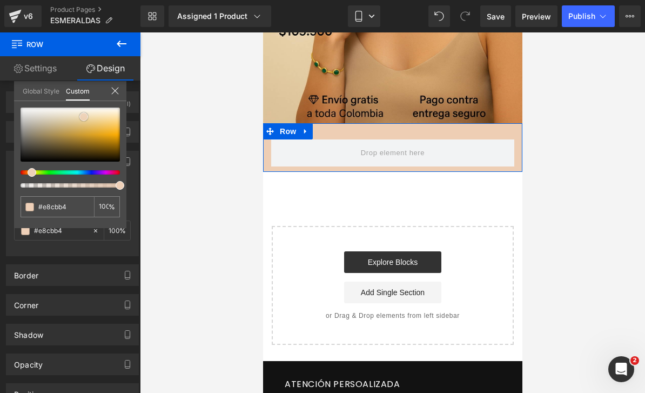
type input "#e7ccb5"
type input "#e6ccb6"
type input "#e4cab3"
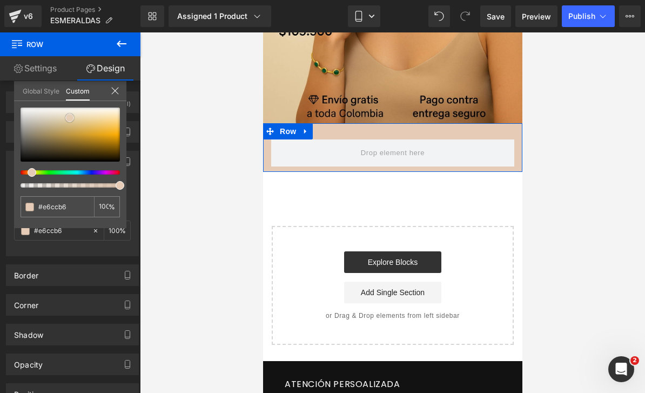
type input "#e4cab3"
type input "#e2c5ab"
type input "#e2c2a6"
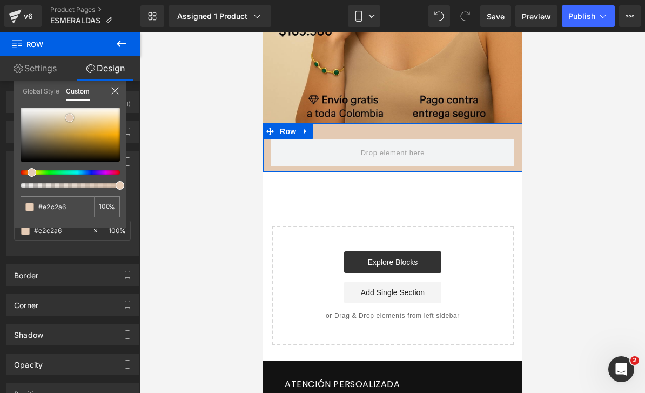
type input "#e1bfa1"
type input "#e2bfa1"
type input "#e2bfa0"
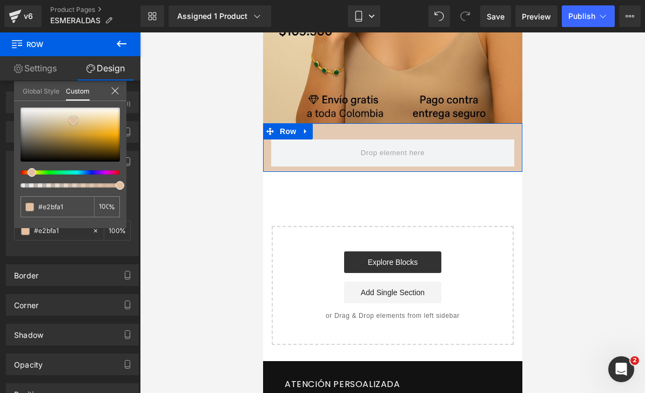
type input "#e2bfa0"
type input "#e4bf9f"
type input "#e5bf9e"
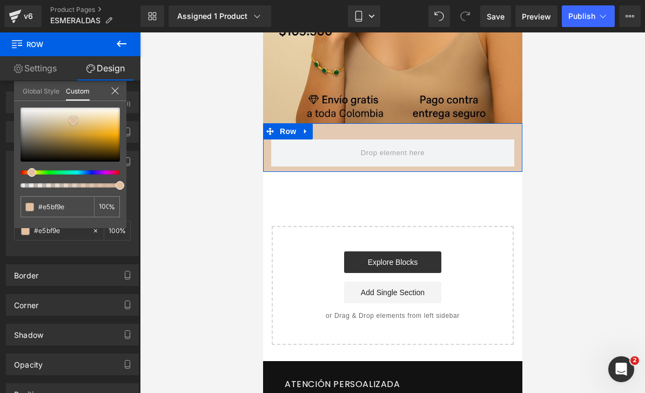
type input "#e7c4a6"
type input "#e9c7a9"
type input "#eac9ad"
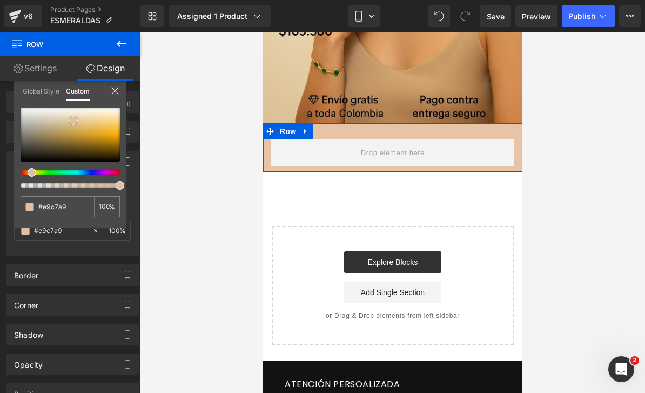
type input "#eac9ad"
type input "#ebc9ac"
type input "#ecccb0"
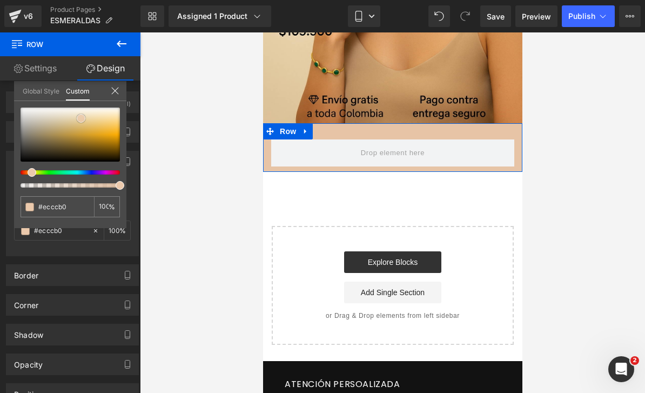
type input "#eecfb4"
type input "#efd1b2"
type input "#f0d1b1"
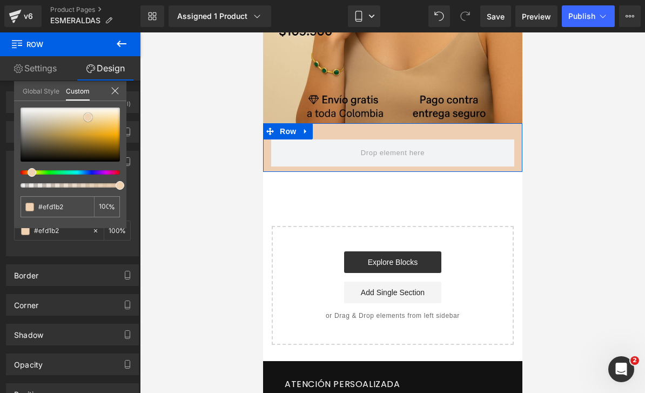
type input "#f0d1b1"
type input "#eecca9"
type input "#eec9a4"
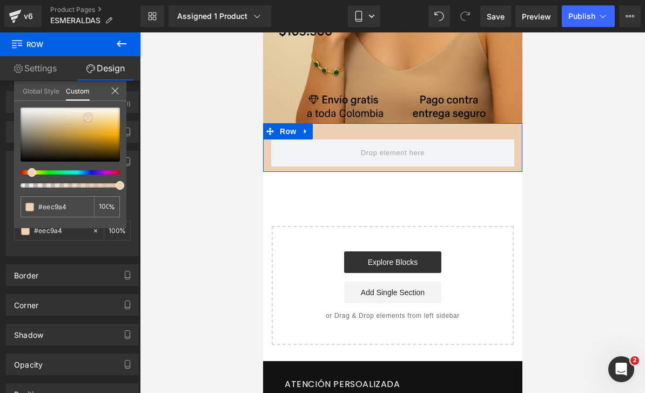
type input "#eec69f"
type input "#edc49b"
type input "#edc49a"
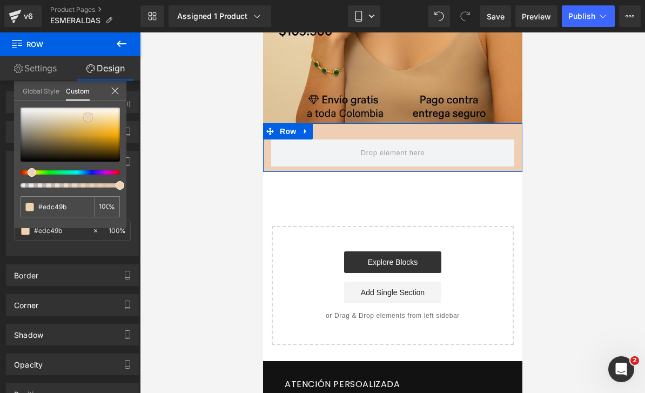
type input "#edc49a"
type input "#edc195"
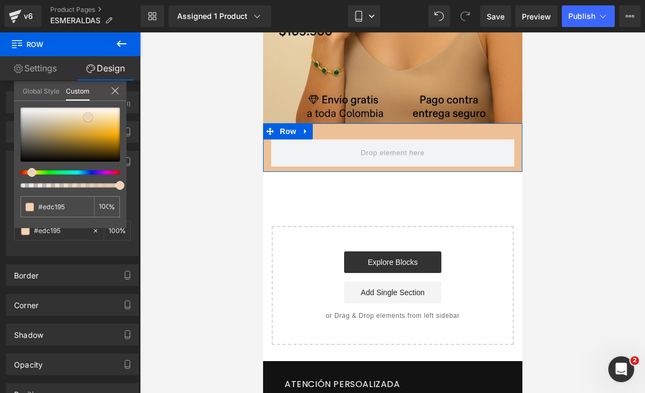
type input "#edbf91"
type input "#edbf90"
type input "#efbf8f"
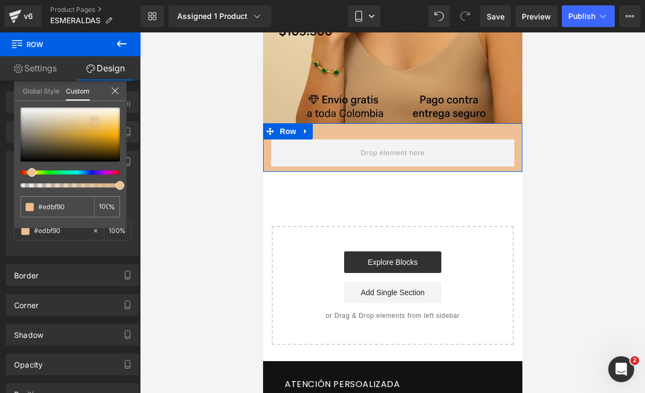
type input "#efbf8f"
type input "#f0c193"
type input "#f0c497"
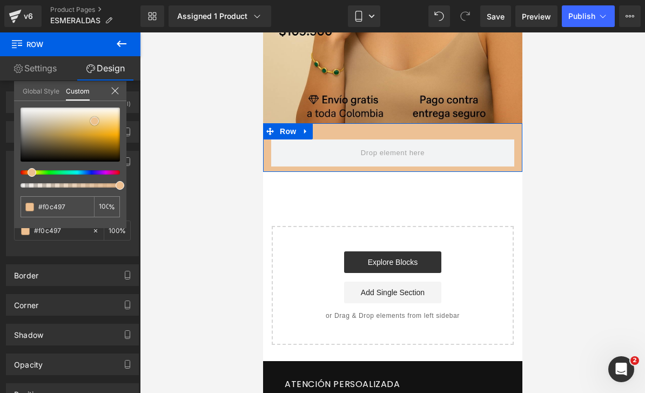
type input "#f2c9a0"
type input "#f4cca3"
type input "#f4cea8"
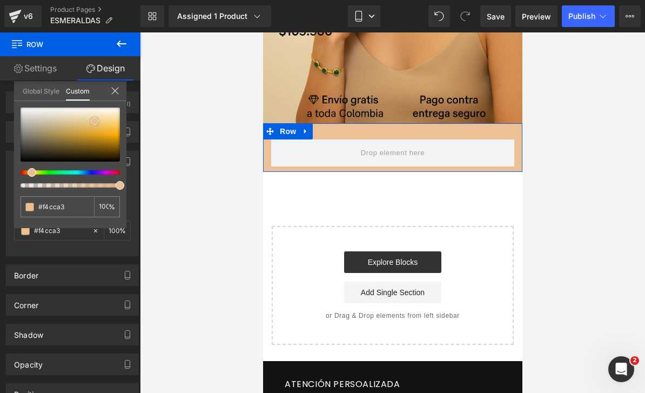
type input "#f4cea8"
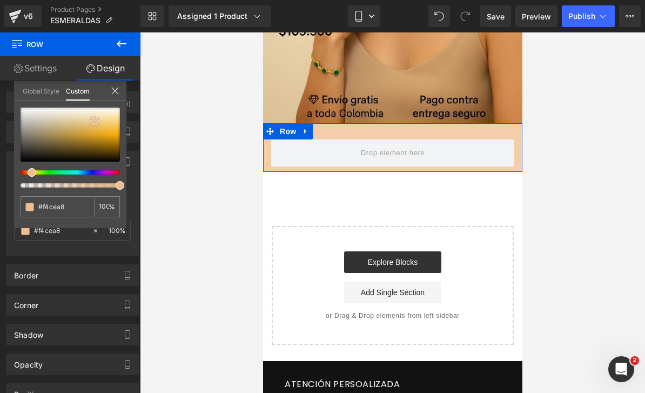
type input "#f5d1ac"
type input "#f6d1ab"
type input "#f7d1ab"
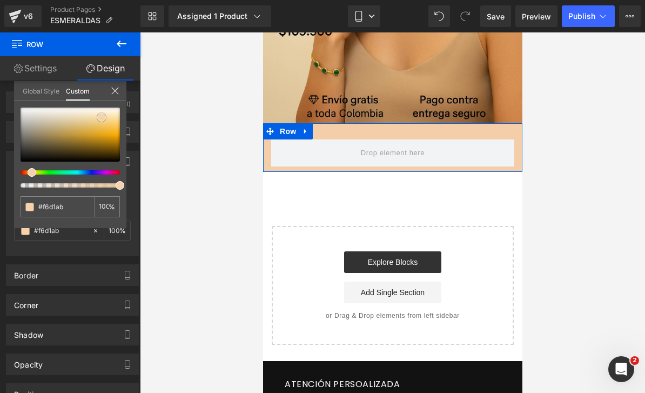
type input "#f7d1ab"
type input "#f8d1aa"
type input "#f8d3ae"
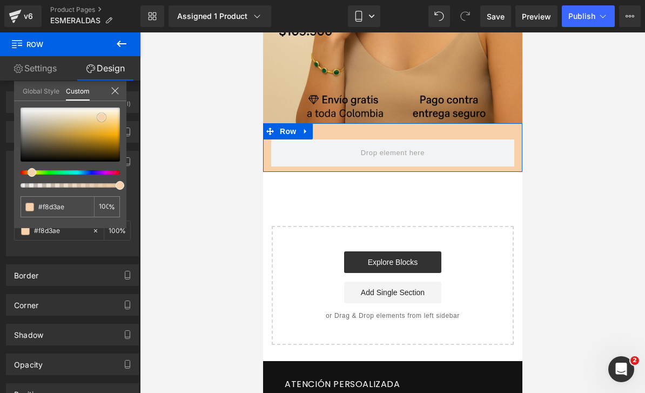
type input "#f8d3af"
type input "#f8d3ae"
type input "#f9d6b3"
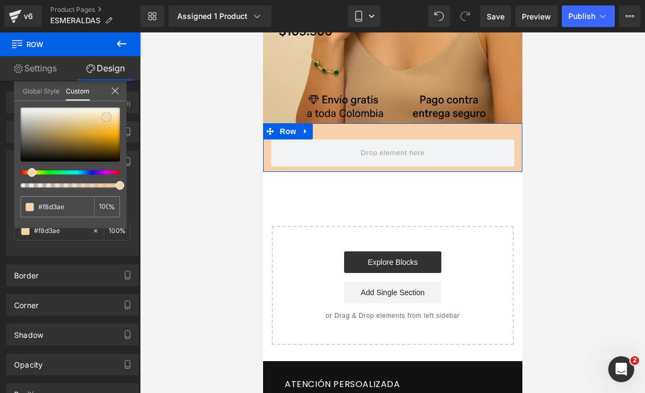
type input "#f9d6b3"
type input "#fad6b2"
type input "#fad8b7"
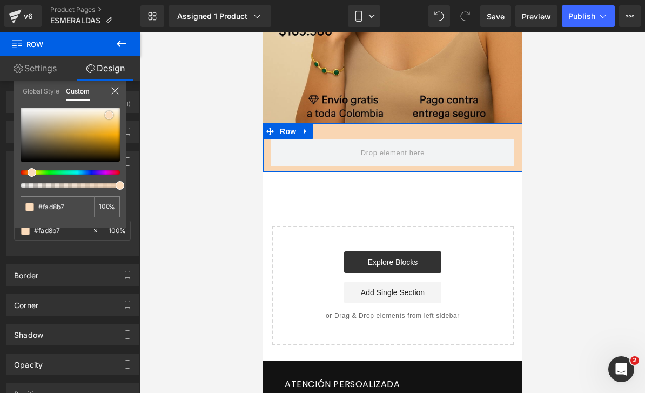
type input "#fbdbbb"
type input "#fbdcc0"
type input "#fbddc5"
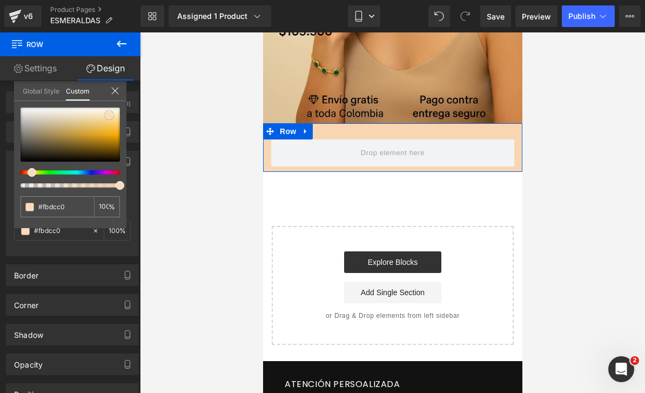
type input "#fbddc5"
type input "#fbe0ca"
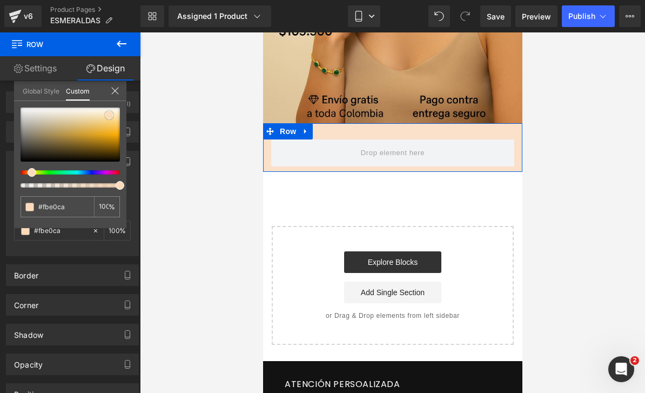
type input "#fadbc1"
type input "#fad2b2"
type input "#f8caa4"
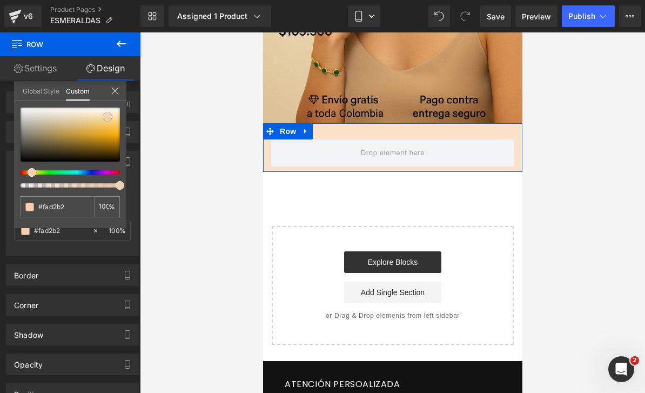
type input "#f8caa4"
type input "#f6c49b"
type input "#f7c296"
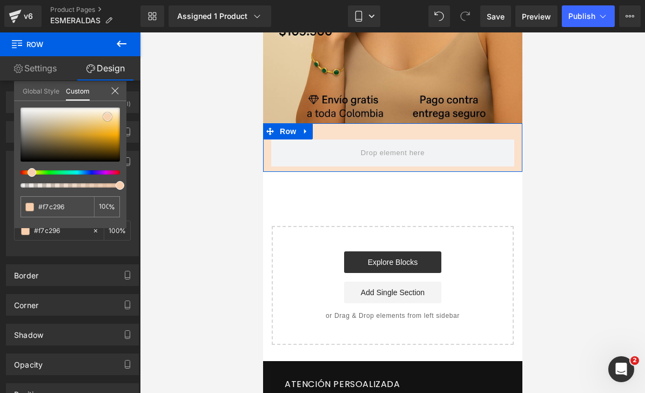
type input "#f6bf92"
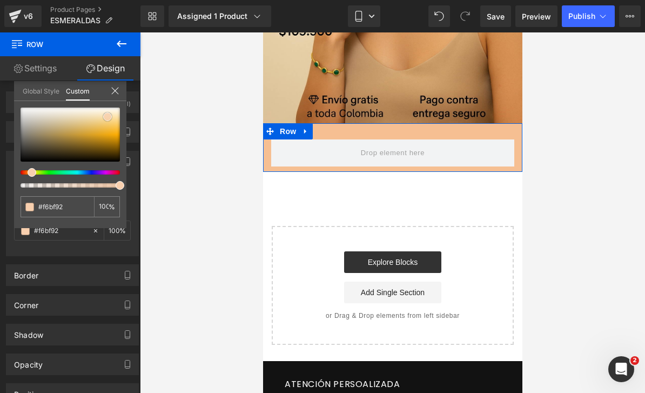
type input "#f5bc8d"
type input "#f5b989"
type input "#f5b784"
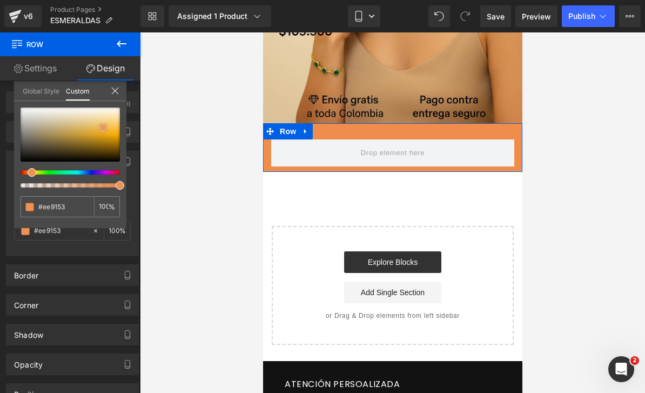
drag, startPoint x: 20, startPoint y: 161, endPoint x: 103, endPoint y: 127, distance: 89.3
click at [103, 127] on span at bounding box center [103, 127] width 9 height 9
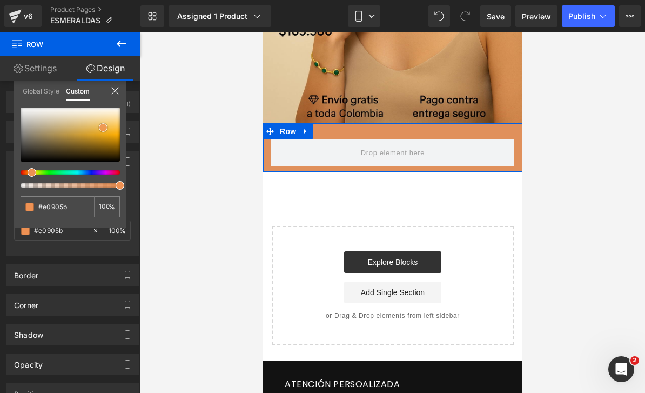
click at [90, 128] on div at bounding box center [70, 134] width 99 height 54
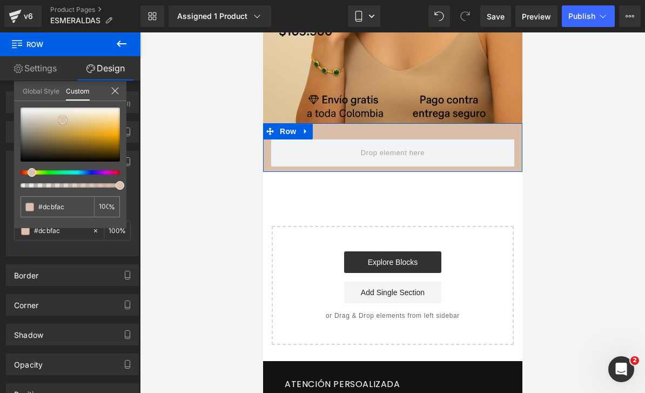
drag, startPoint x: 72, startPoint y: 125, endPoint x: 63, endPoint y: 120, distance: 10.9
click at [63, 120] on span at bounding box center [62, 120] width 9 height 9
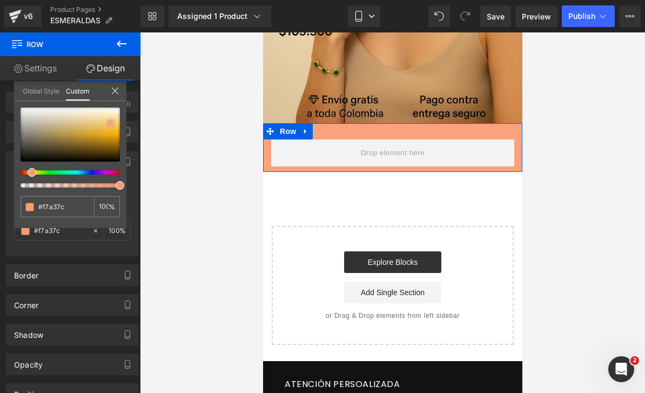
drag, startPoint x: 63, startPoint y: 120, endPoint x: 110, endPoint y: 121, distance: 47.5
click at [110, 121] on span at bounding box center [110, 123] width 9 height 9
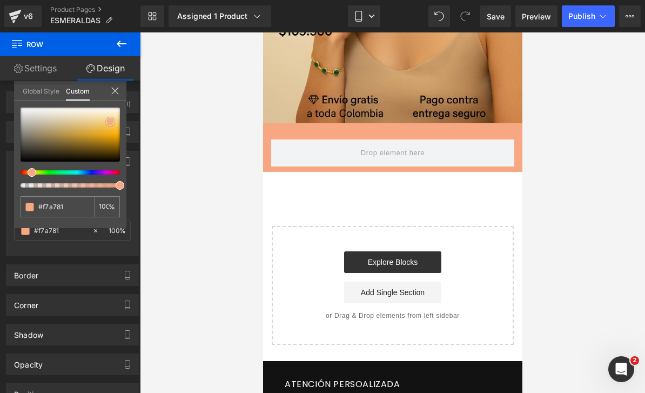
click at [401, 139] on div at bounding box center [391, 229] width 259 height 395
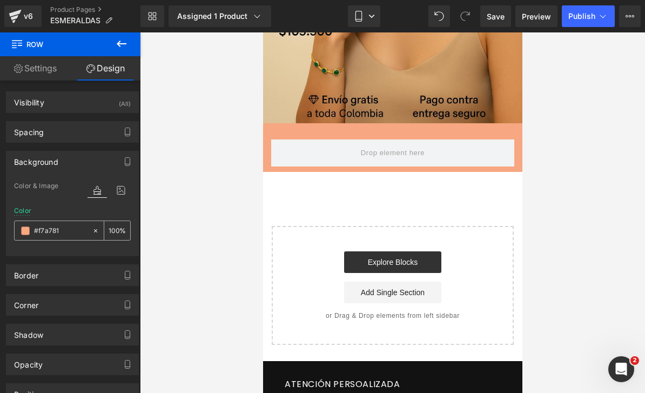
click at [63, 235] on input "#f7a781" at bounding box center [60, 231] width 53 height 12
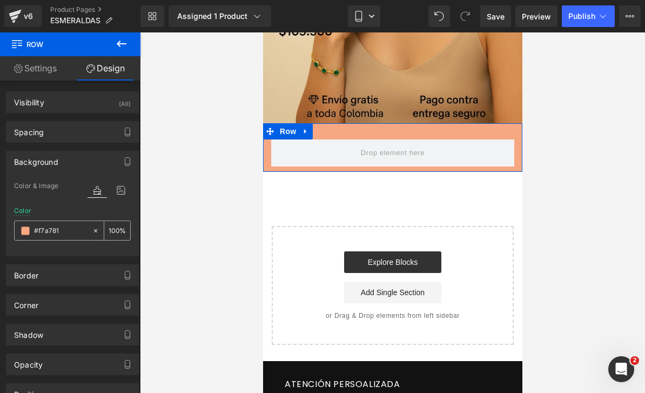
paste input "E2C99F"
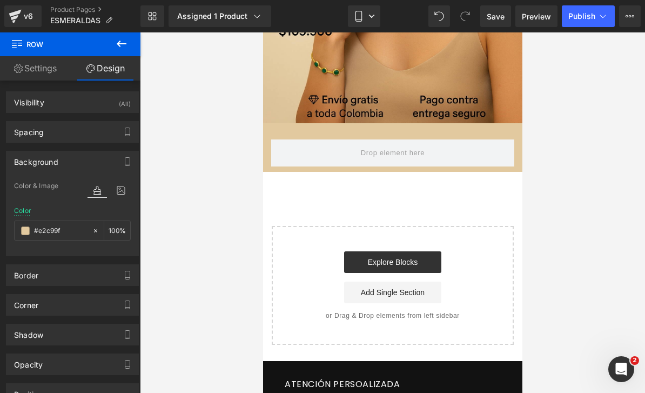
click at [120, 44] on icon at bounding box center [122, 43] width 10 height 6
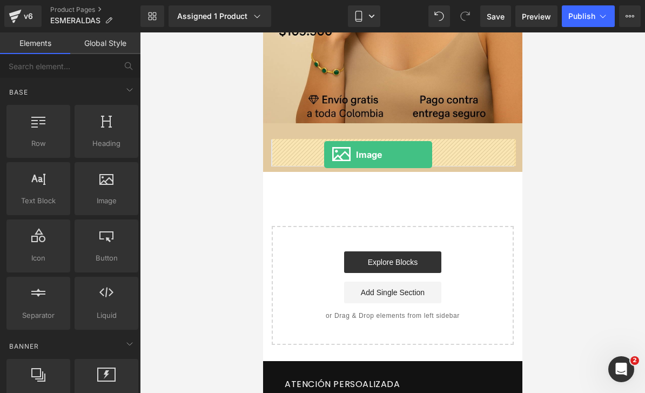
drag, startPoint x: 375, startPoint y: 234, endPoint x: 323, endPoint y: 154, distance: 95.3
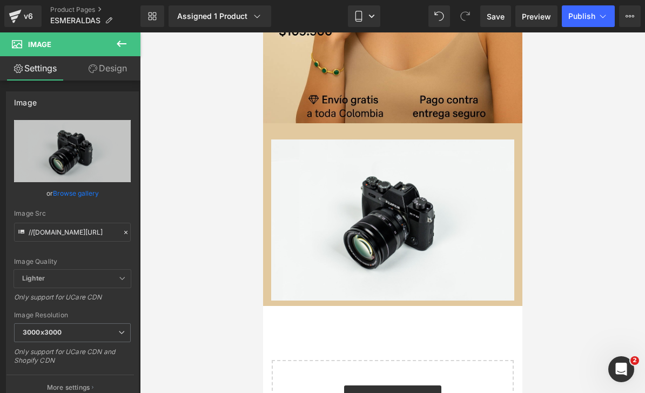
click at [119, 44] on icon at bounding box center [122, 43] width 10 height 6
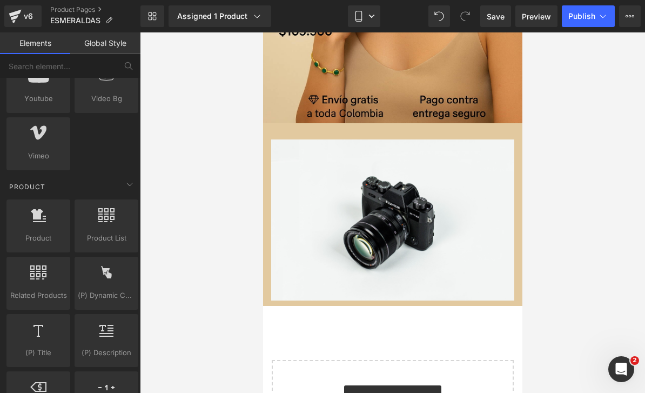
scroll to position [824, 0]
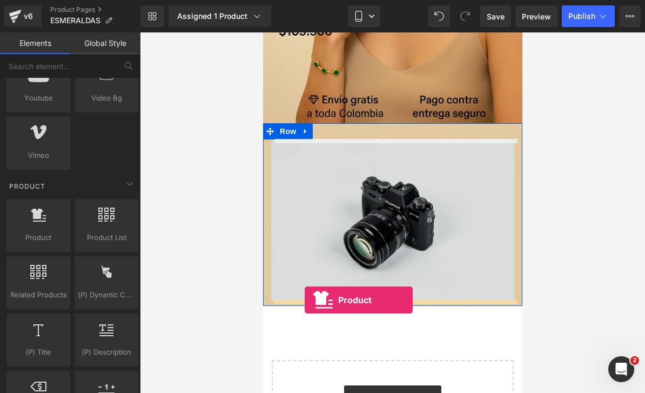
drag, startPoint x: 310, startPoint y: 257, endPoint x: 304, endPoint y: 300, distance: 43.1
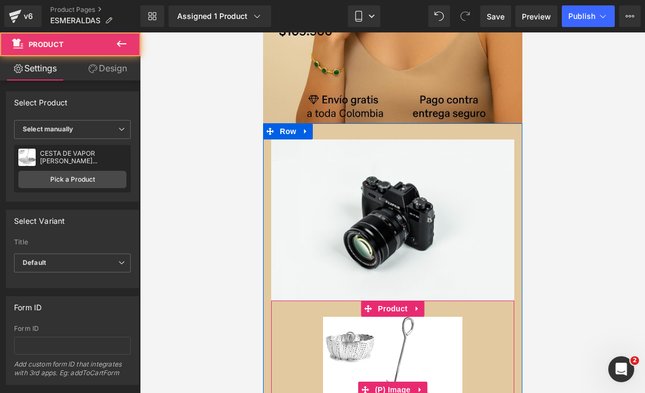
click at [388, 338] on img at bounding box center [391, 389] width 139 height 146
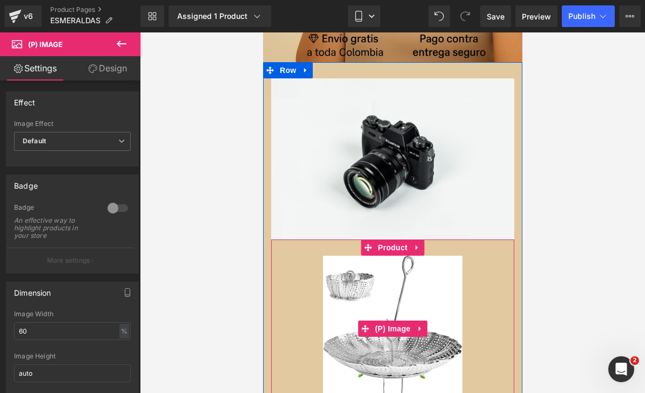
scroll to position [401, 0]
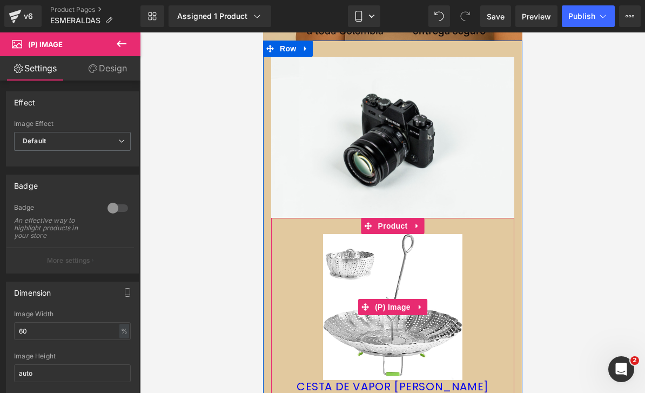
click at [423, 303] on link at bounding box center [420, 307] width 14 height 16
click at [425, 305] on icon at bounding box center [427, 307] width 8 height 8
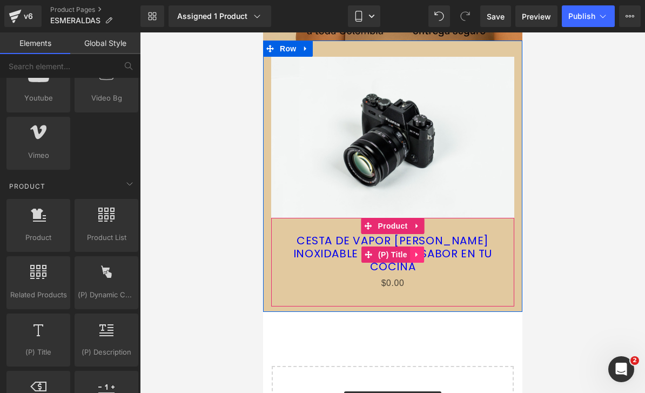
click at [416, 251] on icon at bounding box center [417, 255] width 8 height 8
click at [425, 251] on icon at bounding box center [424, 255] width 8 height 8
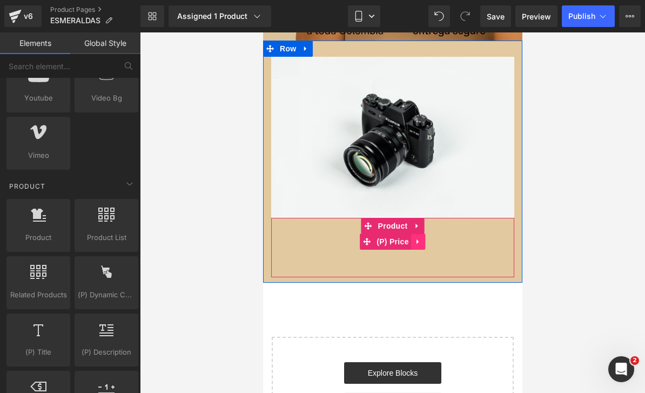
click at [418, 244] on icon at bounding box center [418, 241] width 8 height 8
click at [425, 244] on icon at bounding box center [425, 242] width 8 height 8
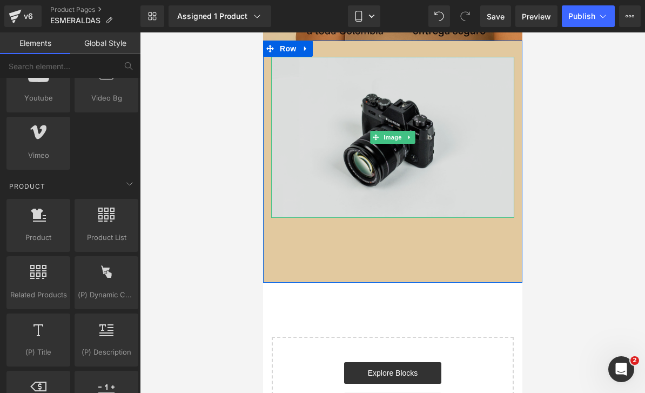
click at [395, 146] on img at bounding box center [392, 137] width 243 height 161
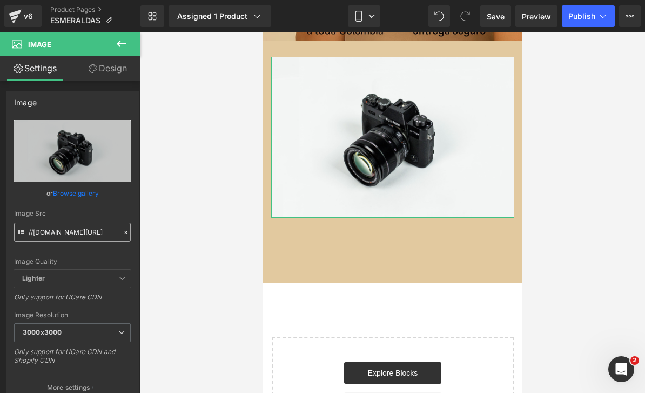
click at [101, 232] on input "//[DOMAIN_NAME][URL]" at bounding box center [72, 231] width 117 height 19
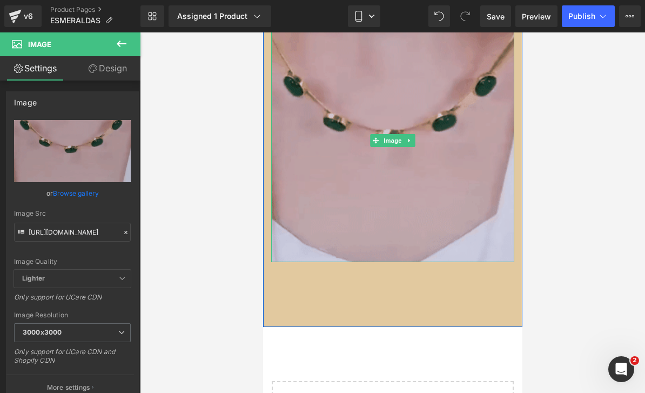
scroll to position [468, 0]
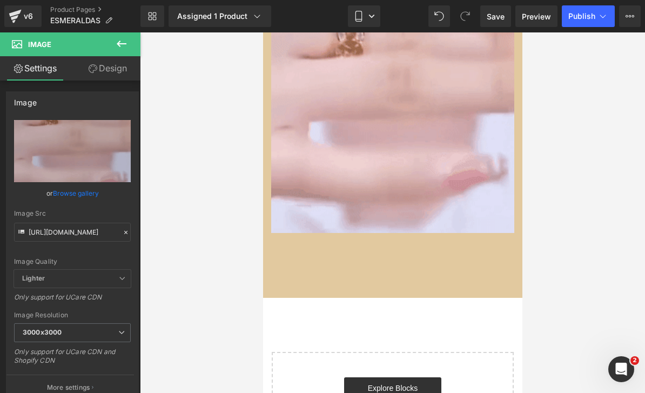
click at [120, 40] on icon at bounding box center [121, 43] width 13 height 13
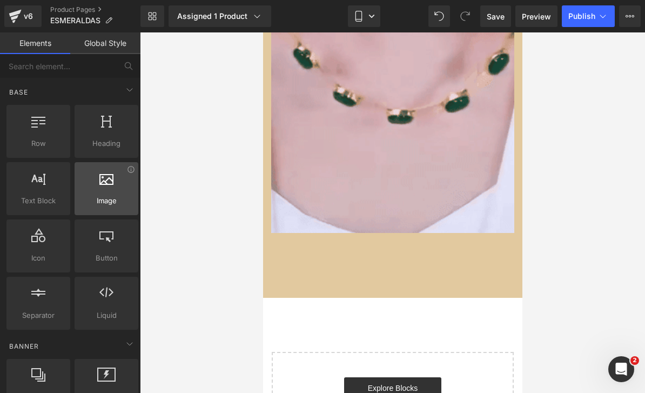
scroll to position [0, 0]
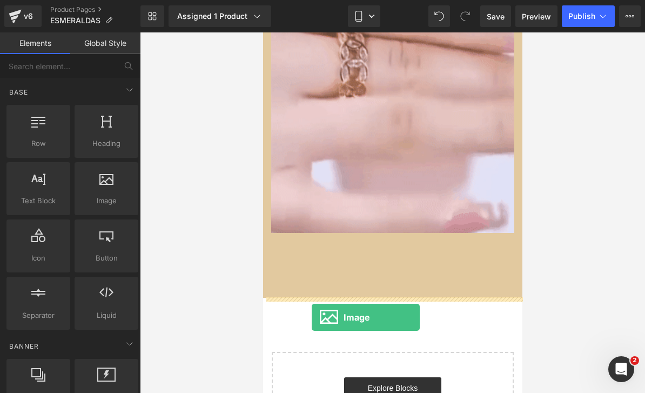
drag, startPoint x: 363, startPoint y: 232, endPoint x: 311, endPoint y: 317, distance: 99.4
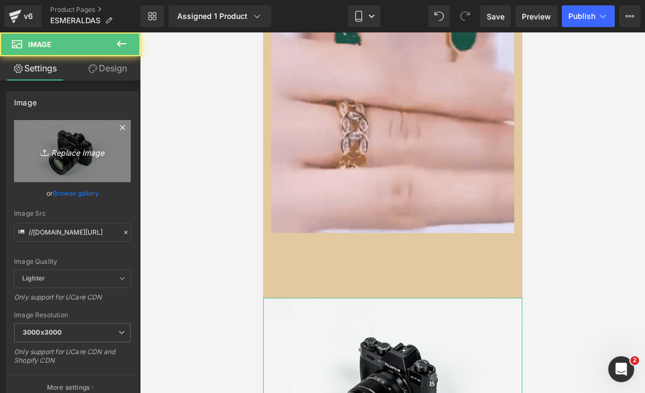
click at [100, 171] on link "Replace Image" at bounding box center [72, 151] width 117 height 62
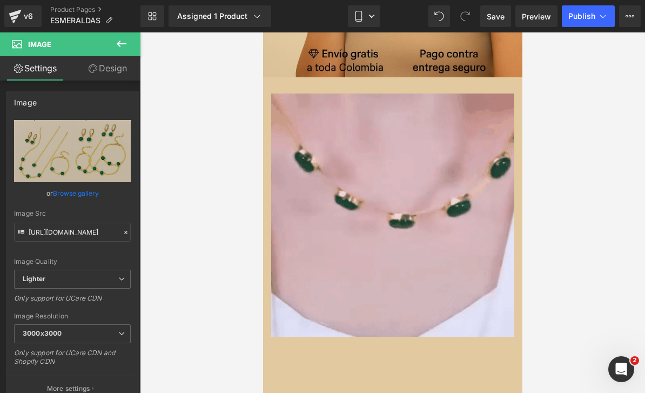
scroll to position [365, 0]
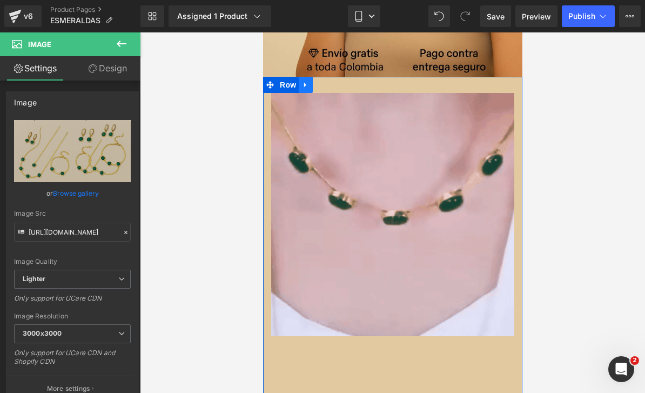
click at [301, 85] on link at bounding box center [305, 85] width 14 height 16
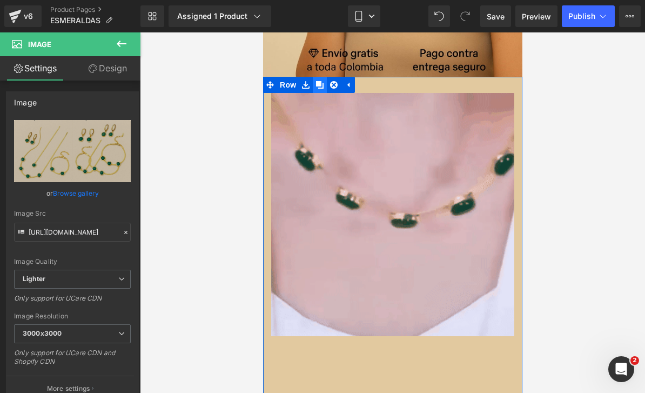
click at [318, 87] on icon at bounding box center [319, 85] width 8 height 8
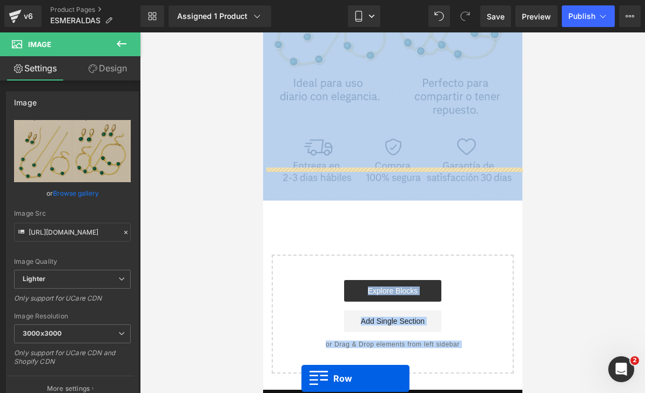
scroll to position [1046, 0]
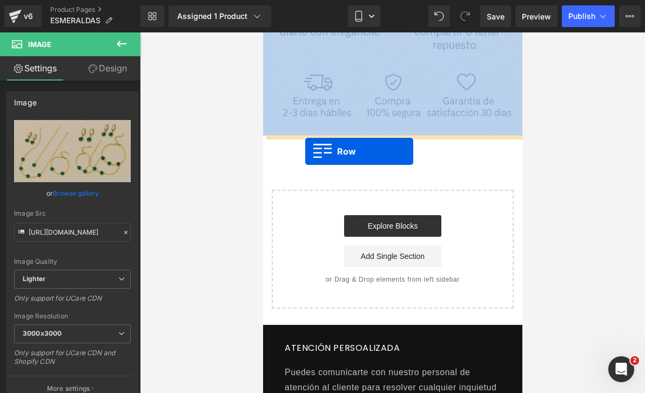
drag, startPoint x: 270, startPoint y: 83, endPoint x: 305, endPoint y: 152, distance: 77.3
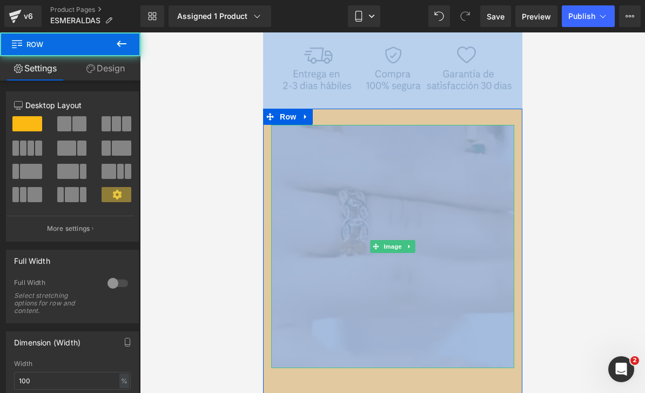
click at [342, 199] on img at bounding box center [392, 246] width 243 height 243
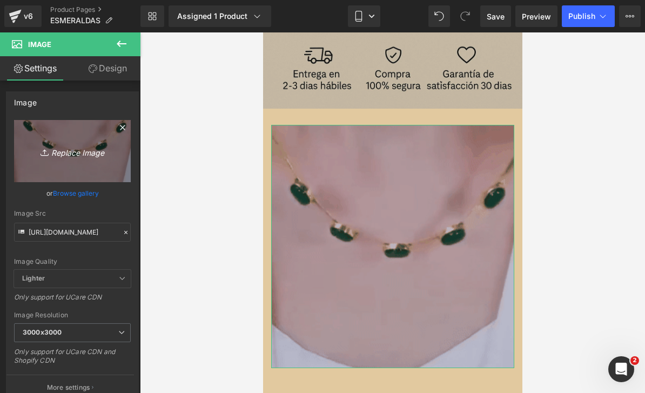
click at [91, 163] on link "Replace Image" at bounding box center [72, 151] width 117 height 62
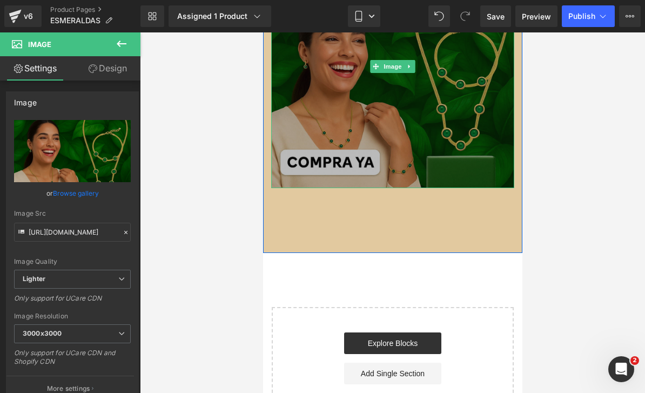
scroll to position [1248, 0]
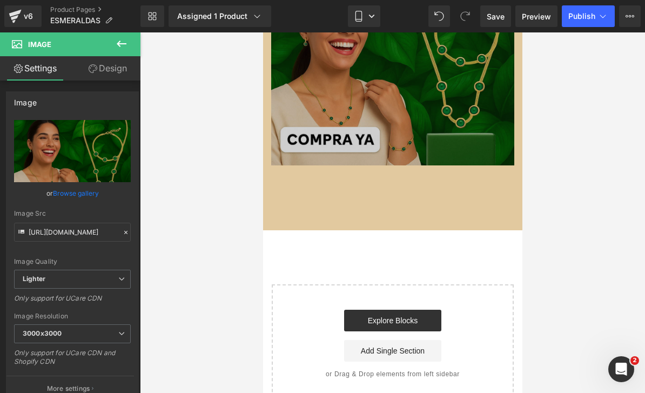
click at [125, 38] on icon at bounding box center [121, 43] width 13 height 13
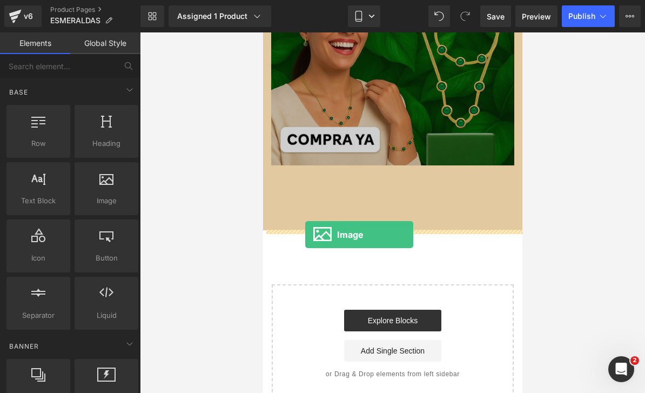
drag, startPoint x: 387, startPoint y: 225, endPoint x: 305, endPoint y: 234, distance: 82.6
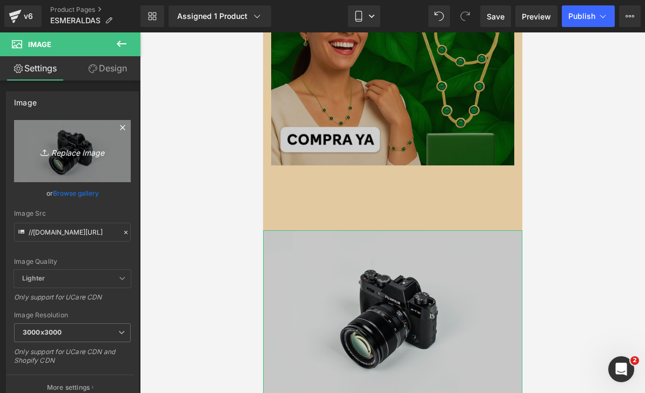
click at [57, 154] on link "Replace Image" at bounding box center [72, 151] width 117 height 62
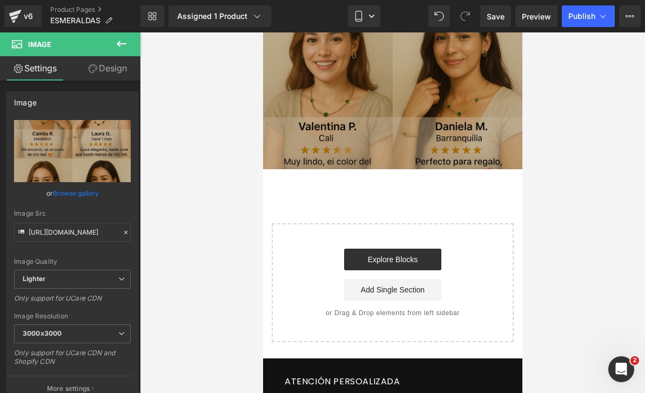
scroll to position [1732, 0]
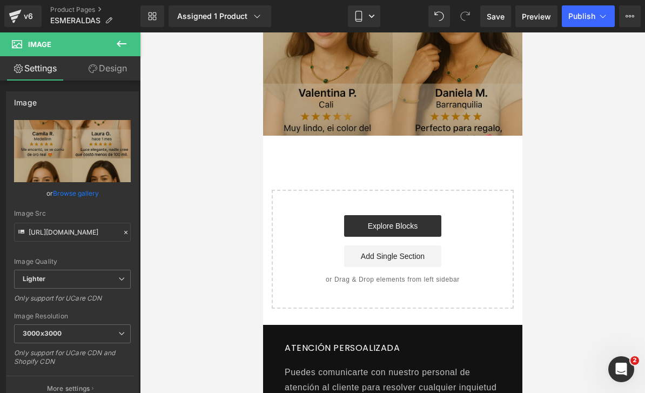
click at [130, 39] on button at bounding box center [122, 44] width 38 height 24
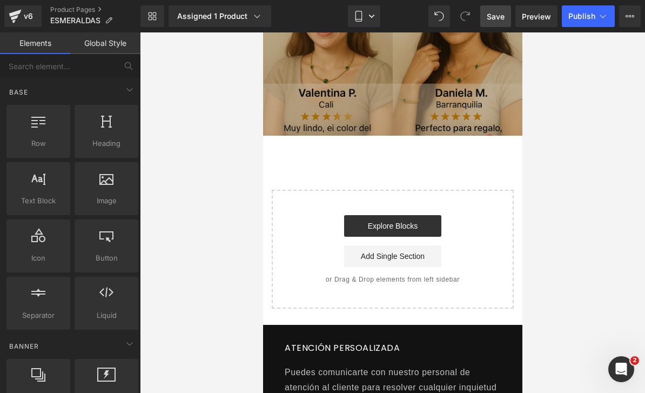
click at [501, 22] on span "Save" at bounding box center [495, 16] width 18 height 11
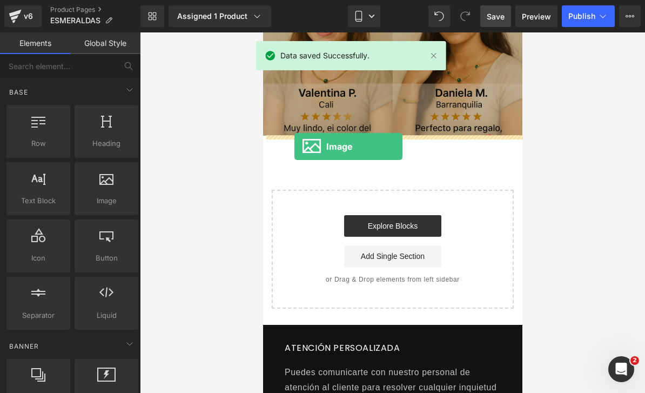
drag, startPoint x: 384, startPoint y: 226, endPoint x: 294, endPoint y: 147, distance: 120.5
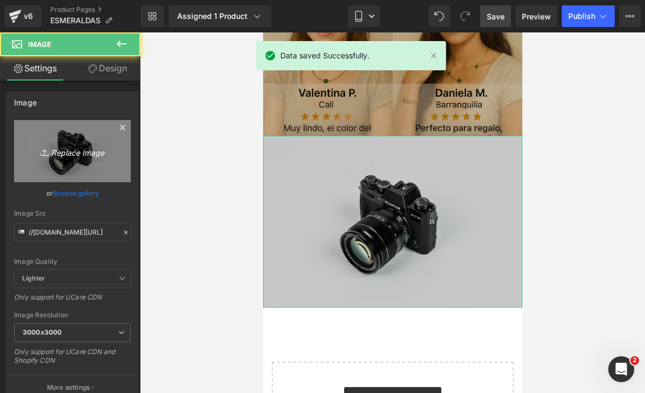
click at [56, 155] on icon "Replace Image" at bounding box center [72, 150] width 86 height 13
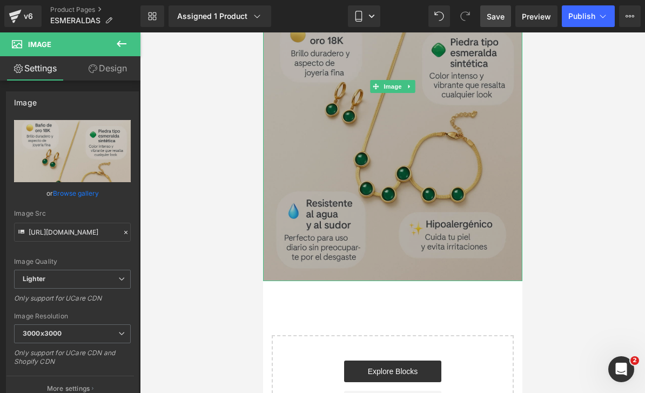
scroll to position [1977, 0]
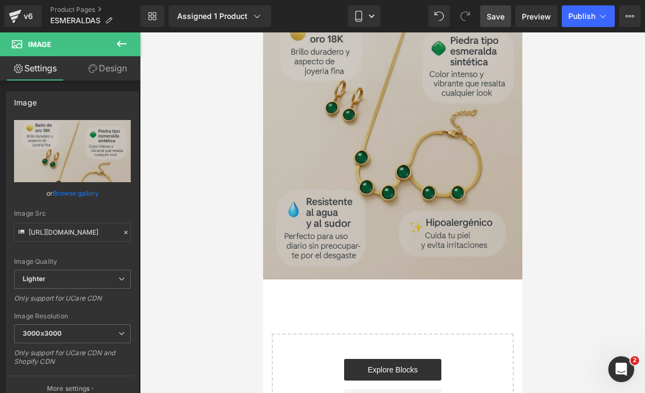
click at [123, 46] on icon at bounding box center [121, 43] width 13 height 13
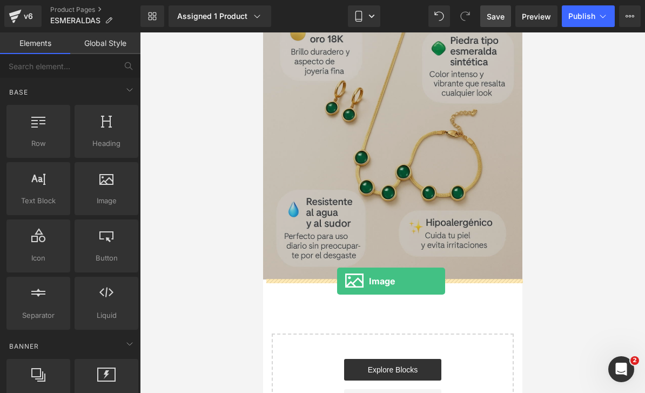
drag, startPoint x: 370, startPoint y: 221, endPoint x: 336, endPoint y: 281, distance: 68.7
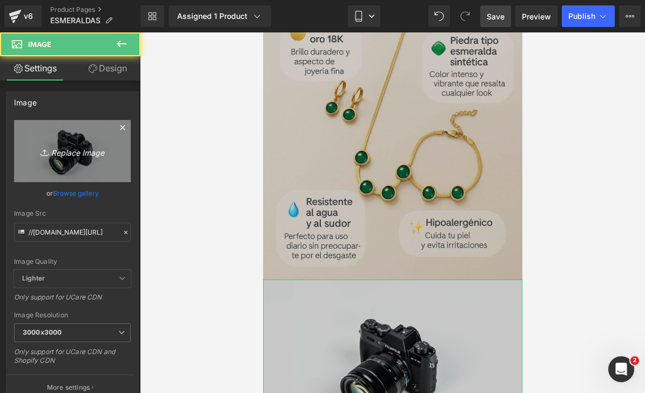
click at [71, 149] on icon "Replace Image" at bounding box center [72, 150] width 86 height 13
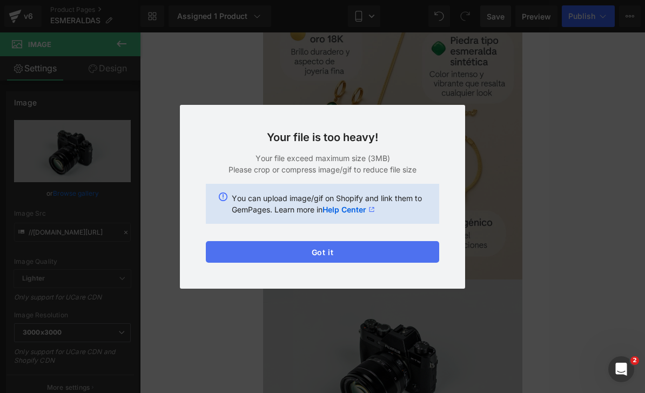
click at [376, 256] on button "Got it" at bounding box center [322, 252] width 233 height 22
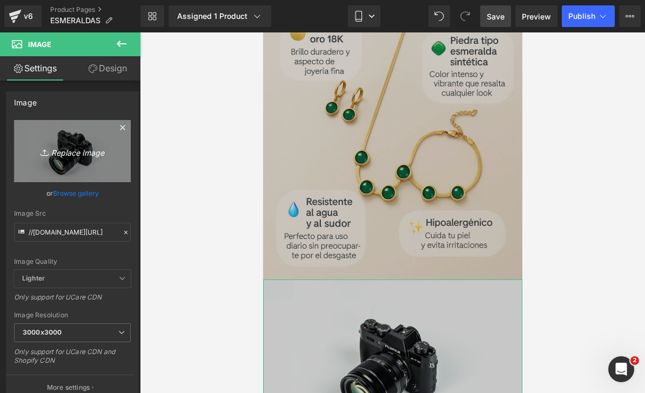
click at [64, 139] on link "Replace Image" at bounding box center [72, 151] width 117 height 62
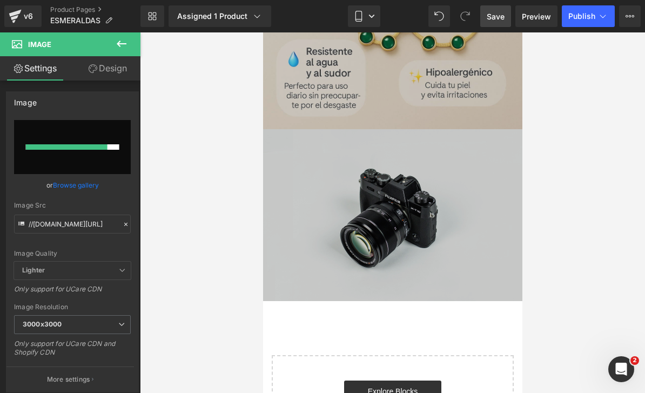
scroll to position [2127, 0]
click at [558, 295] on div at bounding box center [392, 212] width 505 height 360
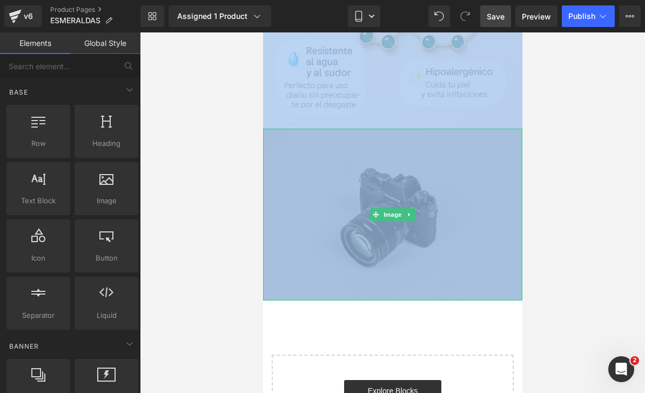
click at [417, 232] on img at bounding box center [391, 215] width 259 height 172
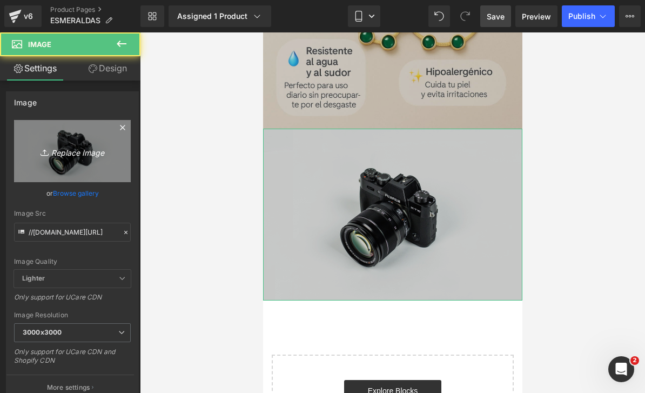
click at [98, 154] on icon "Replace Image" at bounding box center [72, 150] width 86 height 13
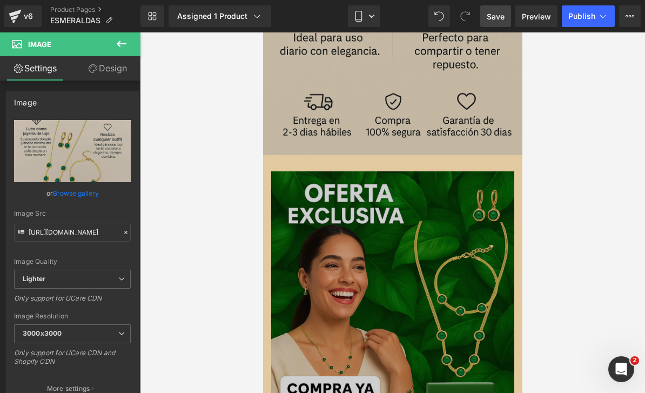
scroll to position [986, 0]
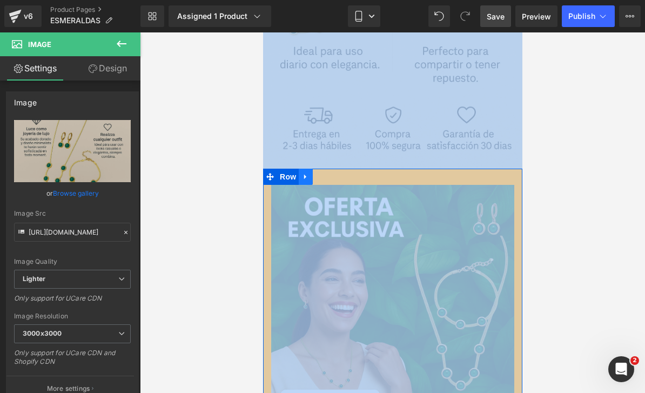
click at [304, 181] on link at bounding box center [305, 176] width 14 height 16
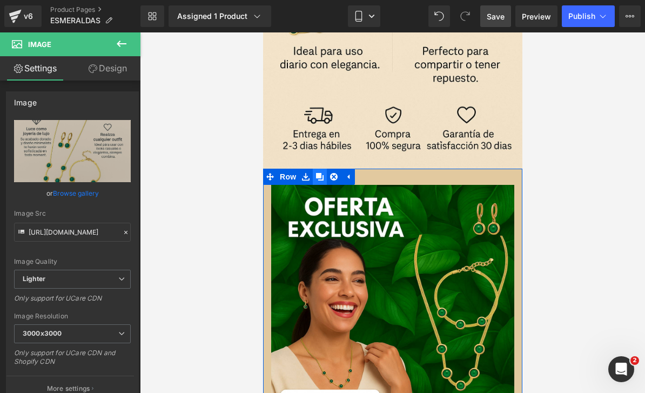
click at [317, 178] on icon at bounding box center [319, 176] width 8 height 8
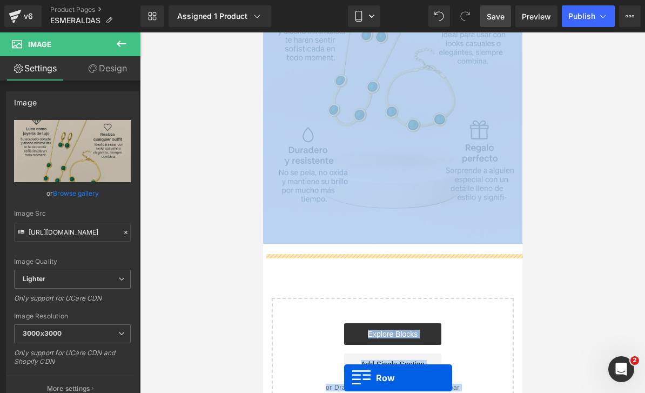
scroll to position [2482, 0]
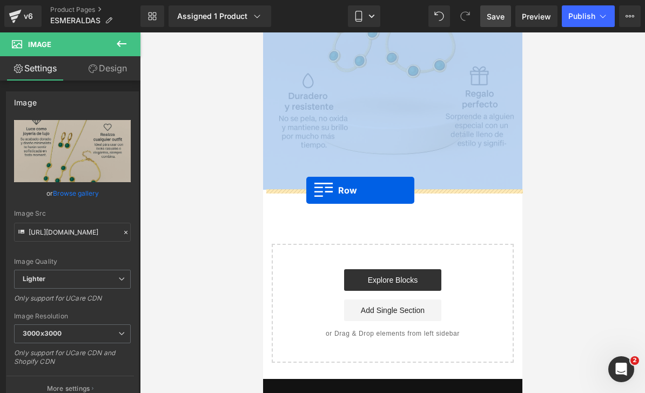
drag, startPoint x: 269, startPoint y: 85, endPoint x: 306, endPoint y: 190, distance: 110.8
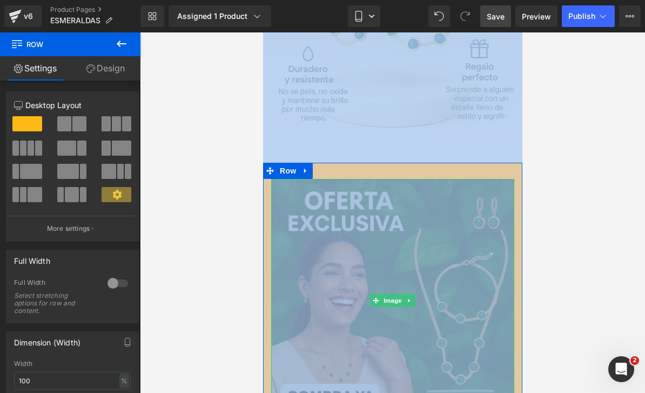
click at [355, 248] on img at bounding box center [392, 300] width 243 height 243
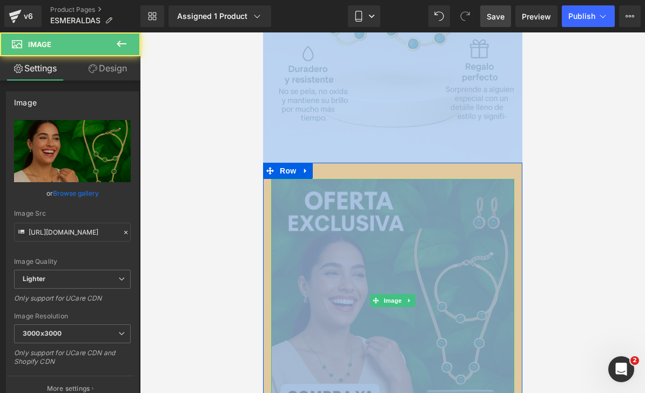
click at [493, 337] on img at bounding box center [392, 300] width 243 height 243
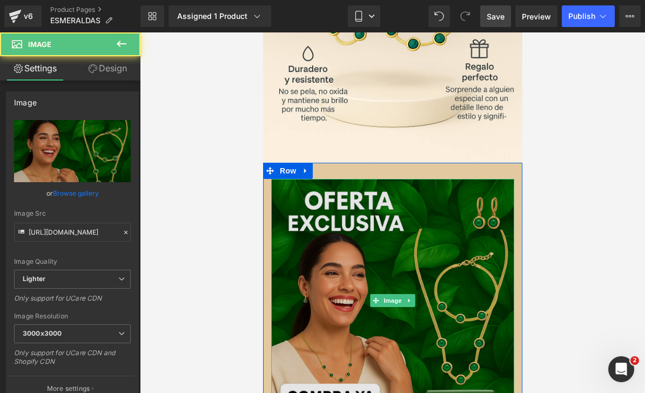
click at [440, 288] on img at bounding box center [392, 300] width 243 height 243
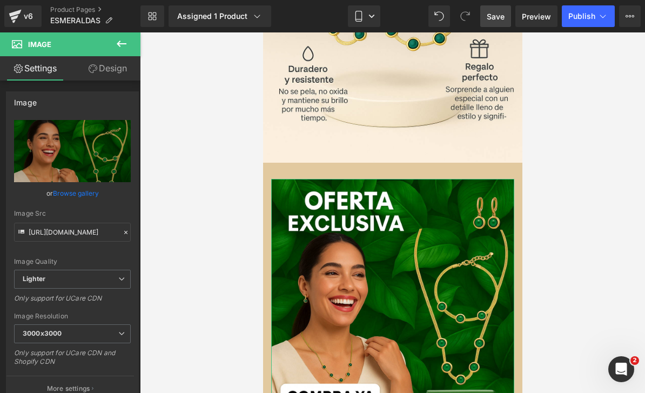
click at [125, 231] on icon at bounding box center [126, 232] width 8 height 8
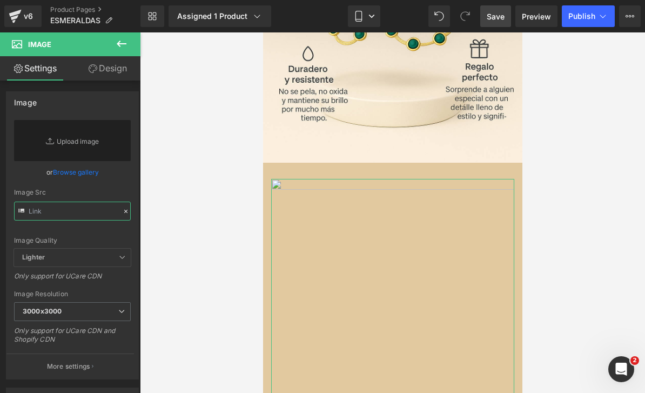
click at [98, 219] on input "text" at bounding box center [72, 210] width 117 height 19
paste input "https://zailuna.com/cdn/shop/files/f48c37180b74f9857f3019385b754e6336edce66_1.g…"
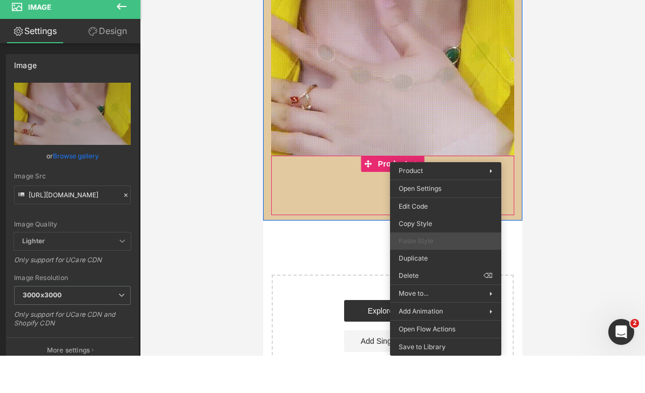
scroll to position [35, 0]
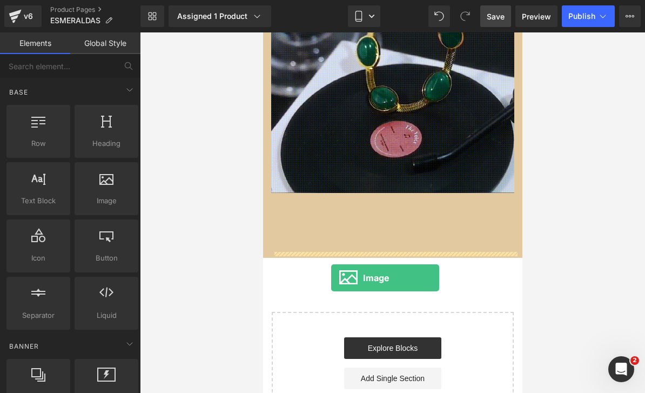
drag, startPoint x: 366, startPoint y: 225, endPoint x: 330, endPoint y: 243, distance: 40.6
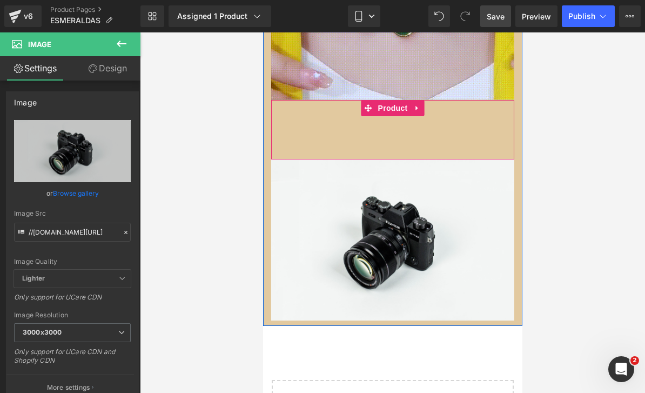
scroll to position [2751, 0]
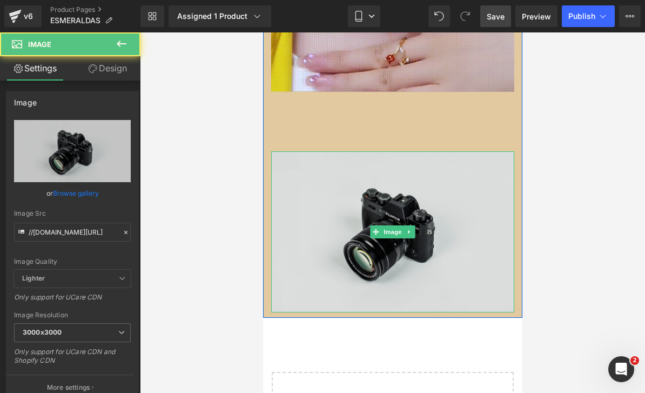
click at [368, 214] on img at bounding box center [392, 231] width 243 height 161
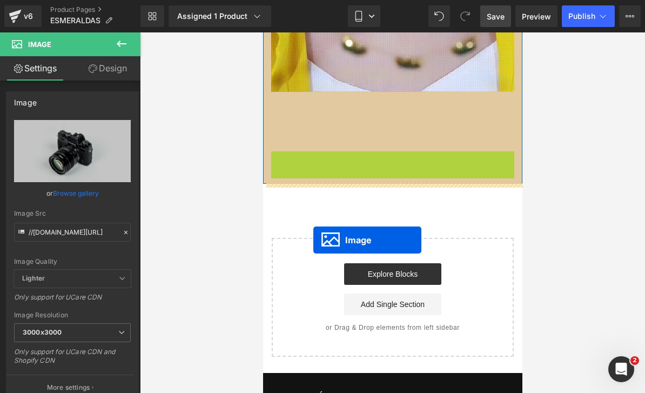
drag, startPoint x: 373, startPoint y: 233, endPoint x: 306, endPoint y: 207, distance: 71.5
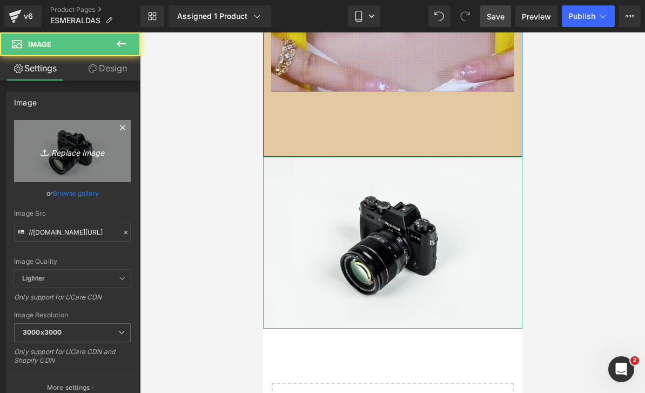
click at [70, 169] on link "Replace Image" at bounding box center [72, 151] width 117 height 62
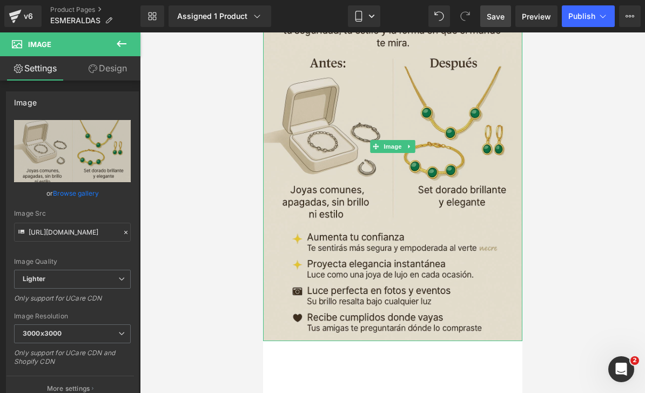
scroll to position [2997, 0]
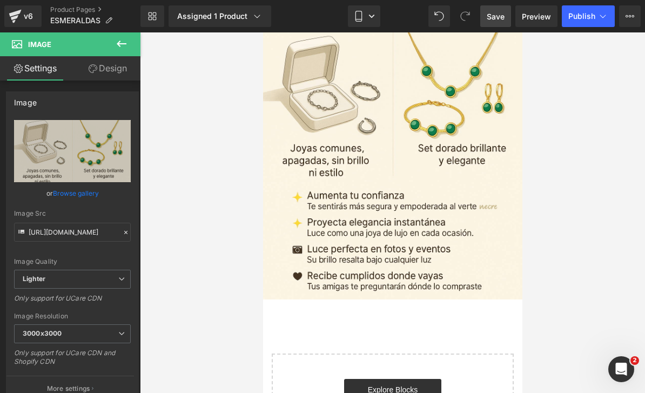
click at [126, 48] on icon at bounding box center [121, 43] width 13 height 13
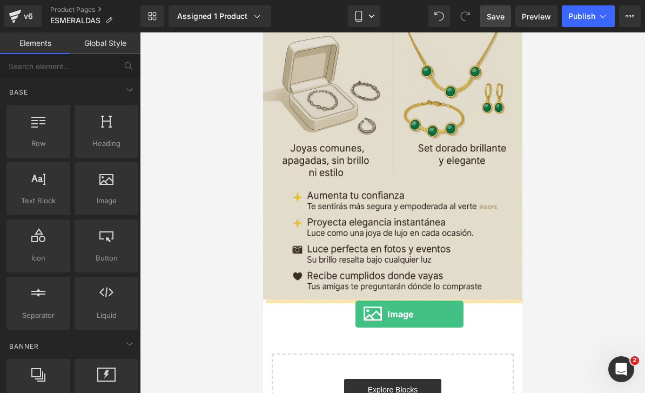
drag, startPoint x: 365, startPoint y: 225, endPoint x: 355, endPoint y: 279, distance: 55.0
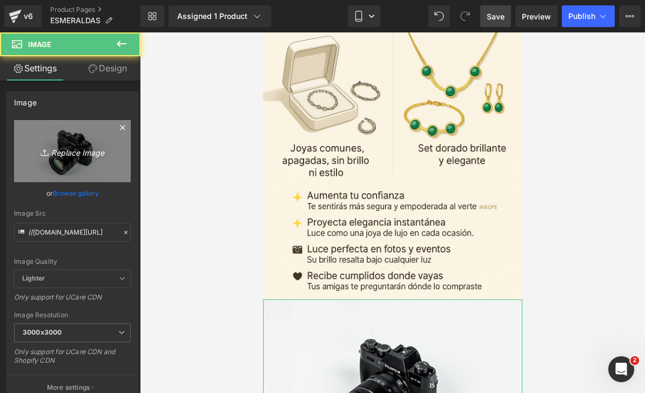
click at [70, 156] on icon "Replace Image" at bounding box center [72, 150] width 86 height 13
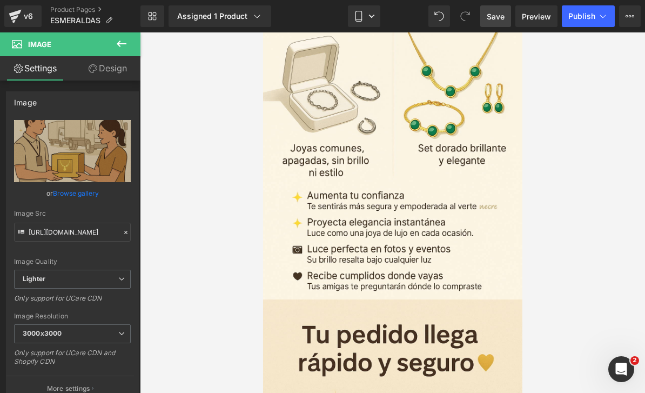
click at [120, 46] on icon at bounding box center [122, 43] width 10 height 6
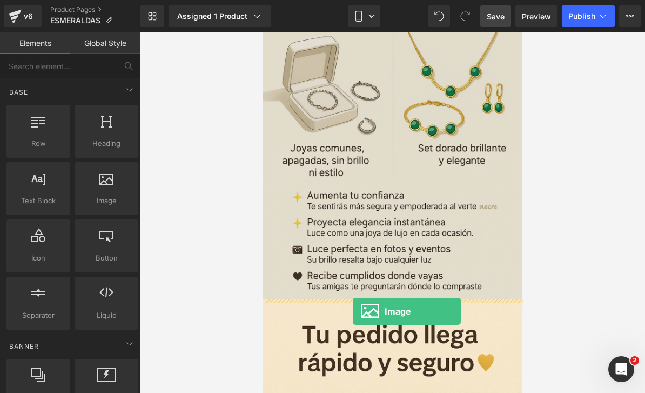
drag, startPoint x: 365, startPoint y: 222, endPoint x: 352, endPoint y: 278, distance: 56.6
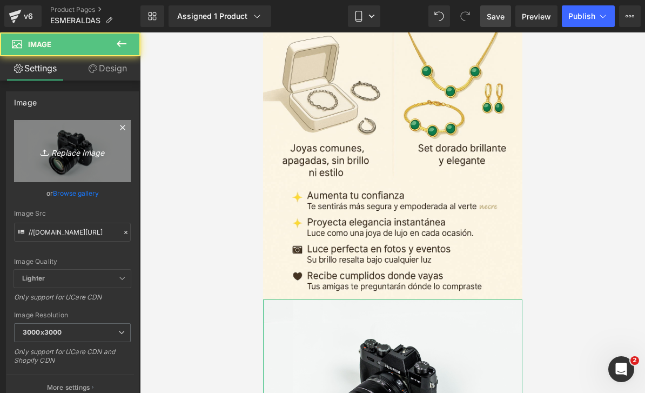
click at [72, 165] on link "Replace Image" at bounding box center [72, 151] width 117 height 62
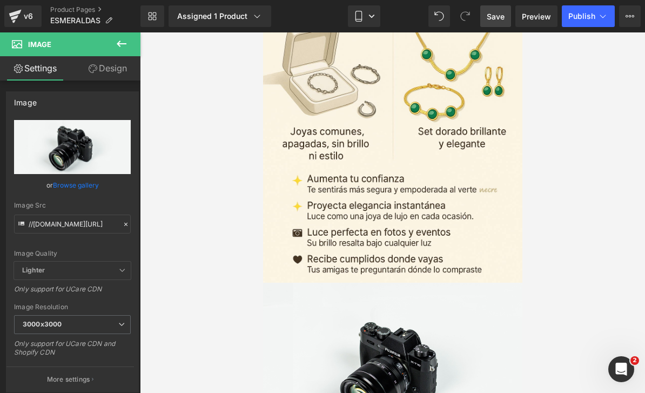
scroll to position [3015, 0]
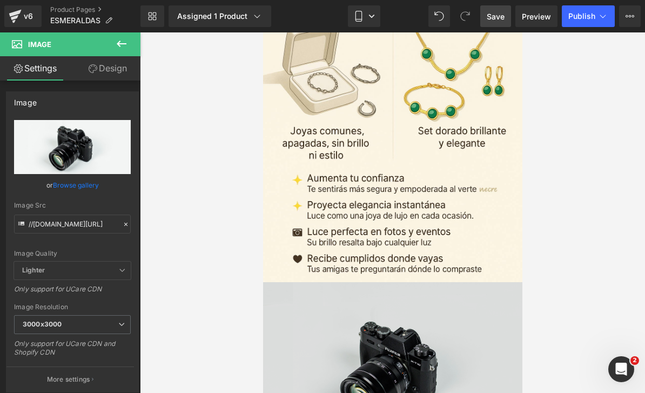
click at [361, 322] on img at bounding box center [391, 368] width 259 height 172
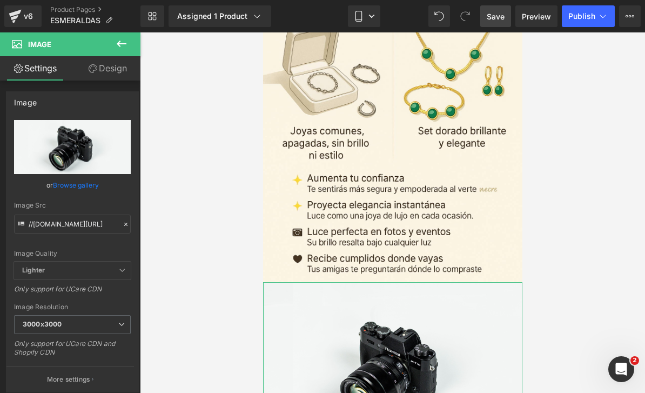
click at [76, 153] on input "file" at bounding box center [72, 147] width 117 height 54
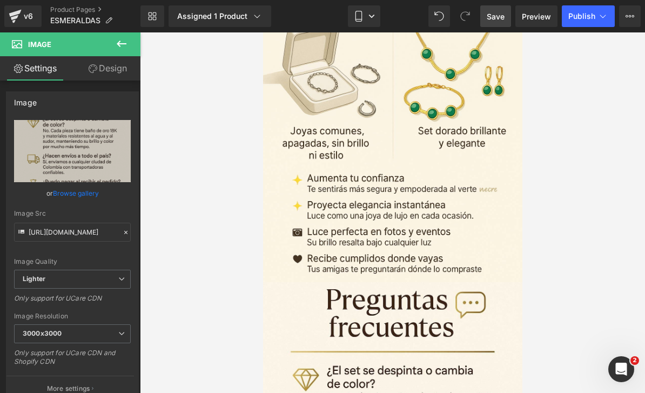
click at [496, 19] on span "Save" at bounding box center [495, 16] width 18 height 11
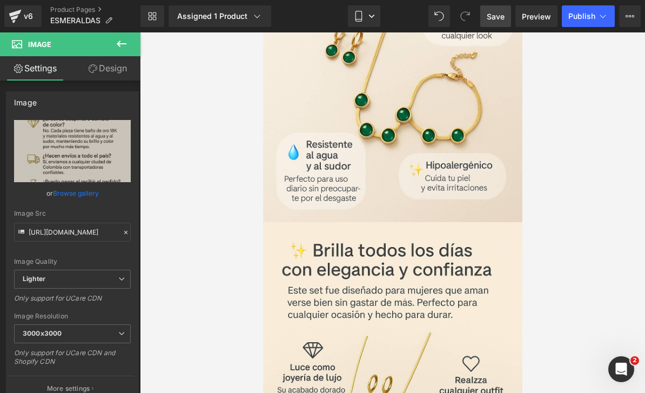
scroll to position [2036, 0]
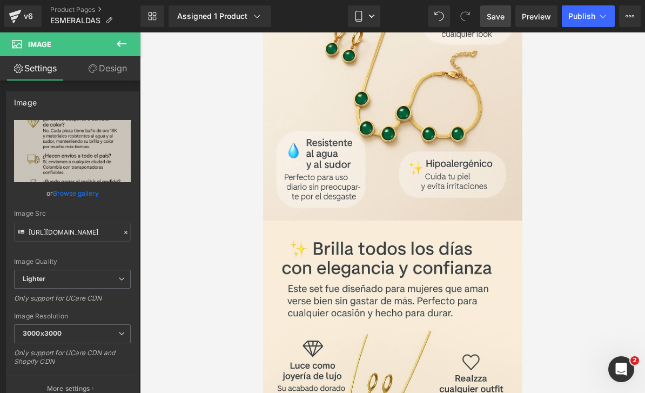
click at [119, 41] on icon at bounding box center [122, 43] width 10 height 6
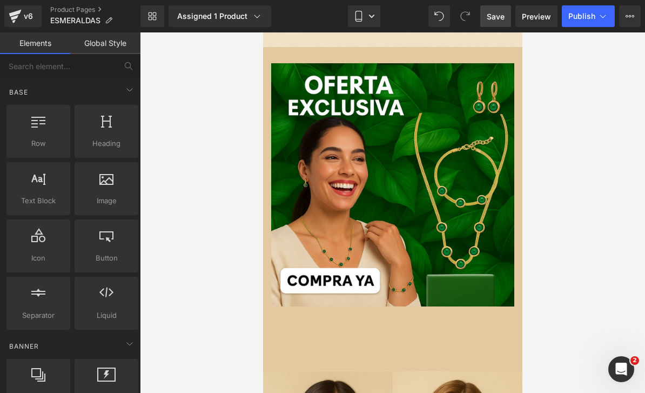
scroll to position [1107, 0]
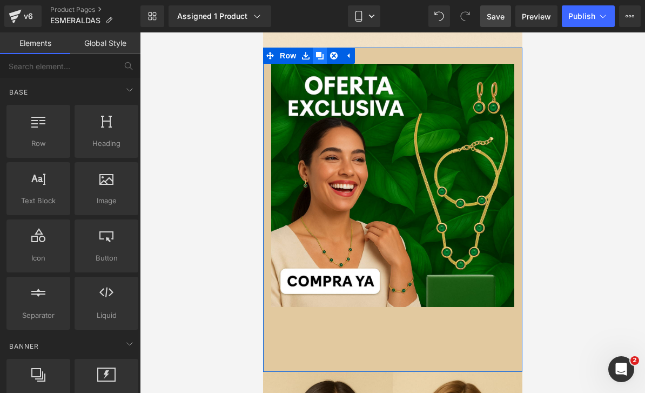
click at [319, 58] on icon at bounding box center [319, 56] width 8 height 8
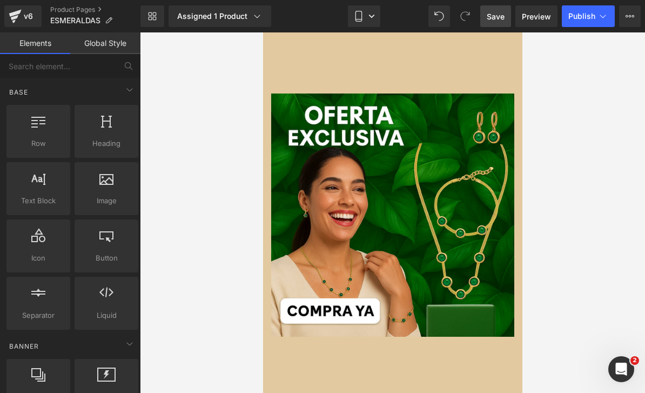
scroll to position [1402, 0]
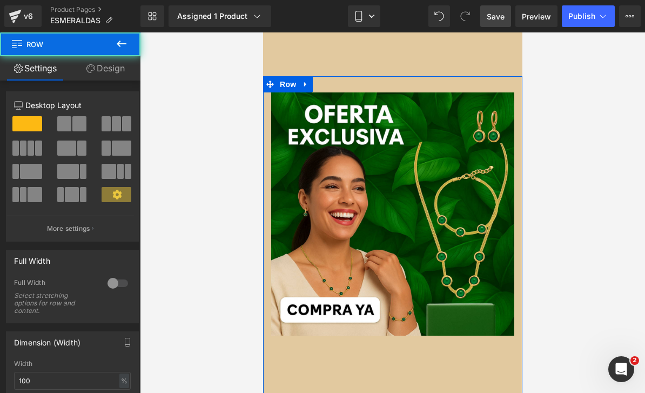
click at [272, 85] on div "Image Add To Cart (P) Cart Button Product Row" at bounding box center [391, 238] width 259 height 324
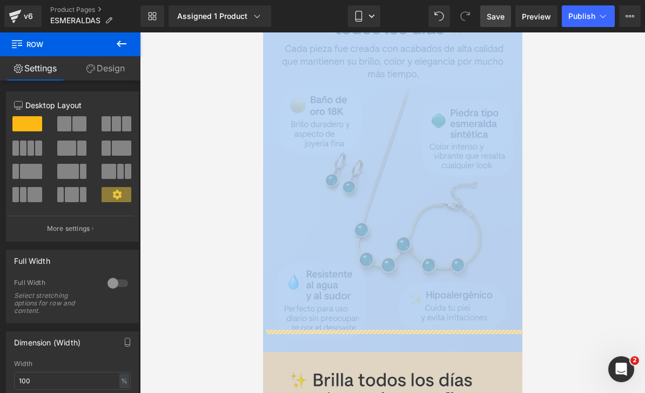
scroll to position [1953, 0]
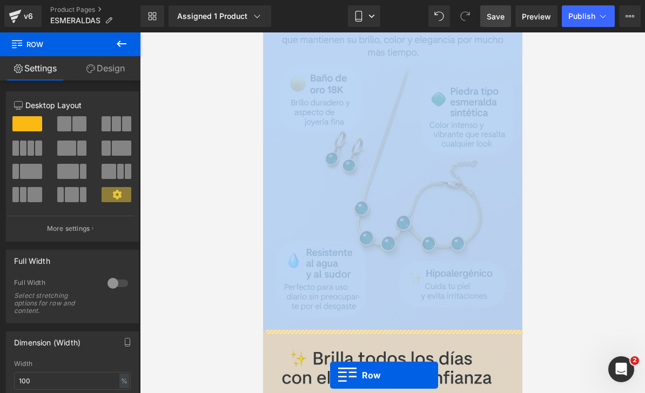
drag, startPoint x: 271, startPoint y: 85, endPoint x: 329, endPoint y: 340, distance: 261.3
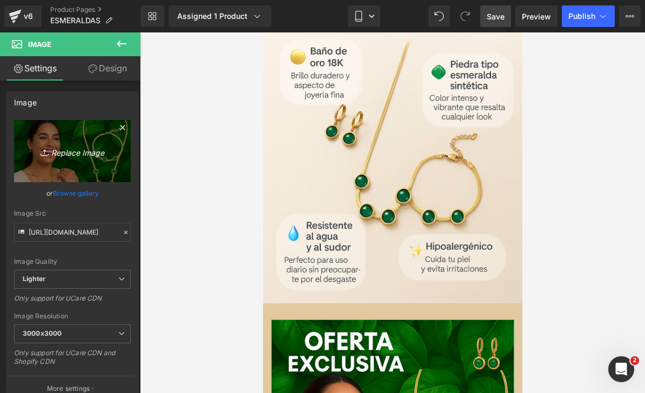
click at [39, 134] on link "Replace Image" at bounding box center [72, 151] width 117 height 62
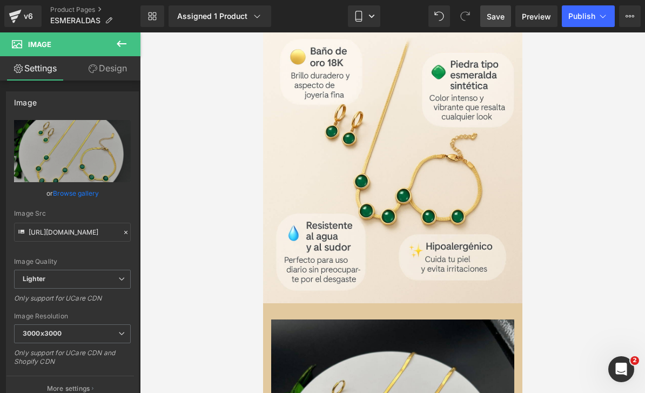
click at [496, 22] on link "Save" at bounding box center [495, 16] width 31 height 22
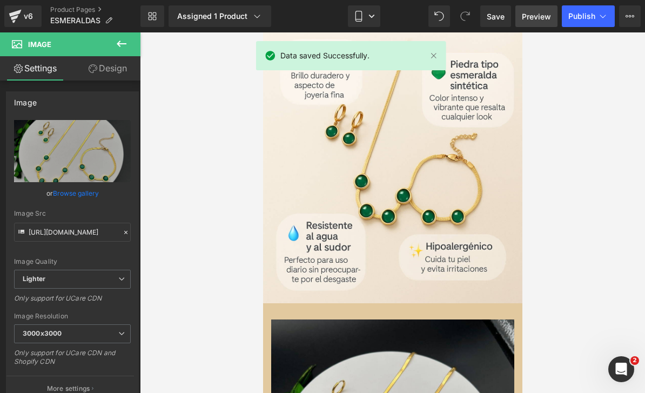
click at [538, 17] on span "Preview" at bounding box center [536, 16] width 29 height 11
